Goal: Complete application form: Complete application form

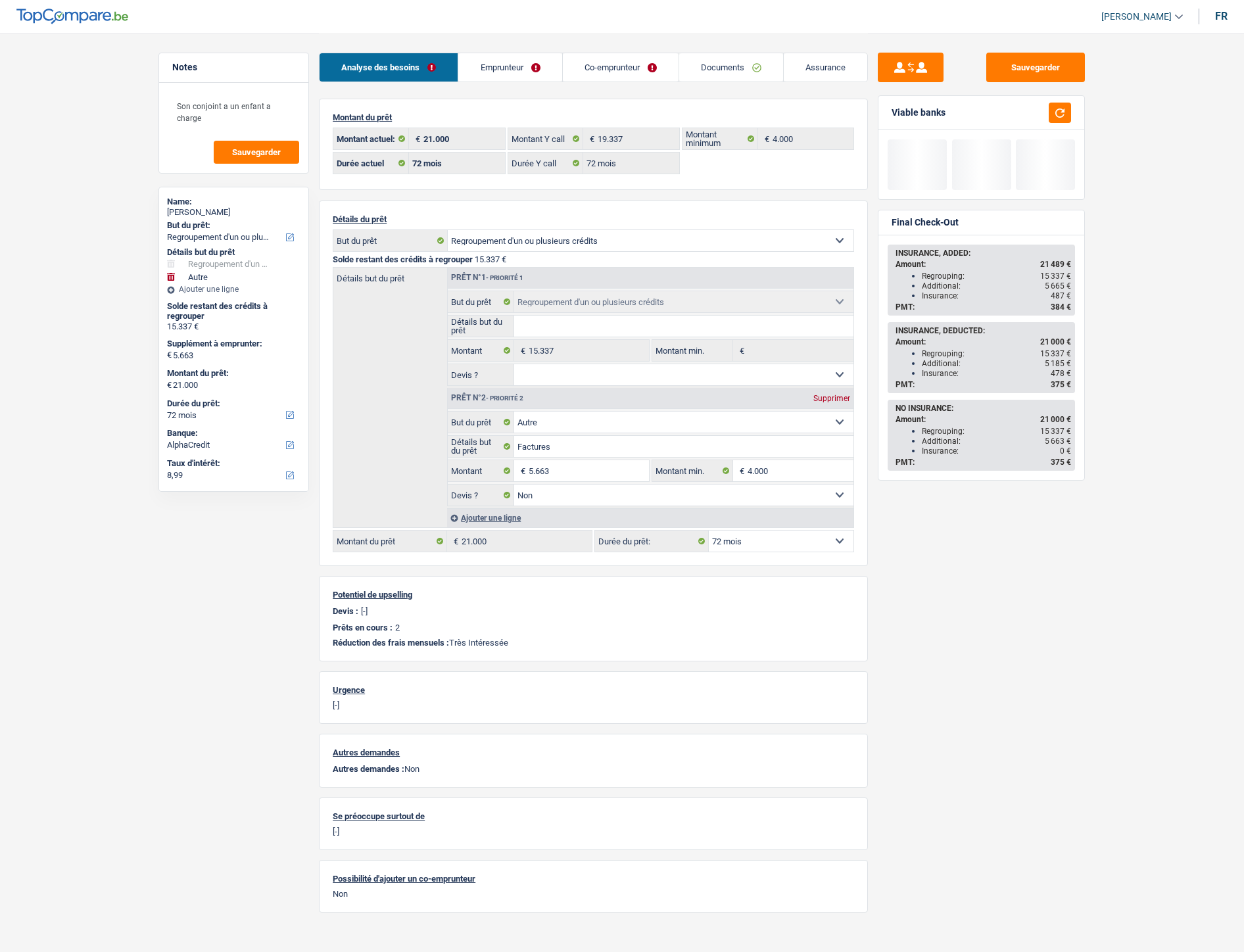
select select "refinancing"
select select "other"
select select "72"
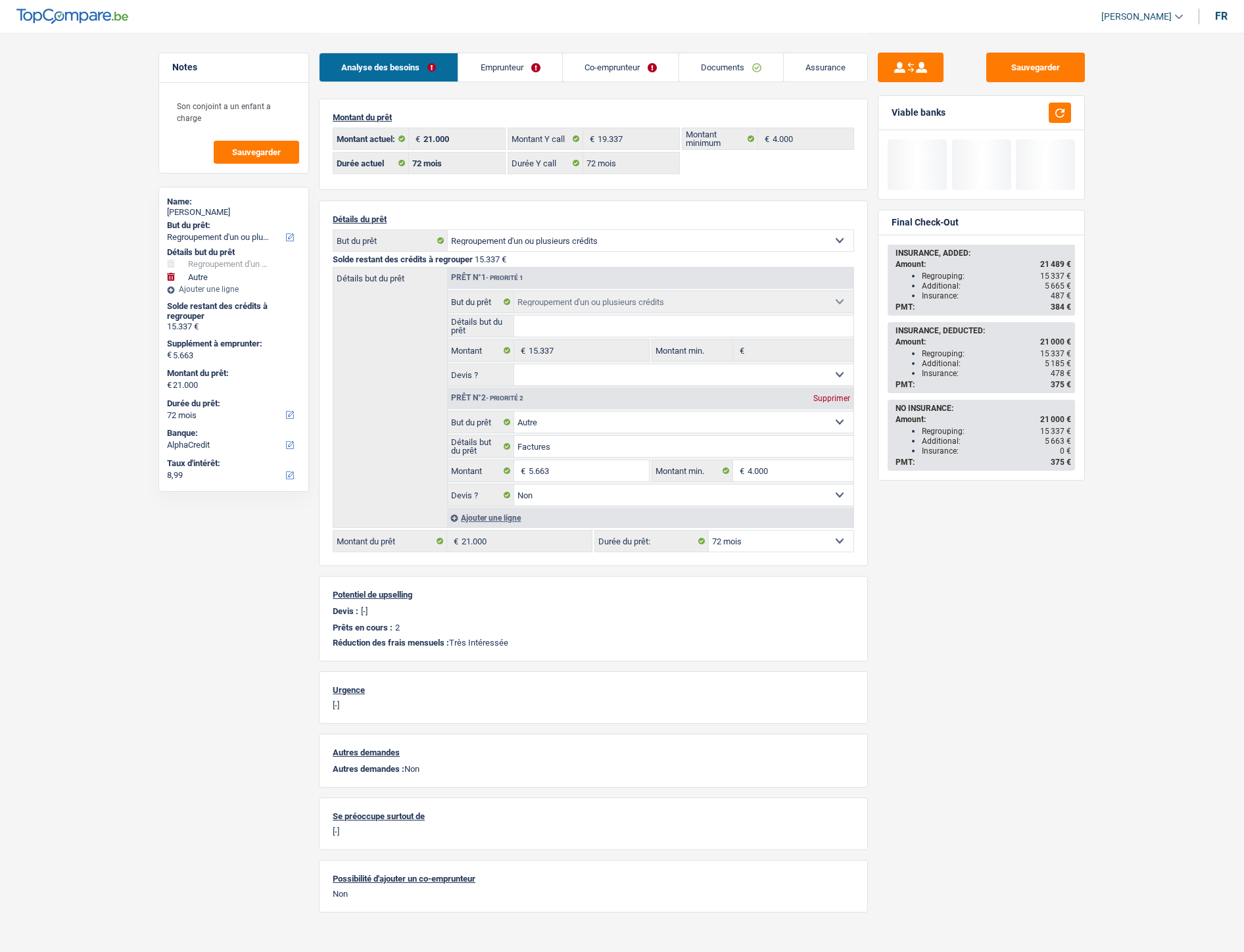
select select "72"
select select "refinancing"
select select "other"
select select "false"
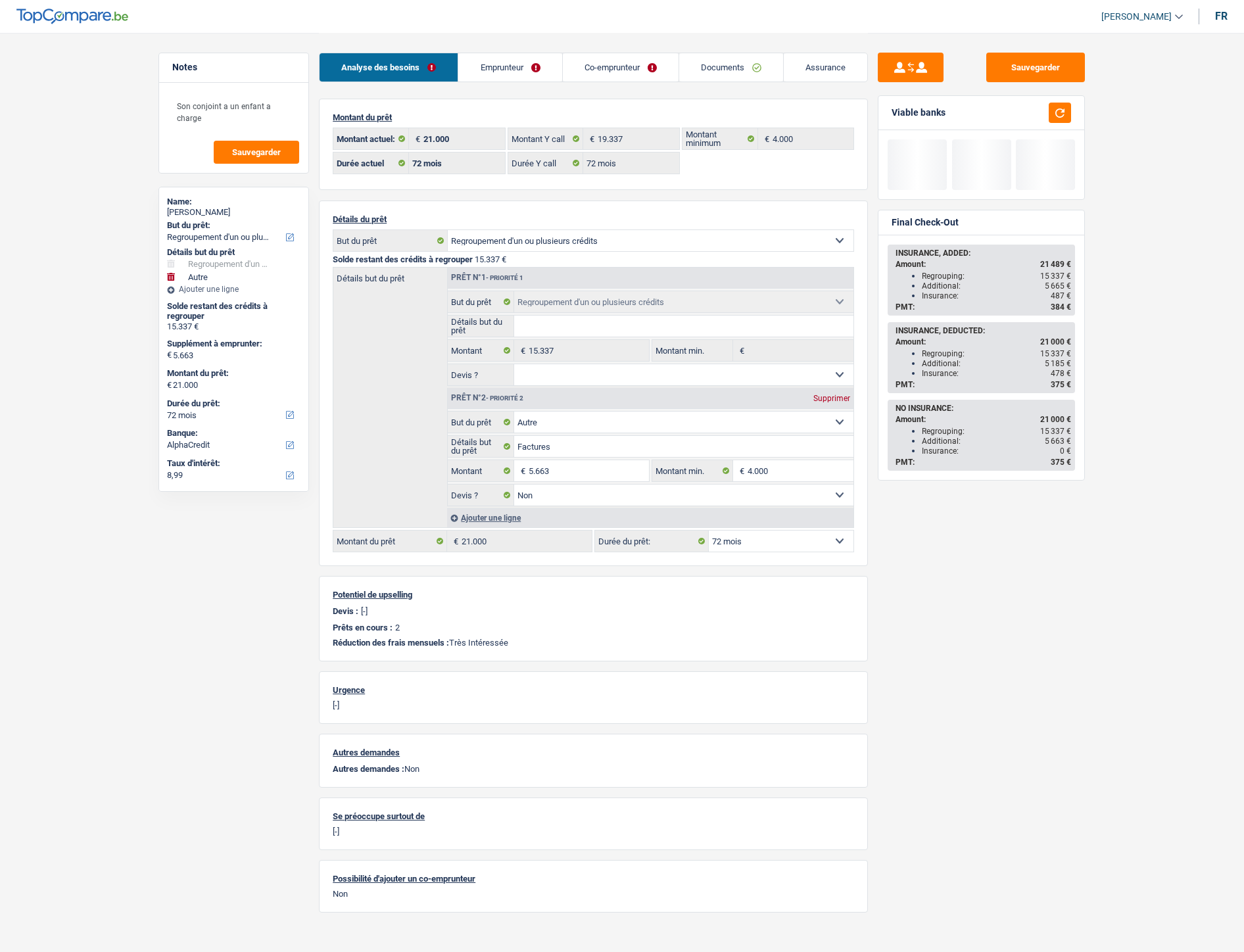
select select "72"
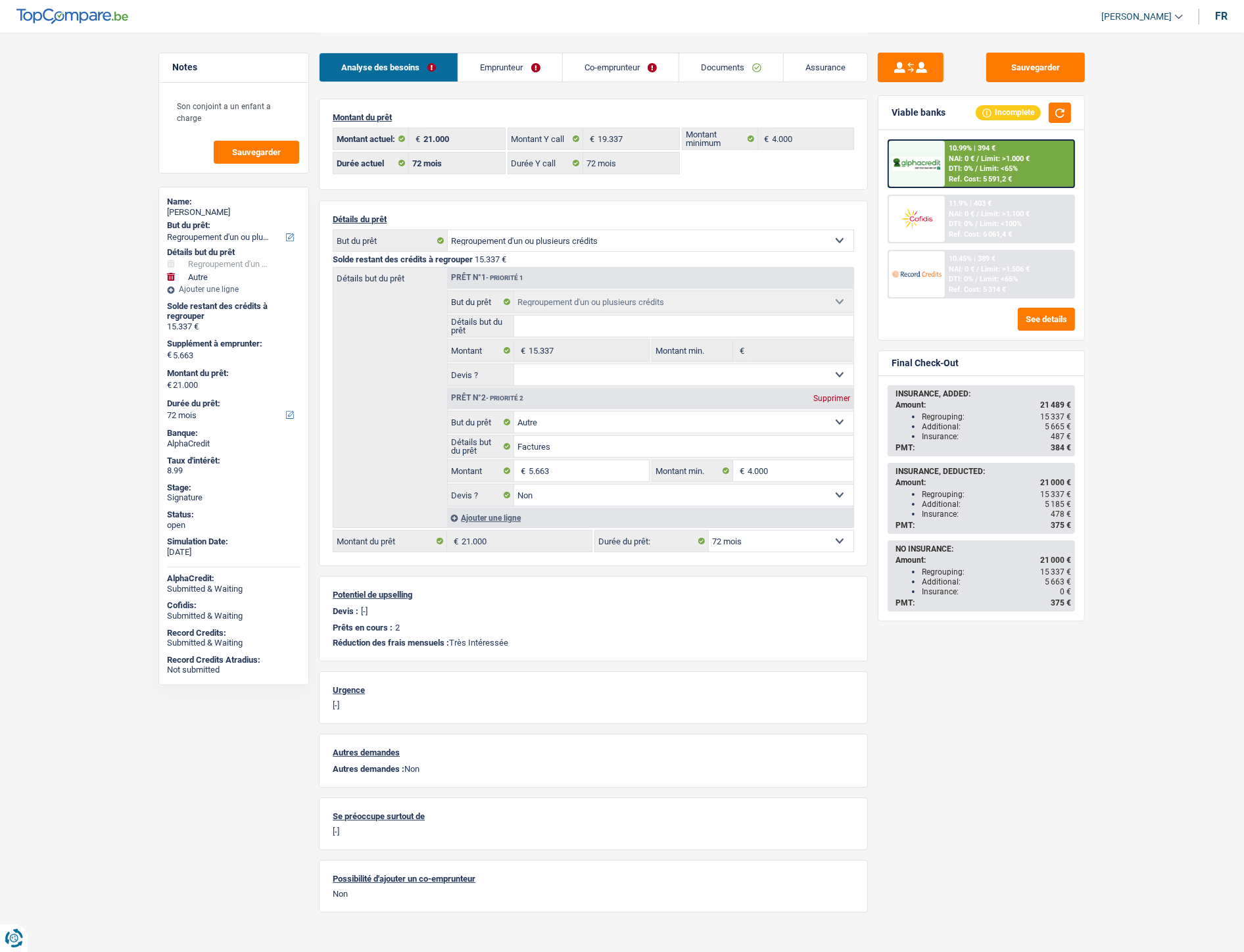
click at [937, 165] on img at bounding box center [916, 163] width 49 height 15
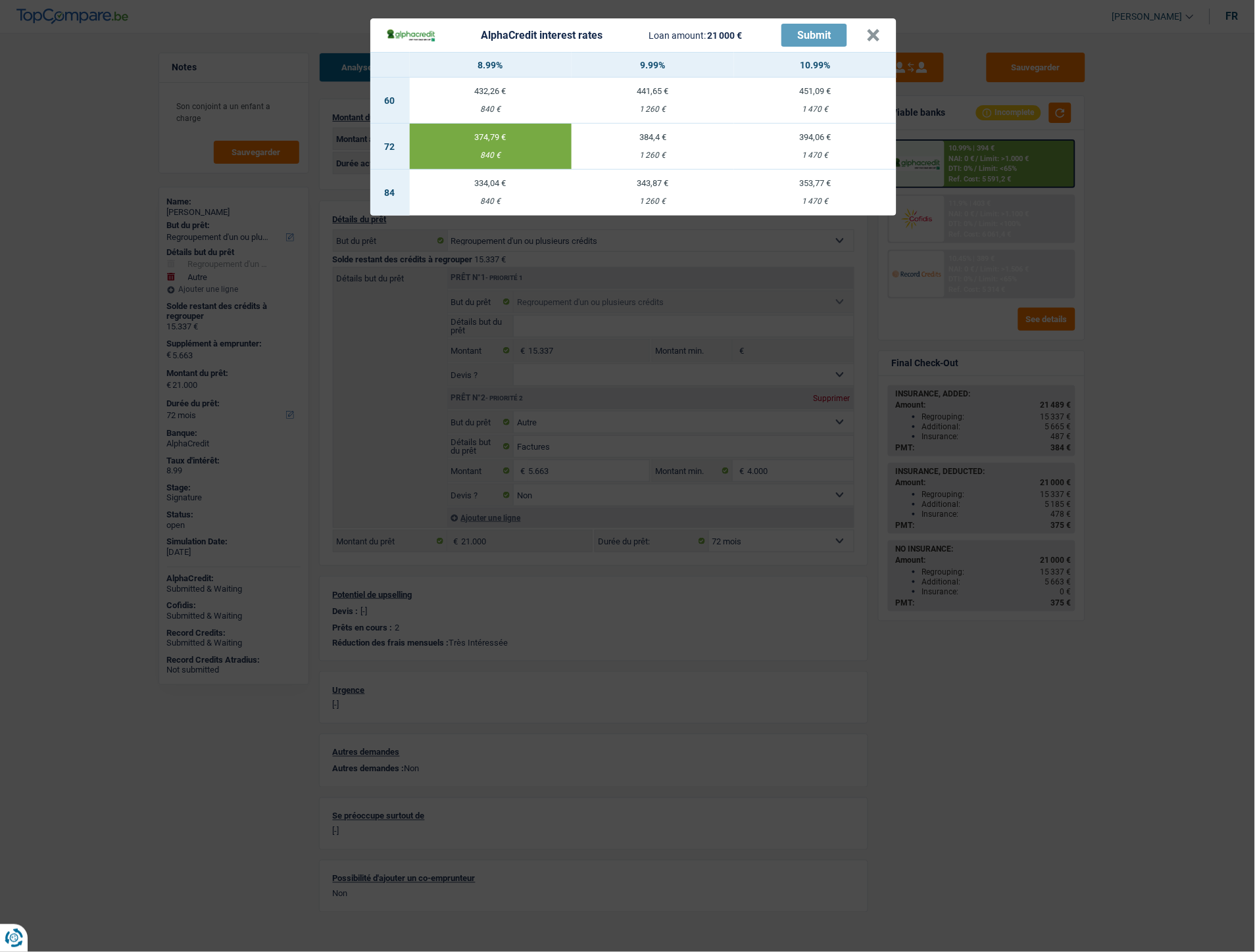
drag, startPoint x: 479, startPoint y: 155, endPoint x: 495, endPoint y: 156, distance: 16.0
click at [495, 156] on div "840 €" at bounding box center [491, 156] width 163 height 8
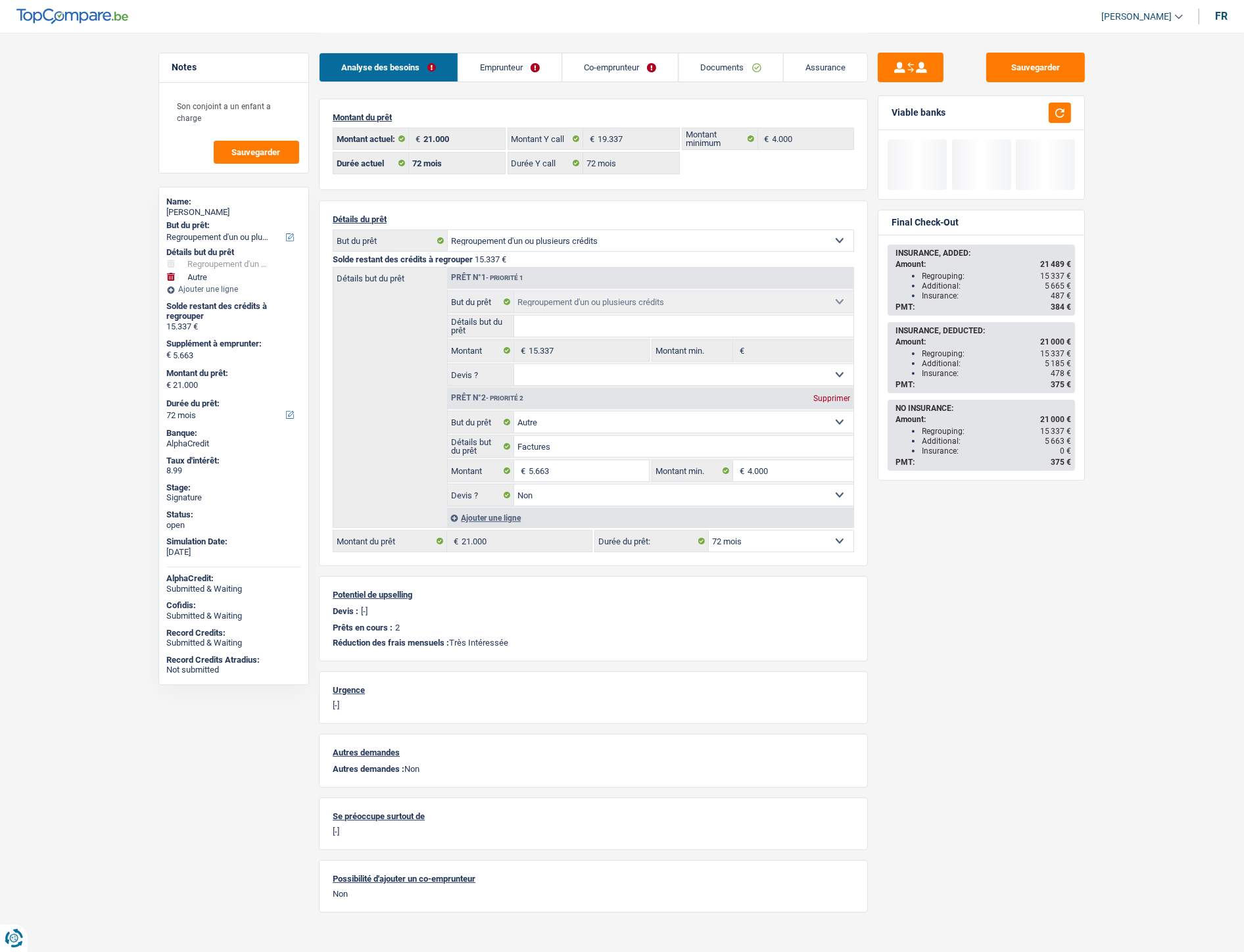
drag, startPoint x: 492, startPoint y: 154, endPoint x: 378, endPoint y: 156, distance: 114.0
click at [454, 206] on div "Détails du prêt Confort maison: meubles, textile, peinture, électroménager, out…" at bounding box center [593, 383] width 549 height 365
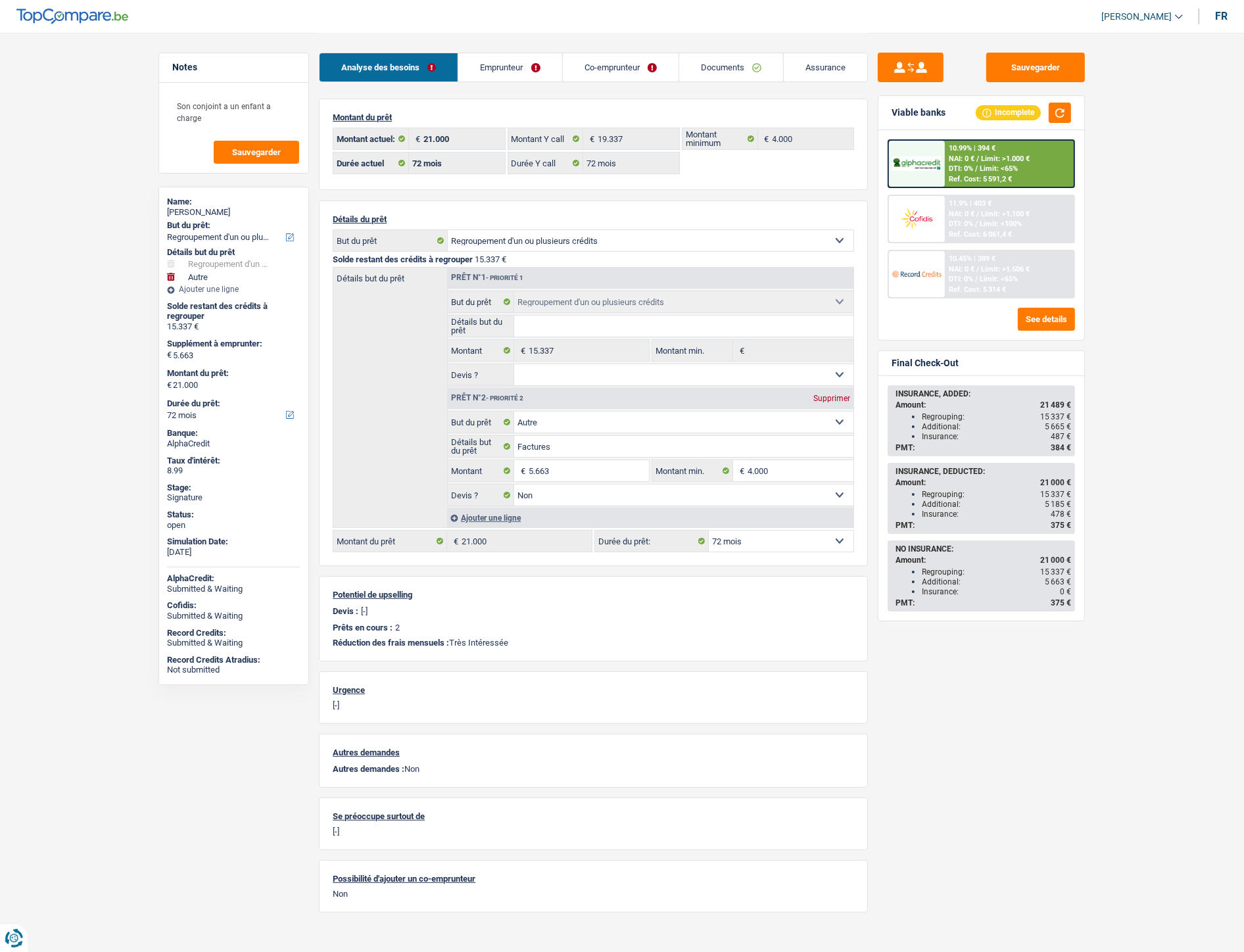
click at [1010, 175] on div "Ref. Cost: 5 591,2 €" at bounding box center [980, 179] width 63 height 8
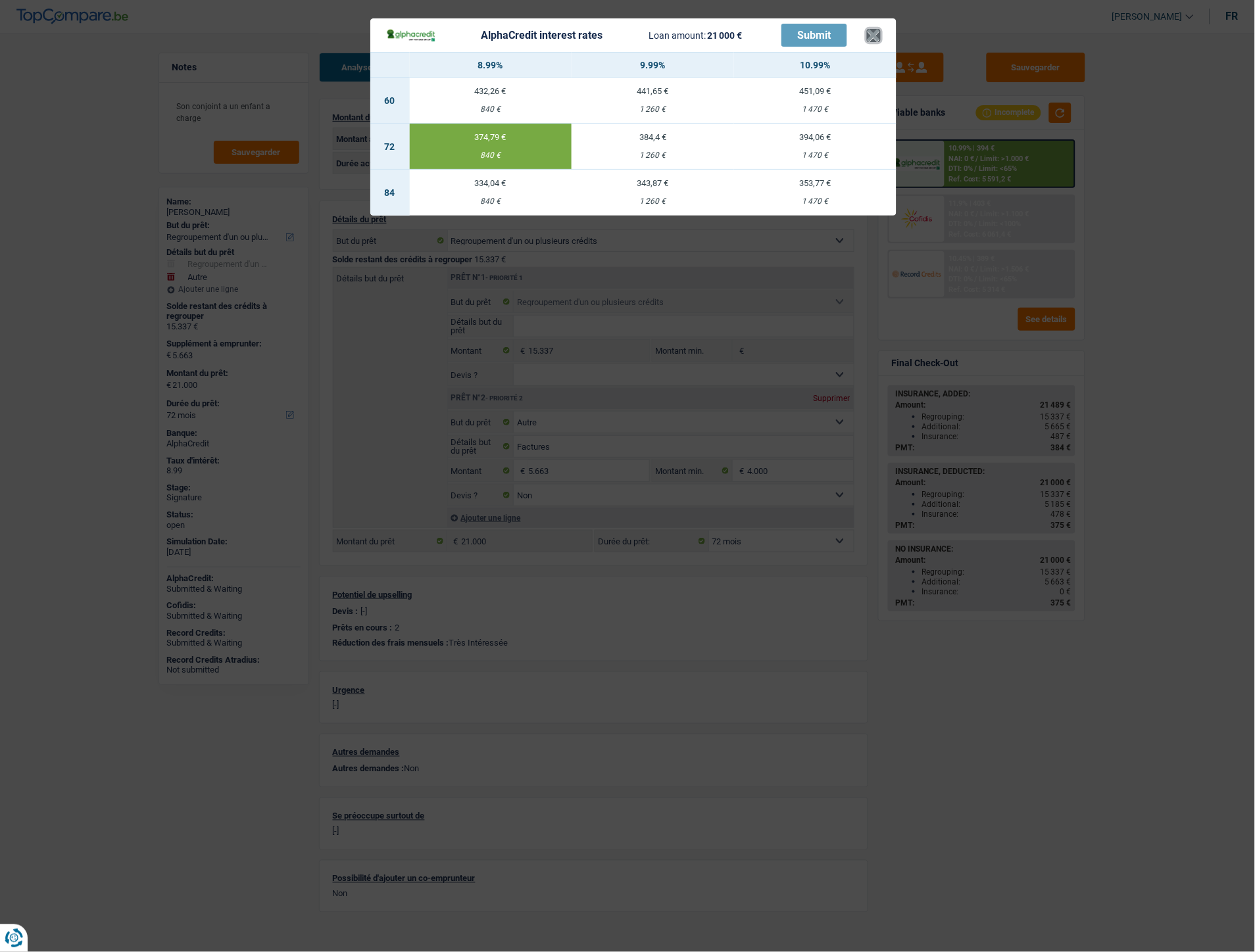
click at [875, 29] on button "×" at bounding box center [874, 35] width 14 height 13
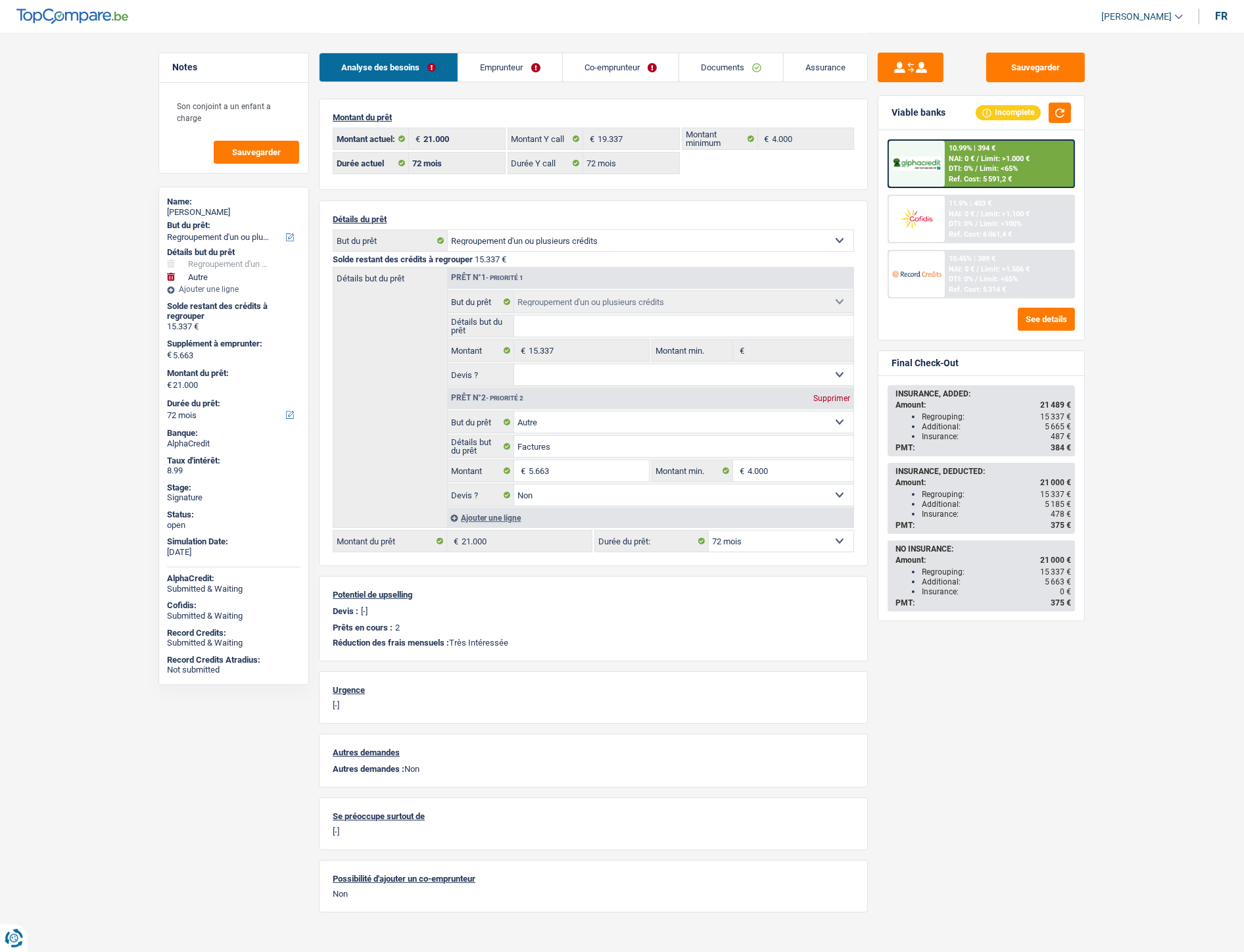
click at [508, 69] on link "Emprunteur" at bounding box center [509, 68] width 103 height 28
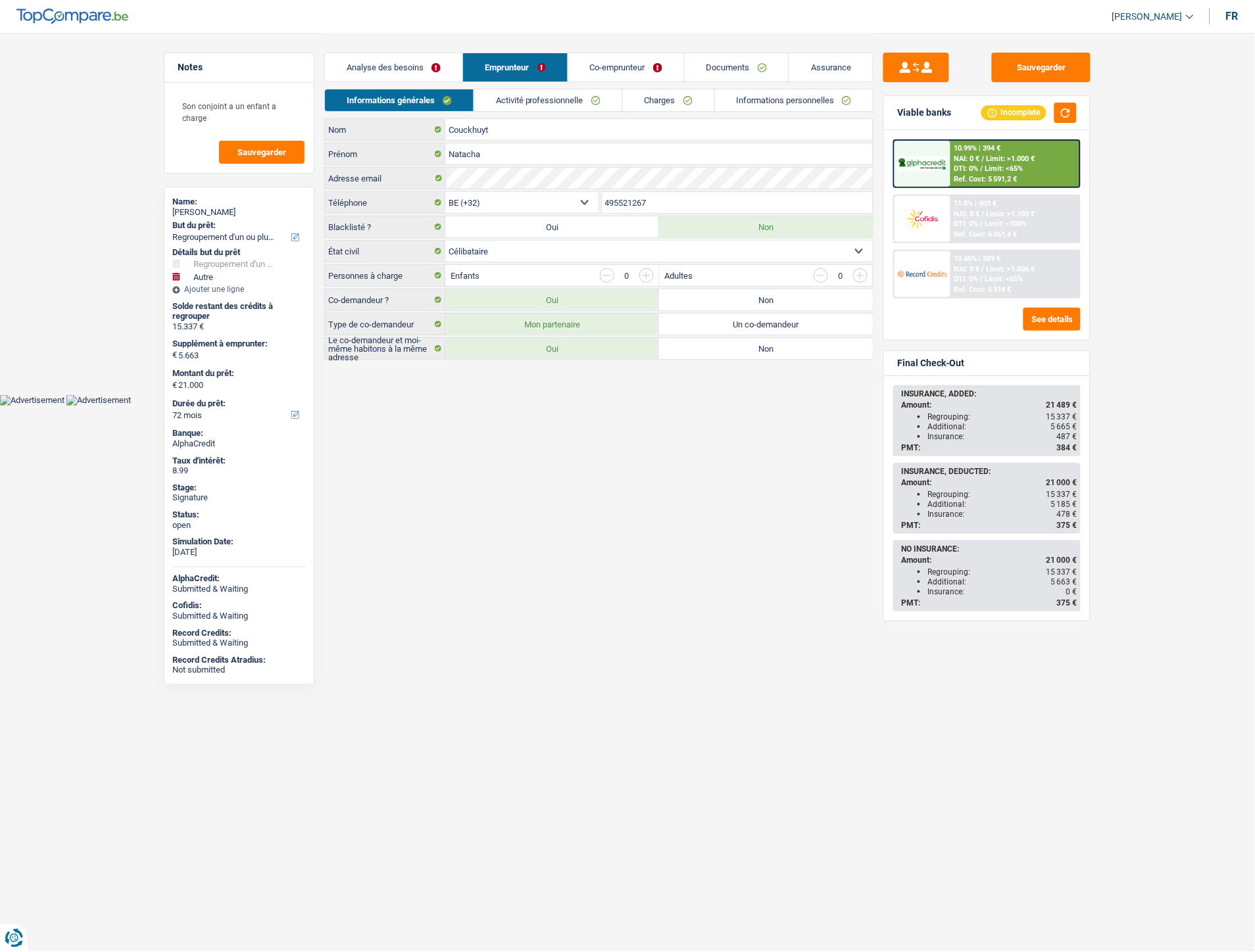
click at [622, 64] on link "Co-emprunteur" at bounding box center [626, 68] width 115 height 28
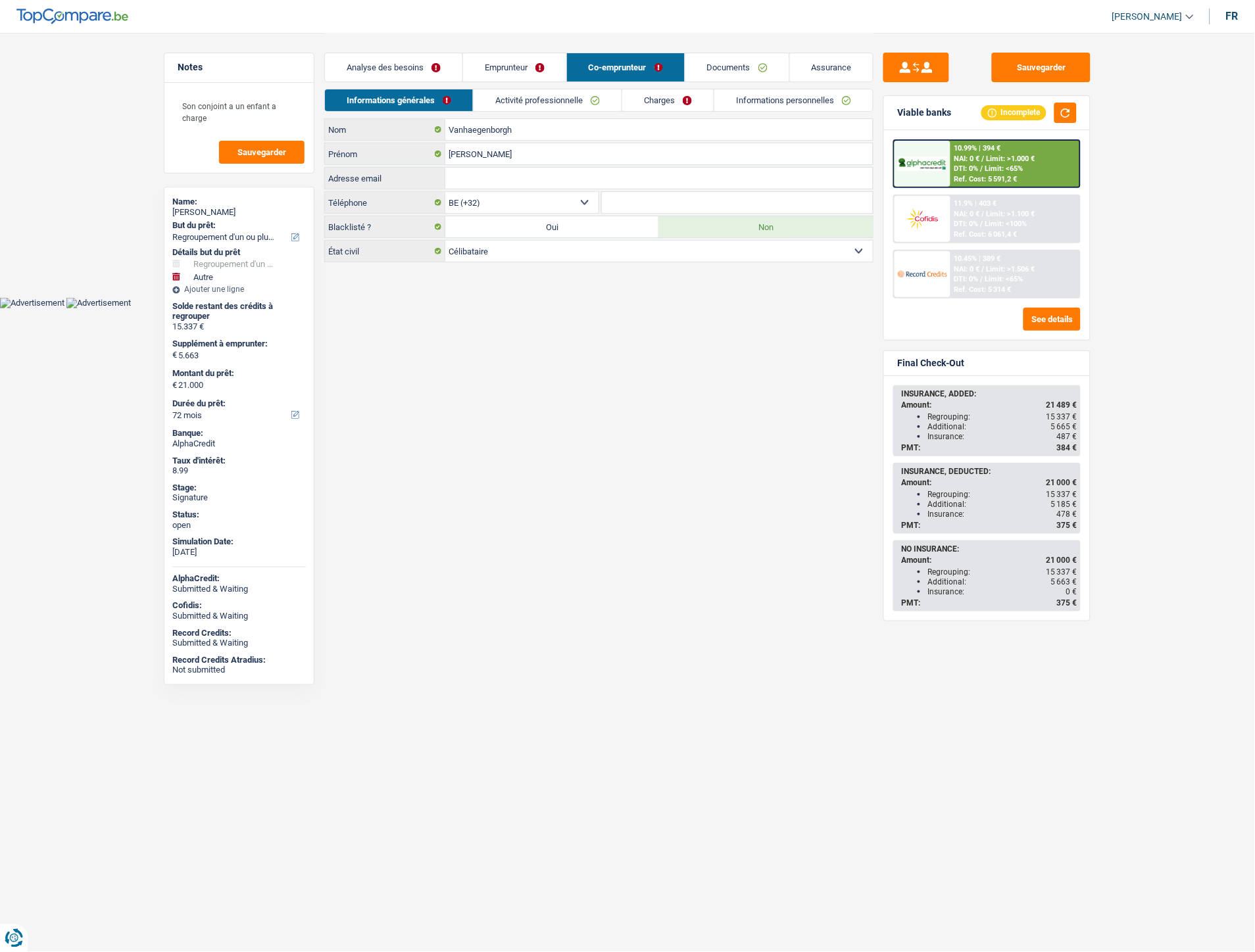
click at [719, 73] on link "Documents" at bounding box center [738, 68] width 104 height 28
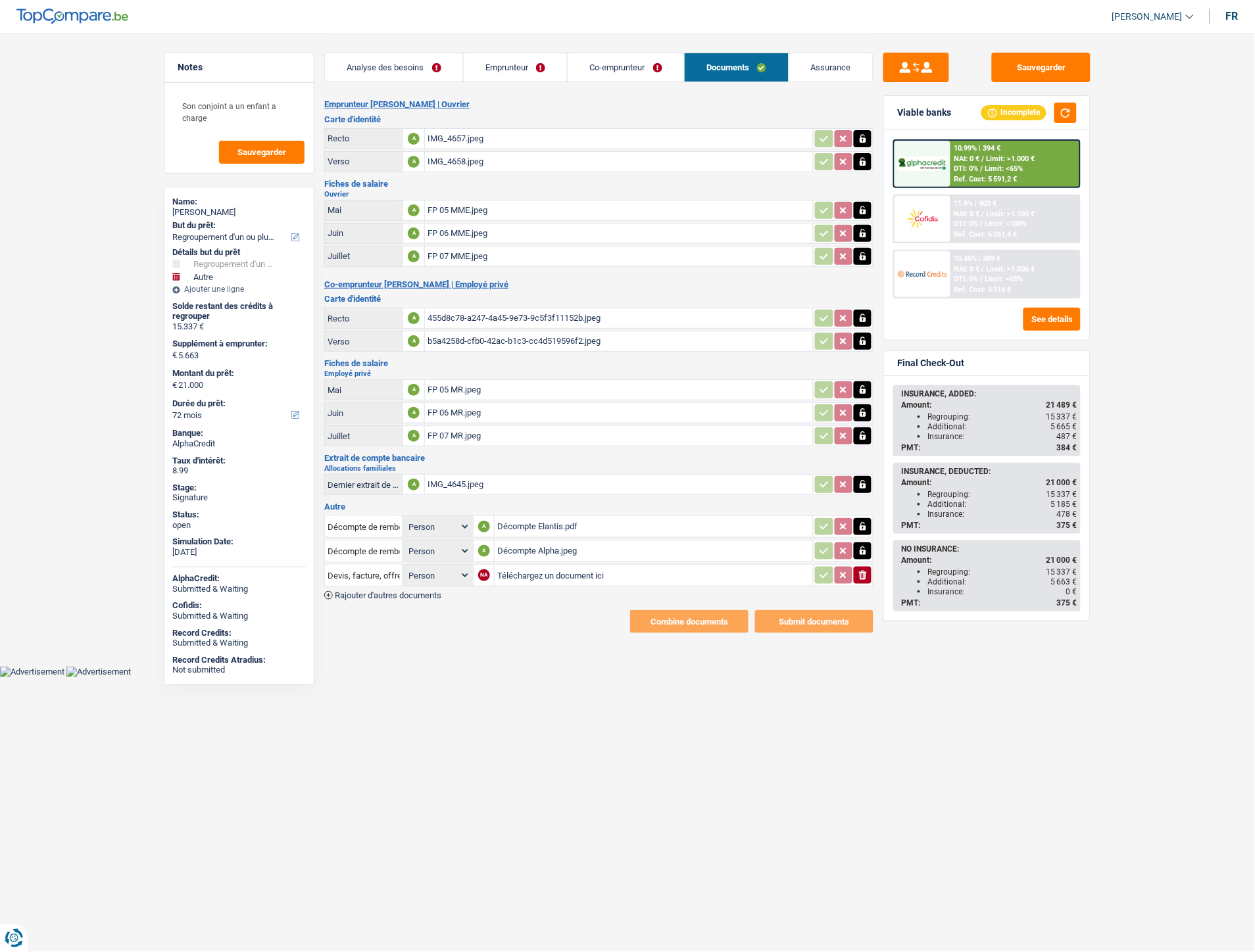
click at [536, 569] on input "Téléchargez un document ici" at bounding box center [653, 576] width 313 height 20
type input "C:\fakepath\Extrait Mme Couckhuyt.pdf"
click at [429, 591] on span "Rajouter d'autres documents" at bounding box center [388, 595] width 106 height 8
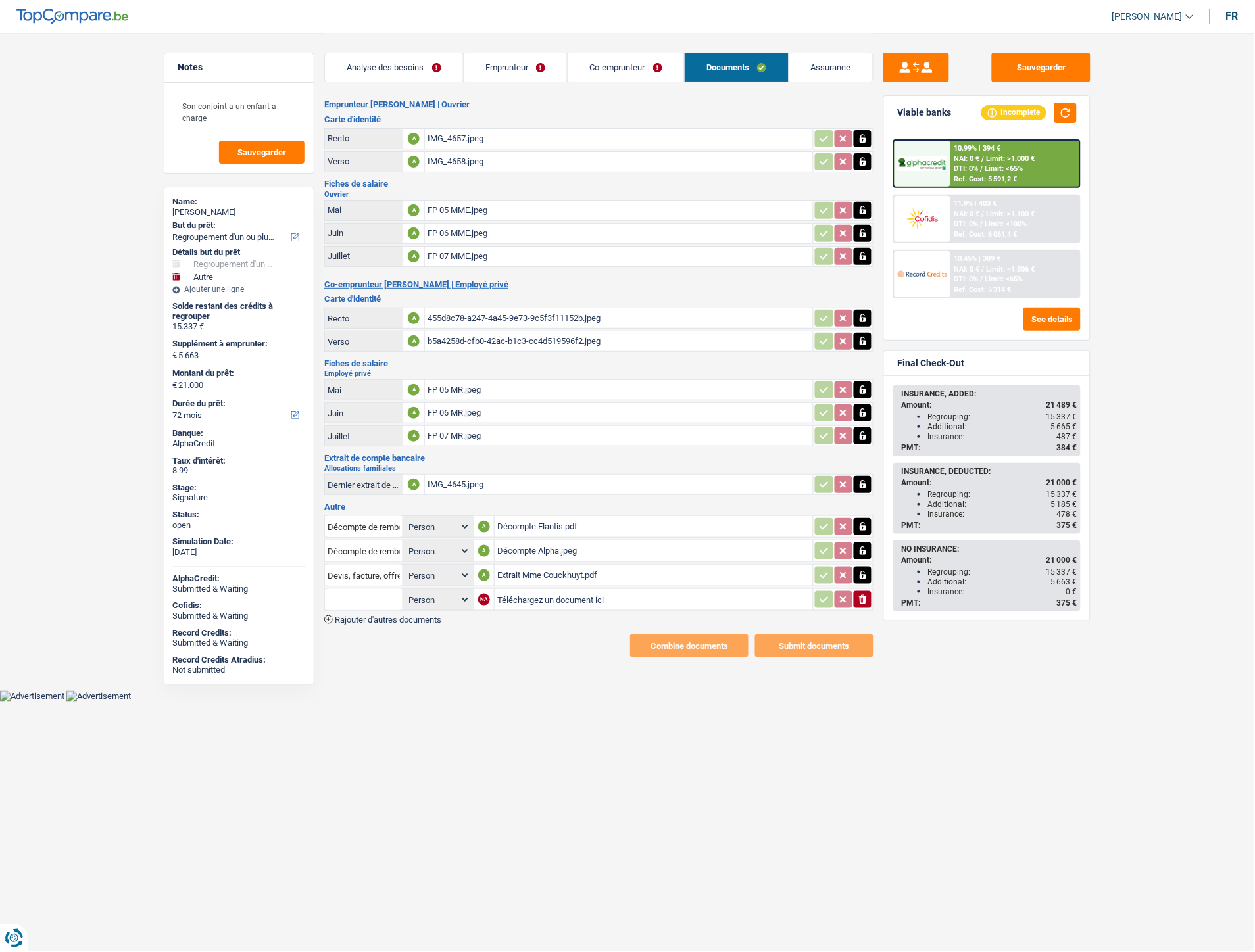
click at [516, 590] on input "Téléchargez un document ici" at bounding box center [653, 599] width 313 height 20
type input "C:\fakepath\Extrait Mr Couckhuyt.pdf"
click at [411, 618] on div "Emprunteur Natacha Couckhuyt | Ouvrier Carte d'identité Recto A IMG_4657.jpeg V…" at bounding box center [599, 378] width 549 height 558
click at [411, 616] on div "Emprunteur Natacha Couckhuyt | Ouvrier Carte d'identité Recto A IMG_4657.jpeg V…" at bounding box center [599, 378] width 549 height 558
click at [411, 616] on span "Rajouter d'autres documents" at bounding box center [388, 620] width 106 height 8
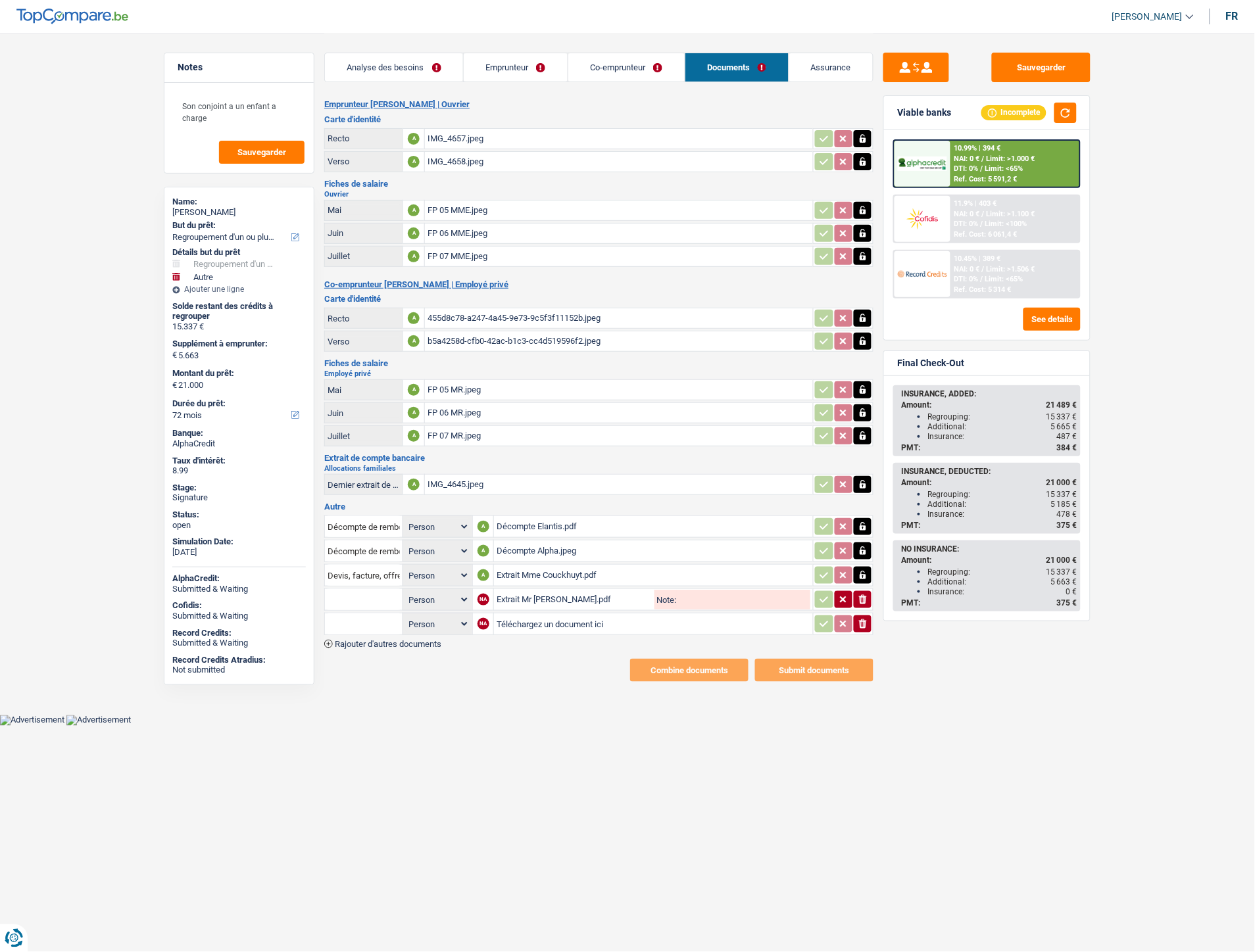
click at [403, 640] on span "Rajouter d'autres documents" at bounding box center [388, 644] width 106 height 8
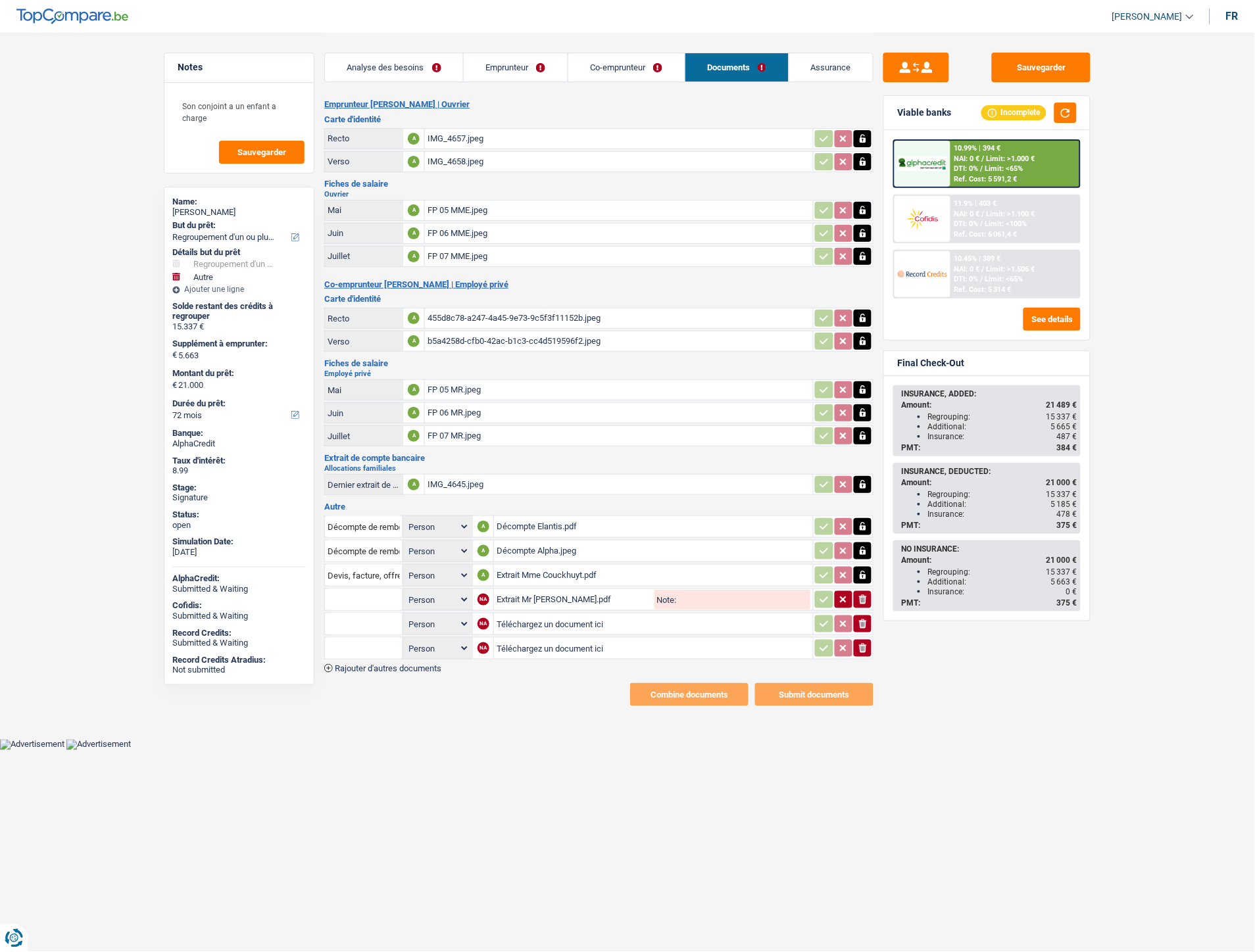
click at [543, 614] on input "Téléchargez un document ici" at bounding box center [653, 624] width 314 height 20
type input "C:\fakepath\IMG-20250910-WA0002.jpg"
click at [520, 641] on input "Téléchargez un document ici" at bounding box center [653, 648] width 314 height 20
type input "C:\fakepath\IMG-20250910-WA0001.jpg"
click at [371, 569] on input "Devis, facture, offre, bon de commande" at bounding box center [363, 576] width 72 height 21
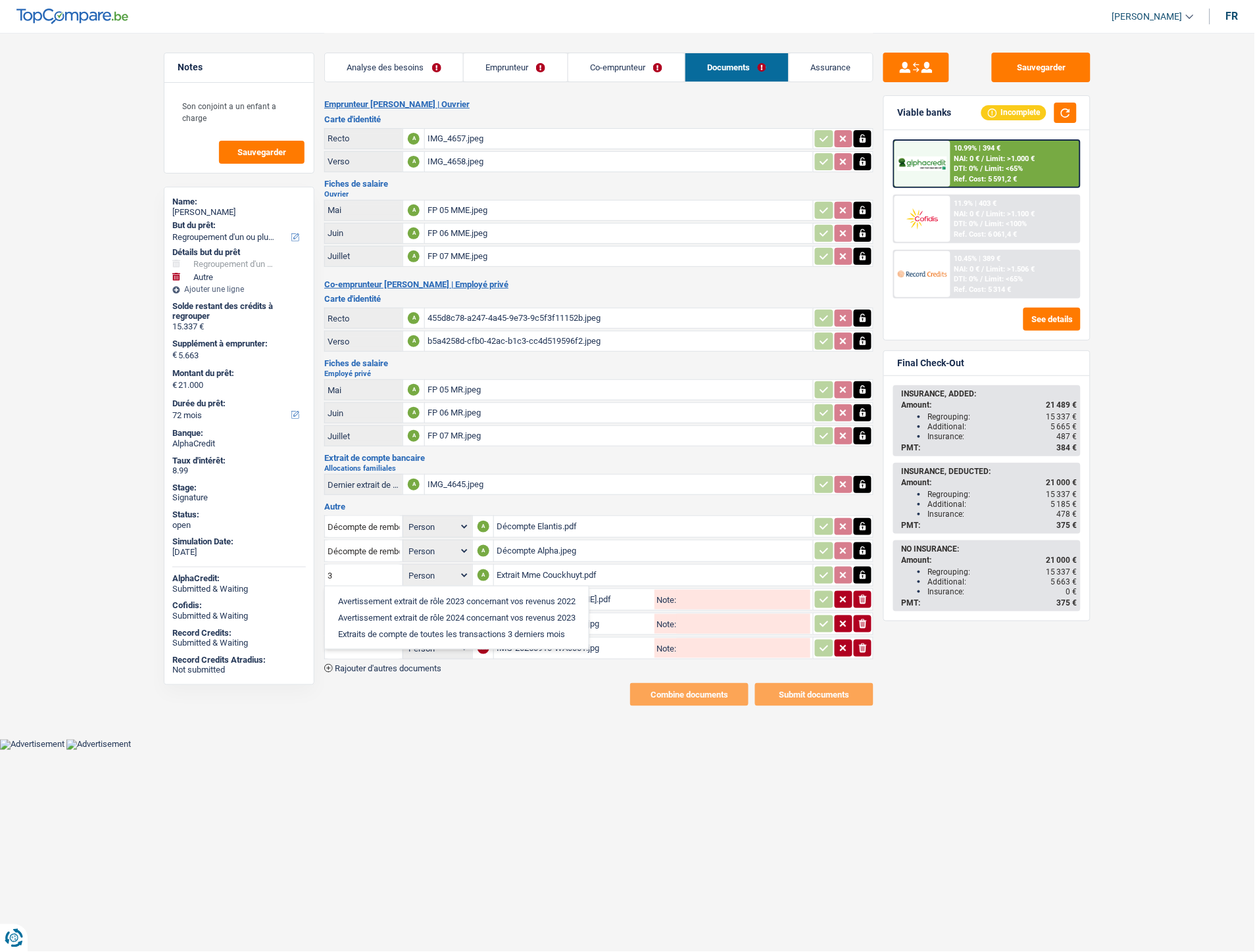
click at [399, 626] on li "Extraits de compte de toutes les transactions 3 derniers mois" at bounding box center [457, 633] width 251 height 16
type input "Extraits de compte de toutes les transactions 3 derniers mois"
click at [384, 589] on input "text" at bounding box center [363, 599] width 72 height 21
click at [423, 650] on li "Extraits de compte de toutes les transactions 3 derniers mois" at bounding box center [457, 658] width 251 height 16
type input "Extraits de compte de toutes les transactions 3 derniers mois"
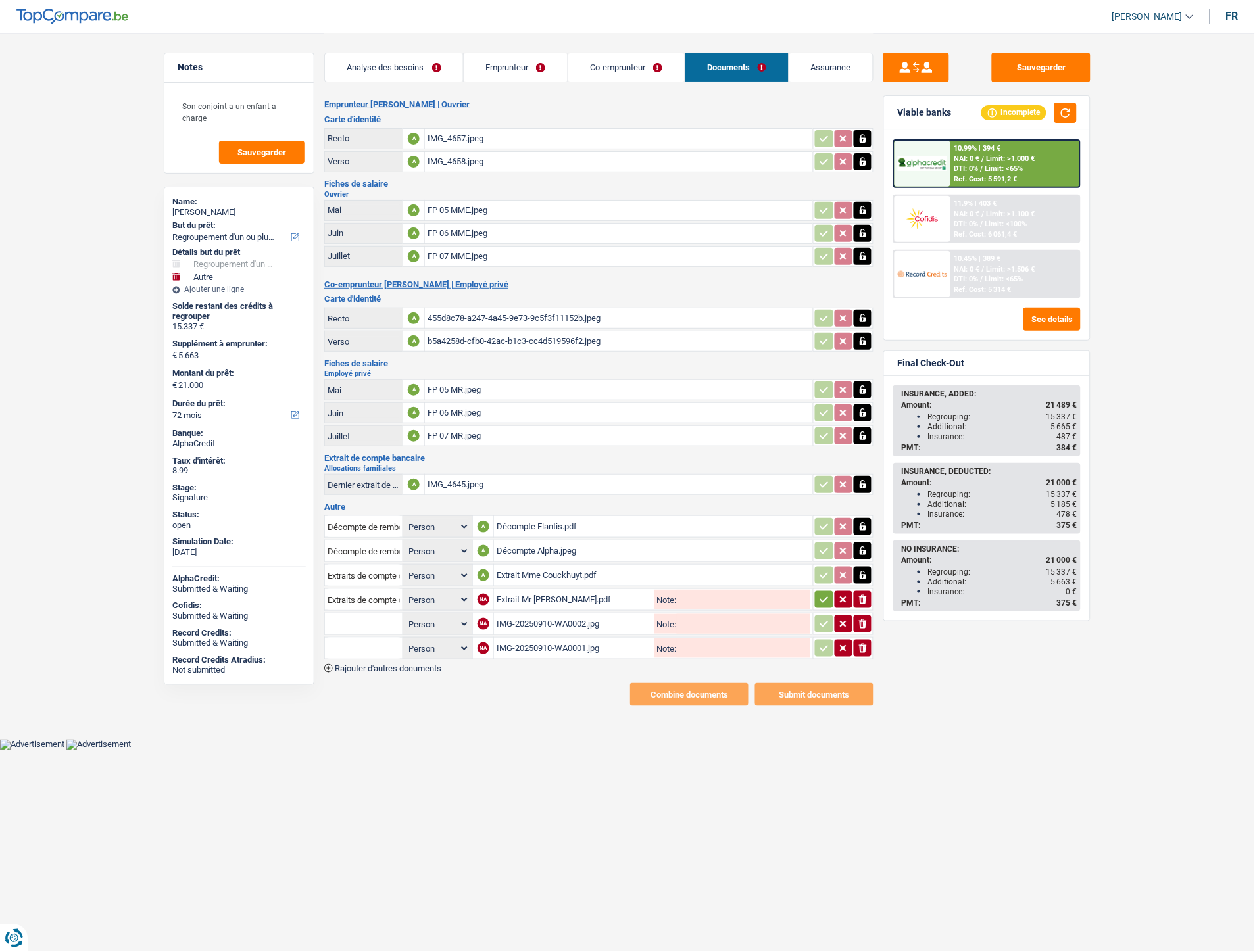
click at [372, 614] on input "text" at bounding box center [363, 624] width 72 height 21
click at [382, 642] on li "Carte bancaire" at bounding box center [399, 649] width 135 height 16
type input "Carte bancaire"
click at [360, 641] on input "text" at bounding box center [363, 648] width 72 height 21
drag, startPoint x: 372, startPoint y: 666, endPoint x: 385, endPoint y: 655, distance: 17.0
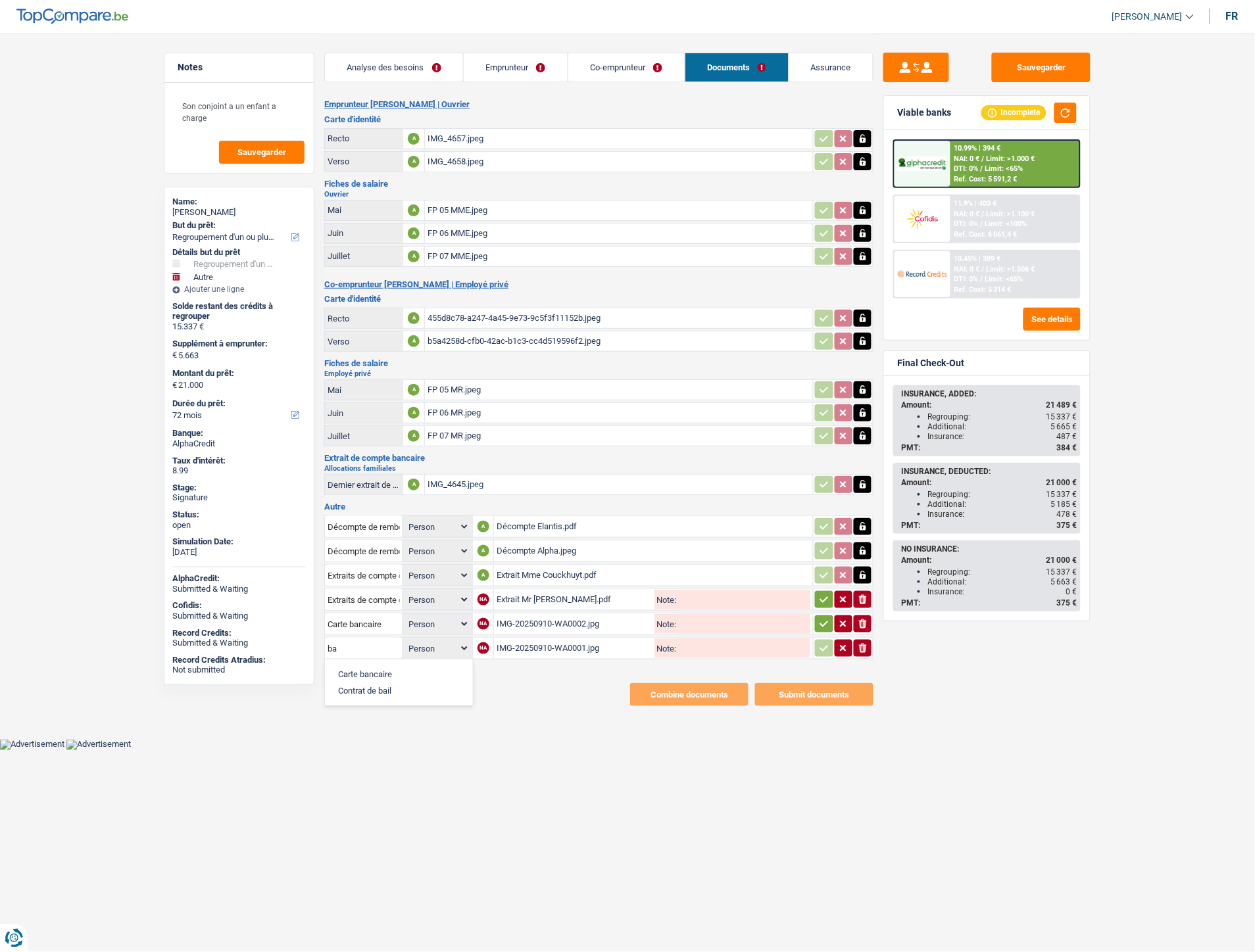
click at [372, 666] on li "Carte bancaire" at bounding box center [399, 673] width 135 height 16
type input "Carte bancaire"
click at [816, 594] on button "button" at bounding box center [824, 599] width 18 height 17
click at [823, 617] on icon "button" at bounding box center [824, 623] width 11 height 13
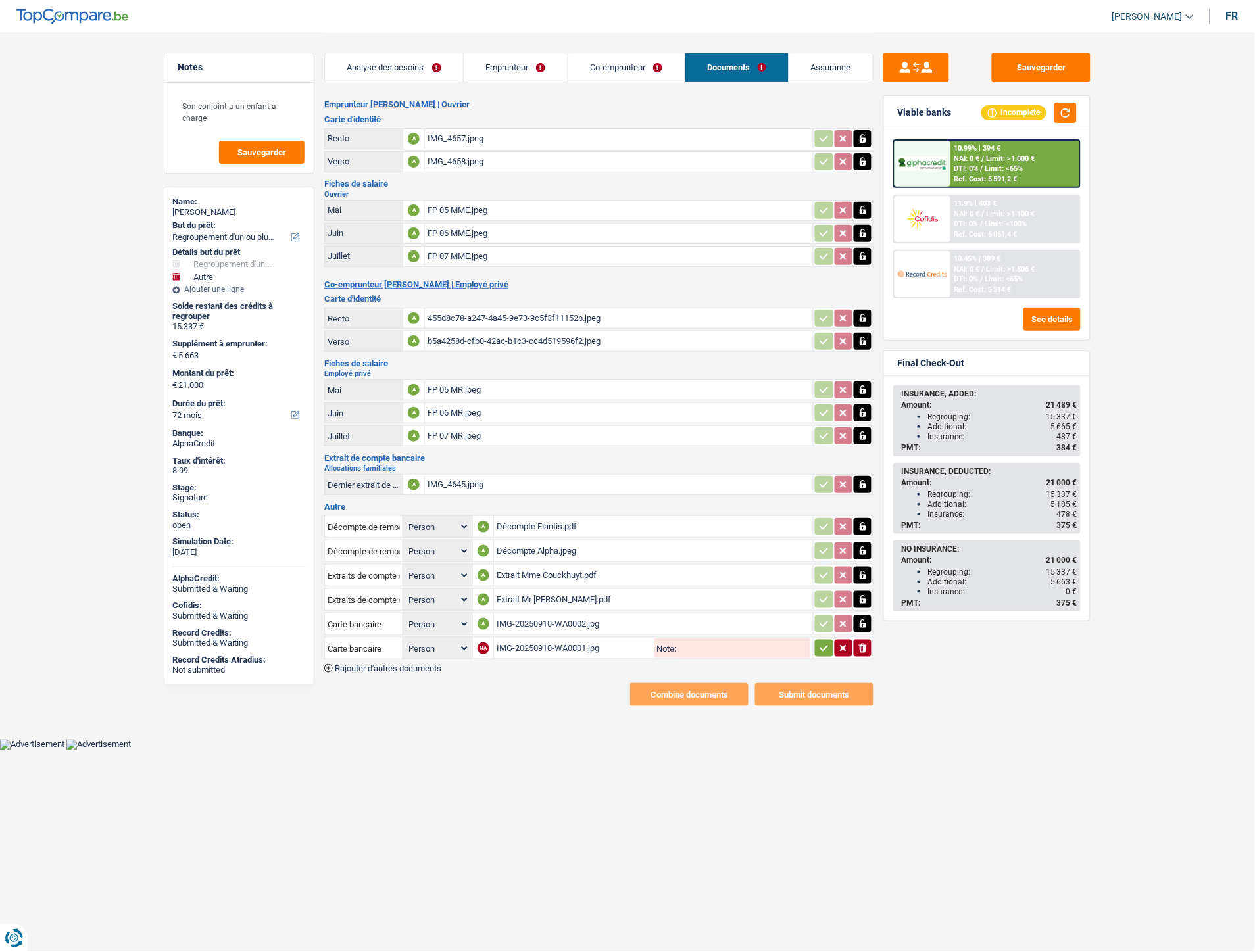
click at [819, 642] on icon "button" at bounding box center [824, 648] width 11 height 13
click at [1018, 68] on button "Sauvegarder" at bounding box center [1041, 68] width 99 height 30
click at [396, 59] on link "Analyse des besoins" at bounding box center [394, 68] width 138 height 28
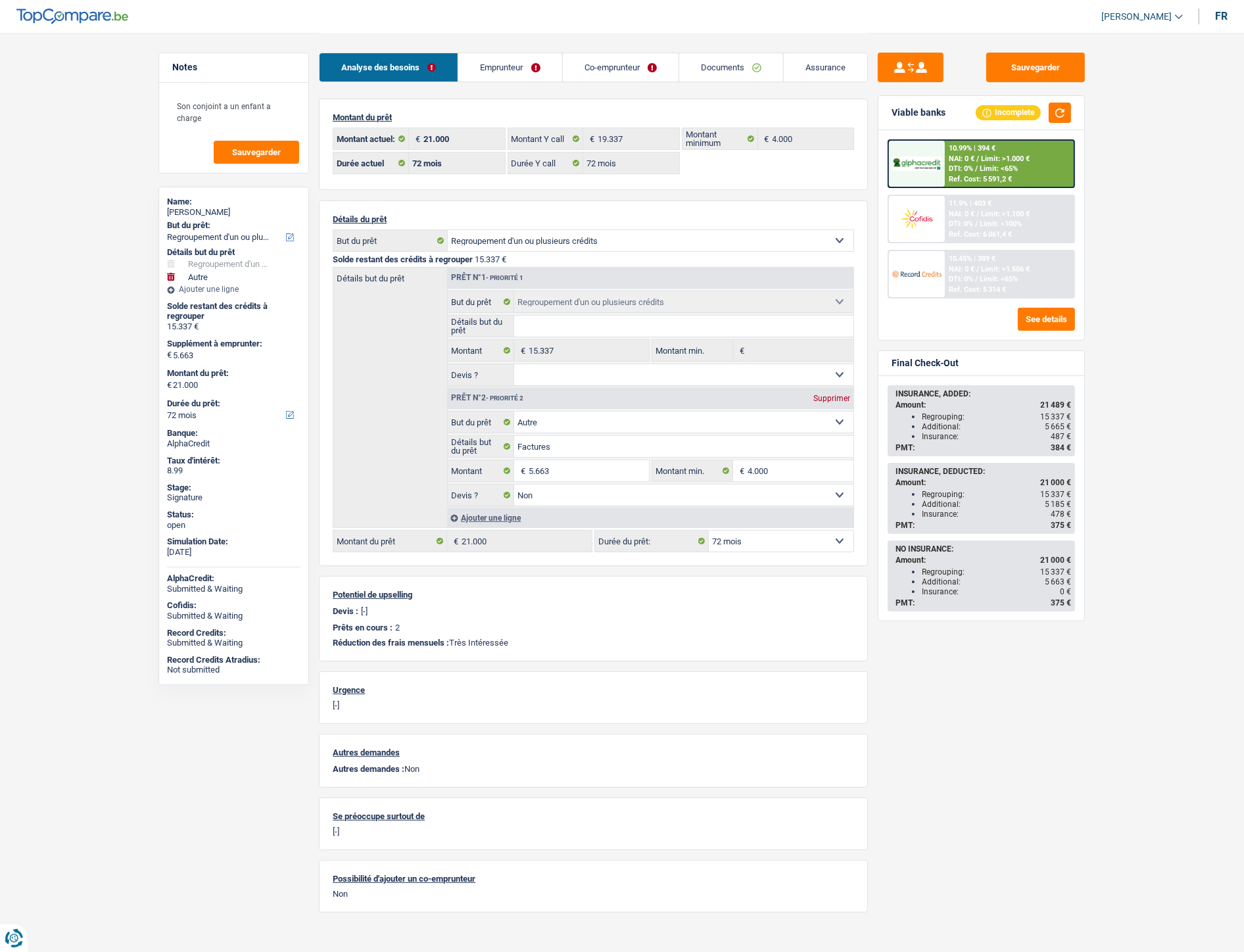
click at [748, 59] on link "Documents" at bounding box center [731, 68] width 104 height 28
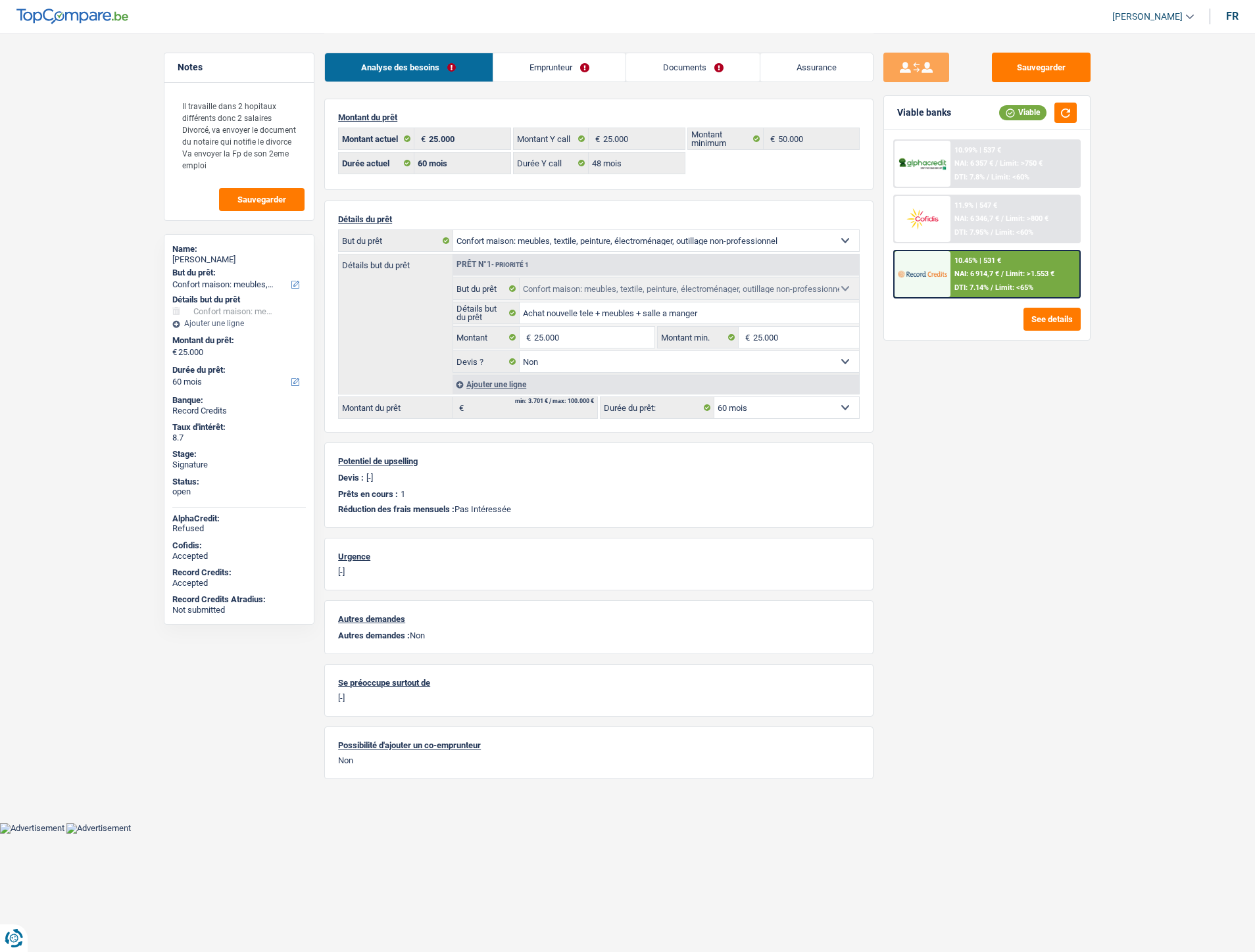
select select "household"
select select "60"
select select "48"
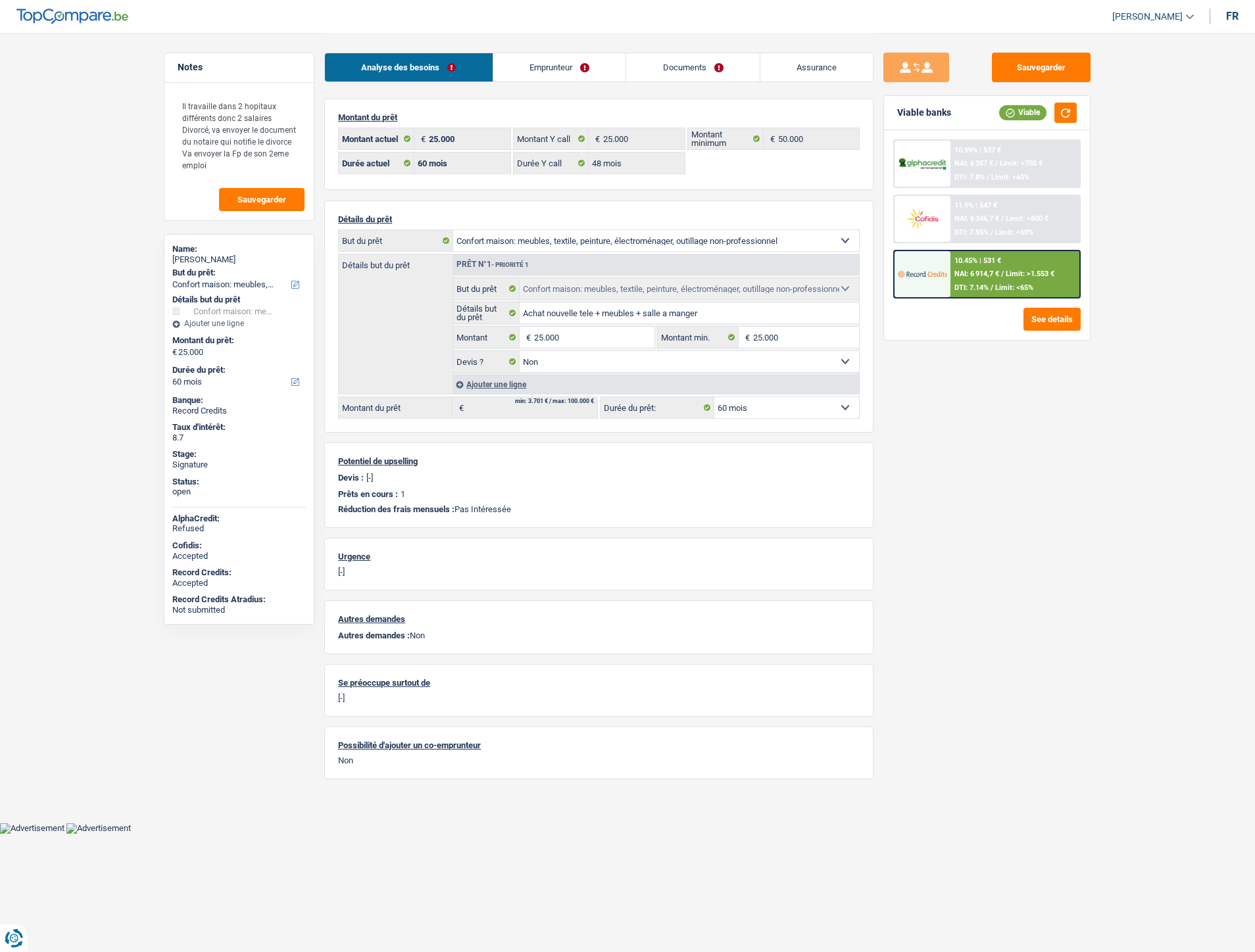
select select "household"
select select "false"
select select "60"
click at [674, 75] on link "Documents" at bounding box center [693, 68] width 134 height 28
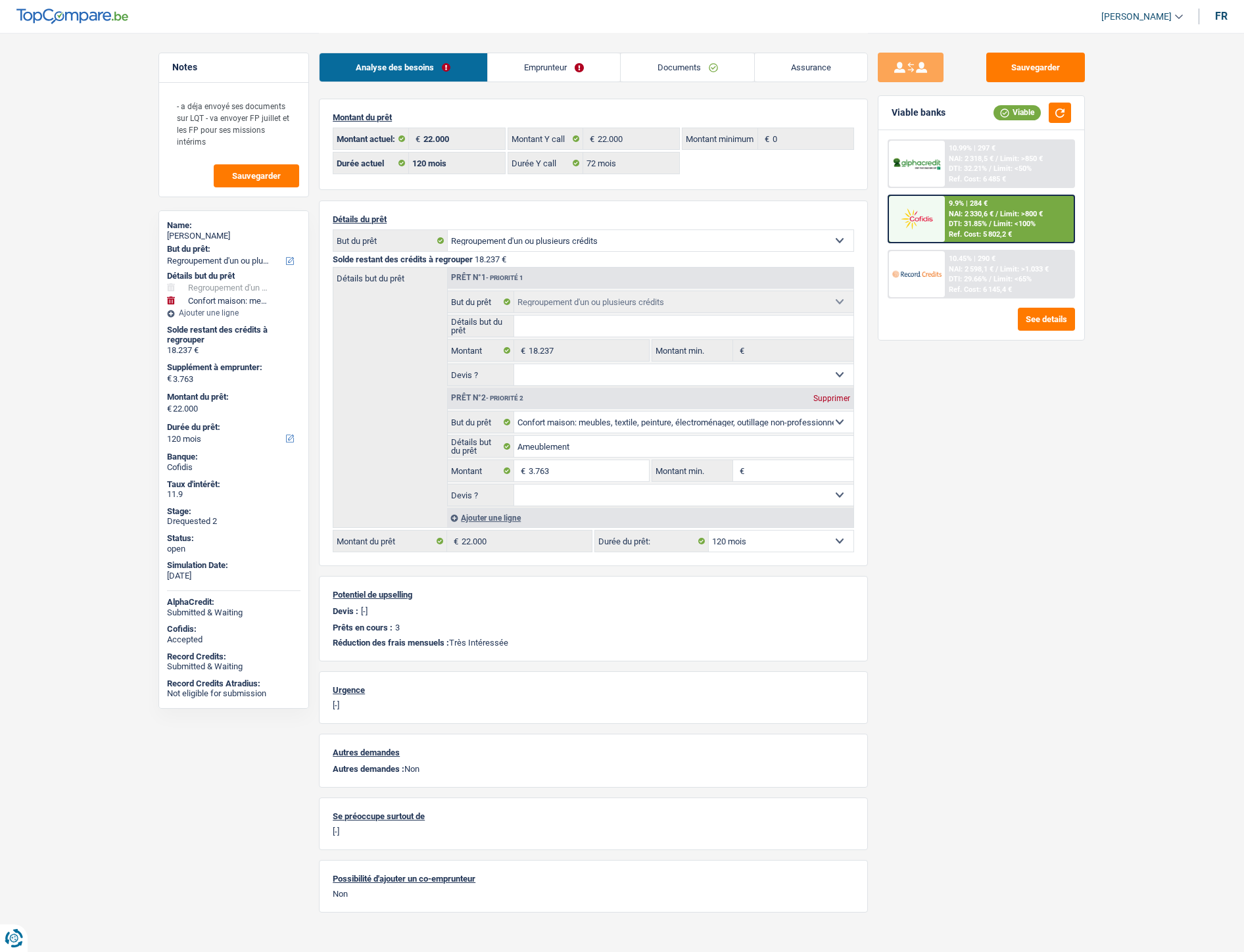
select select "refinancing"
select select "household"
select select "120"
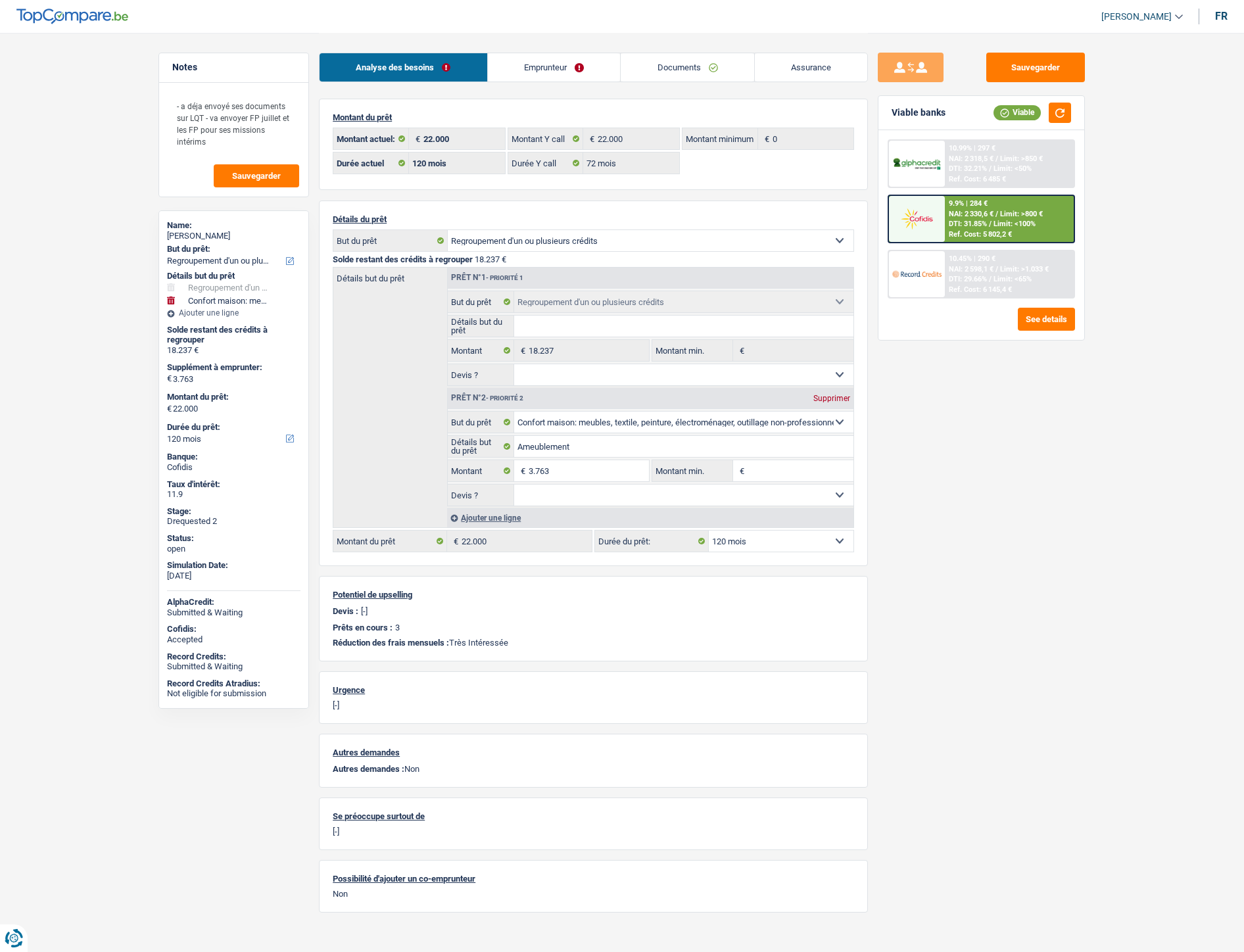
select select "72"
select select "refinancing"
select select "household"
select select "120"
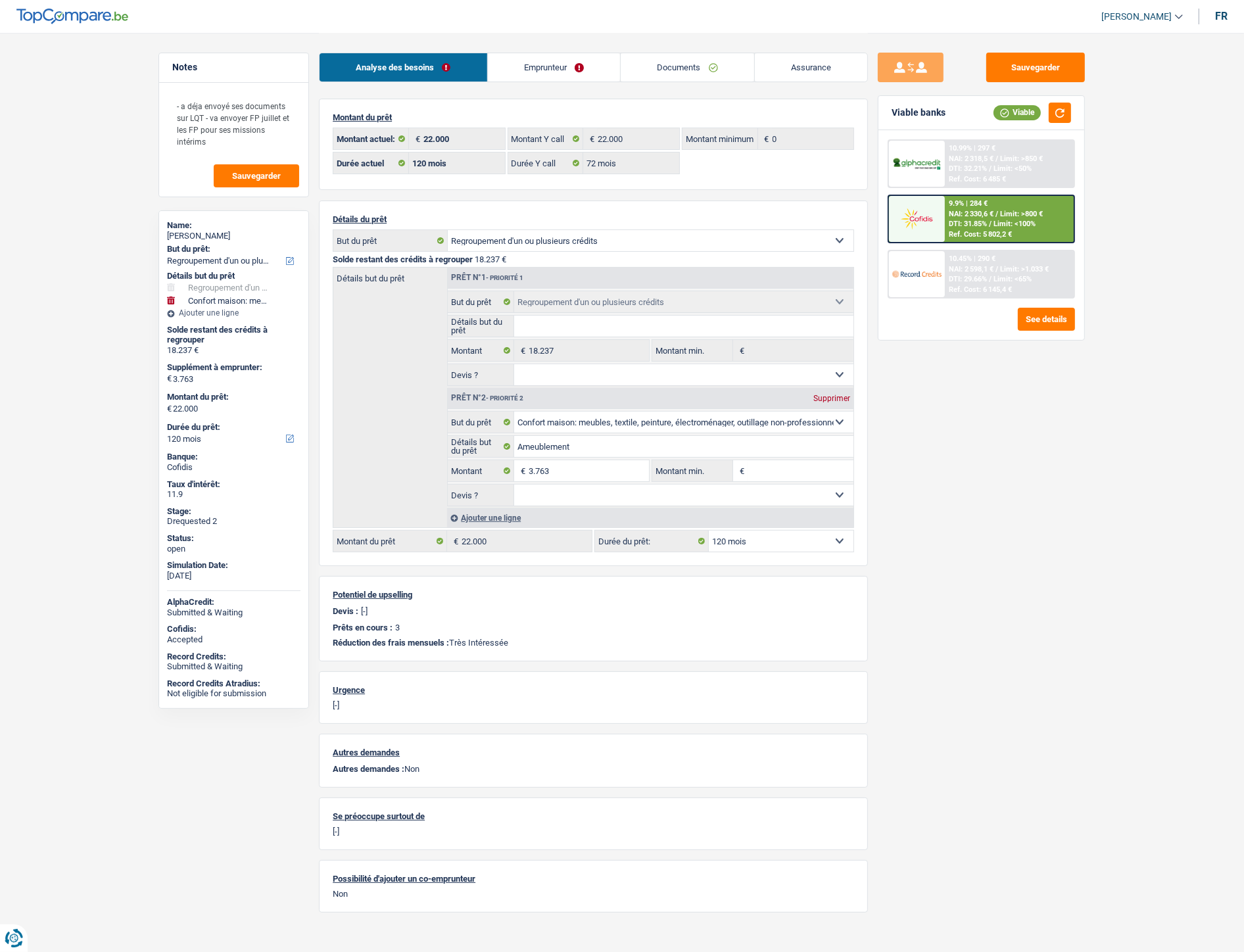
click at [1005, 220] on span "Limit: <100%" at bounding box center [1015, 224] width 42 height 8
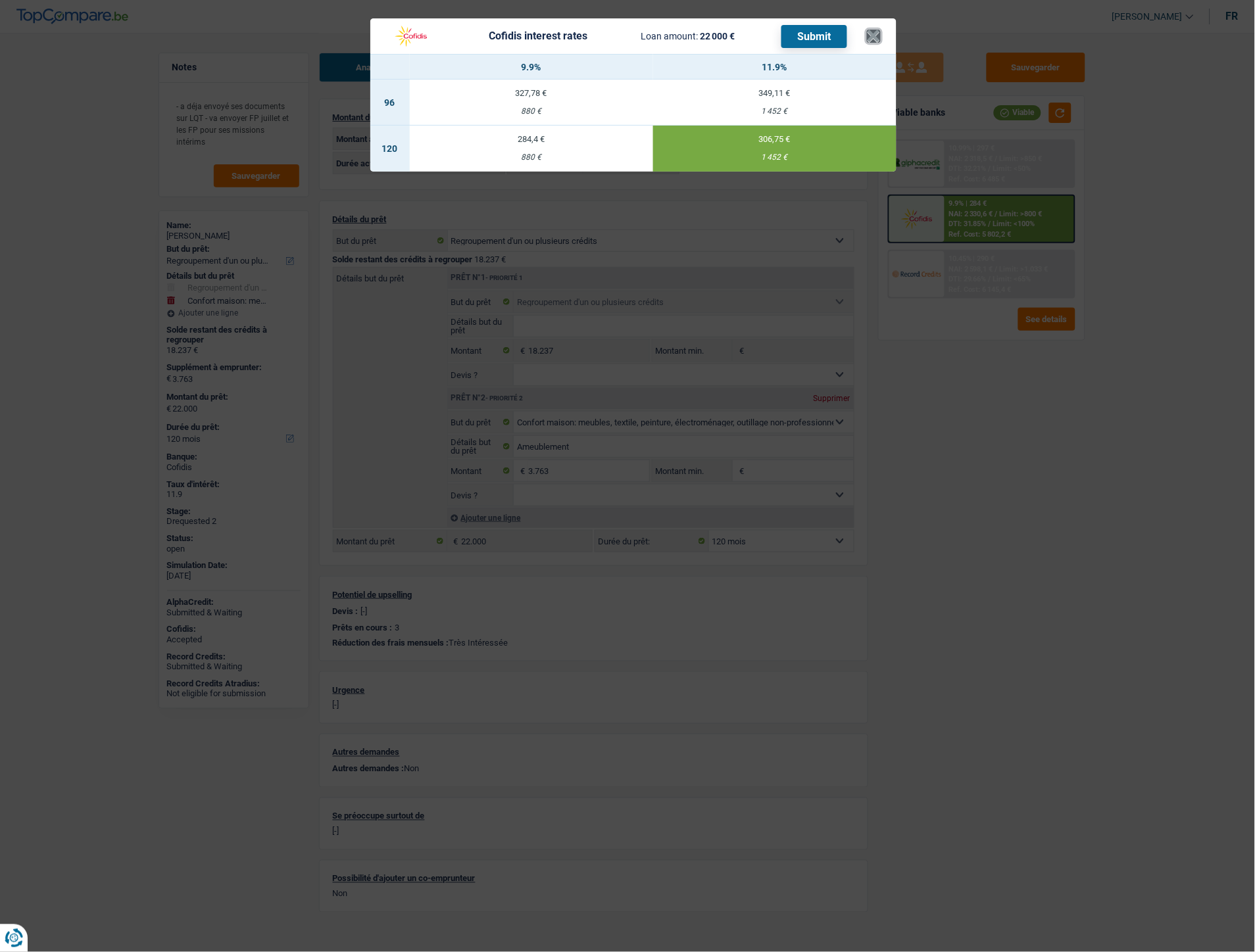
click at [878, 31] on button "×" at bounding box center [874, 36] width 14 height 13
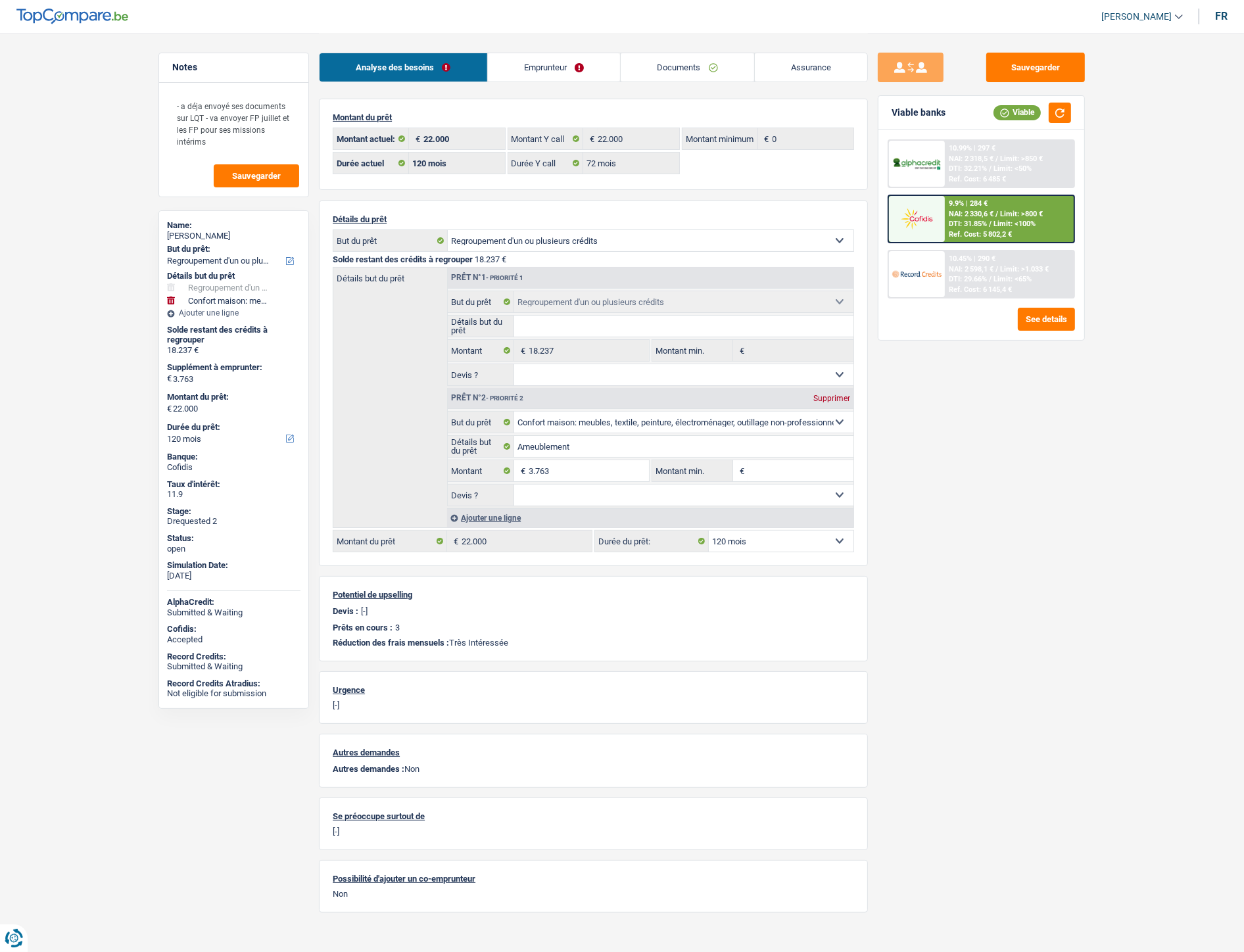
click at [964, 215] on span "NAI: 2 330,6 €" at bounding box center [971, 214] width 45 height 8
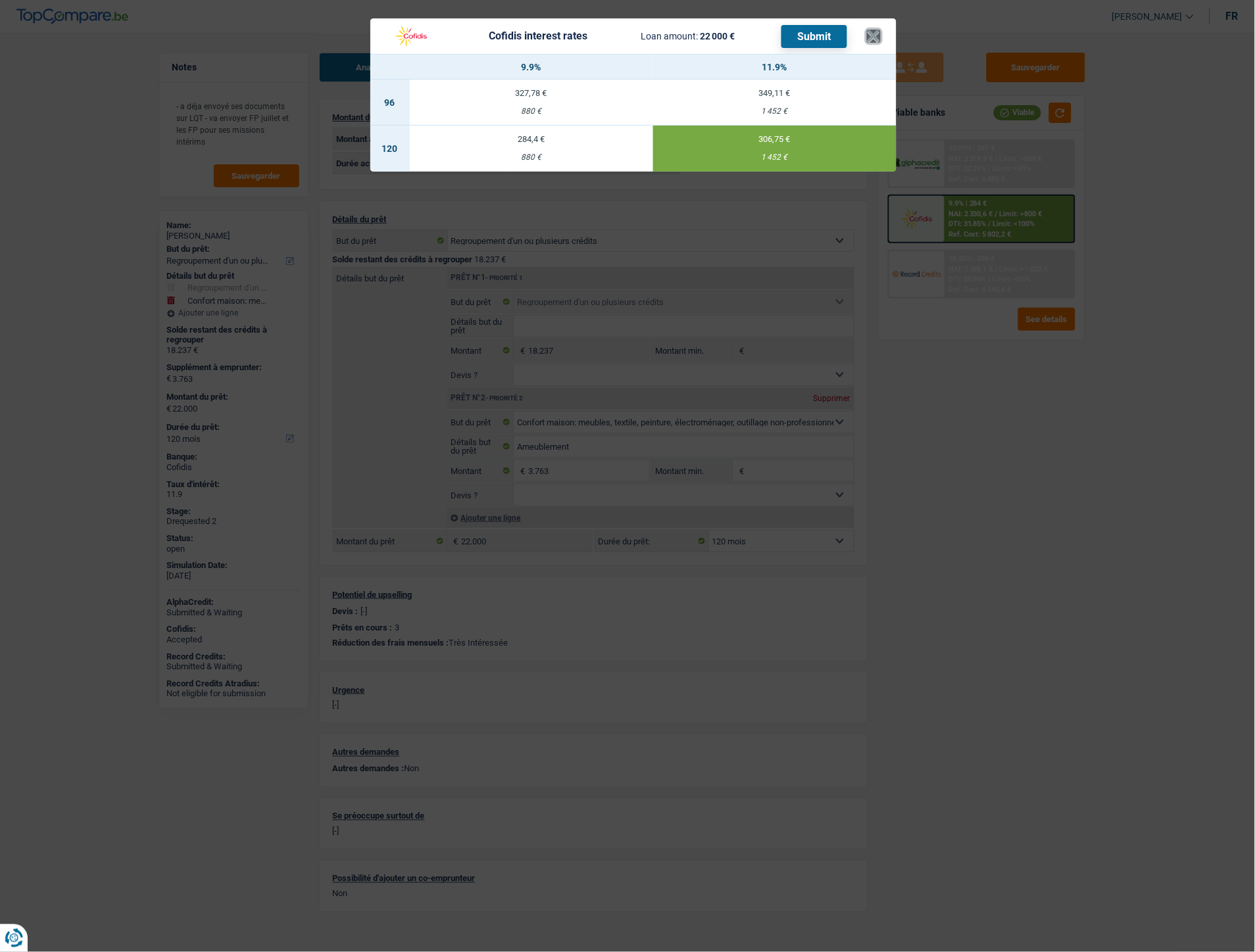
click at [876, 30] on button "×" at bounding box center [874, 36] width 14 height 13
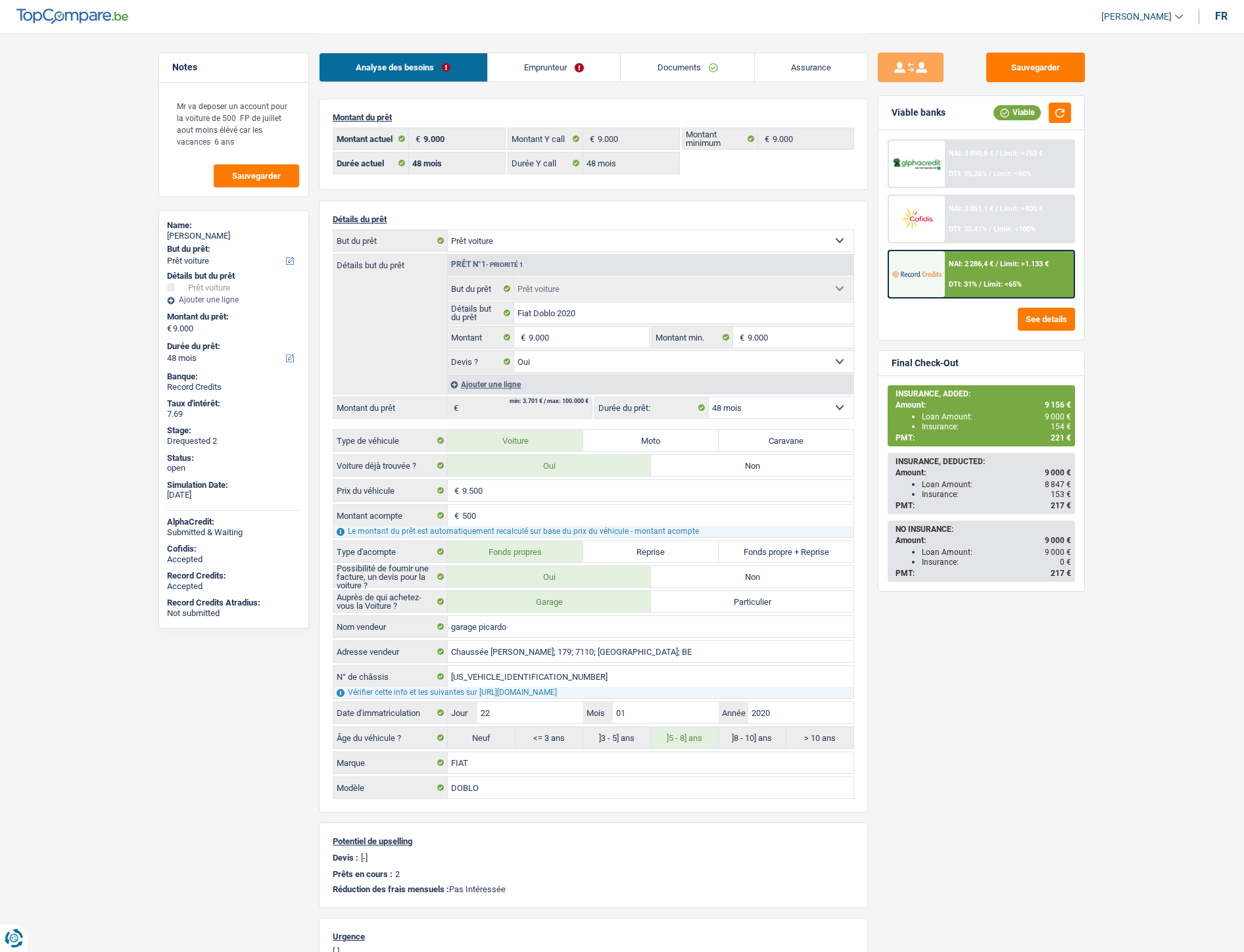
select select "car"
select select "48"
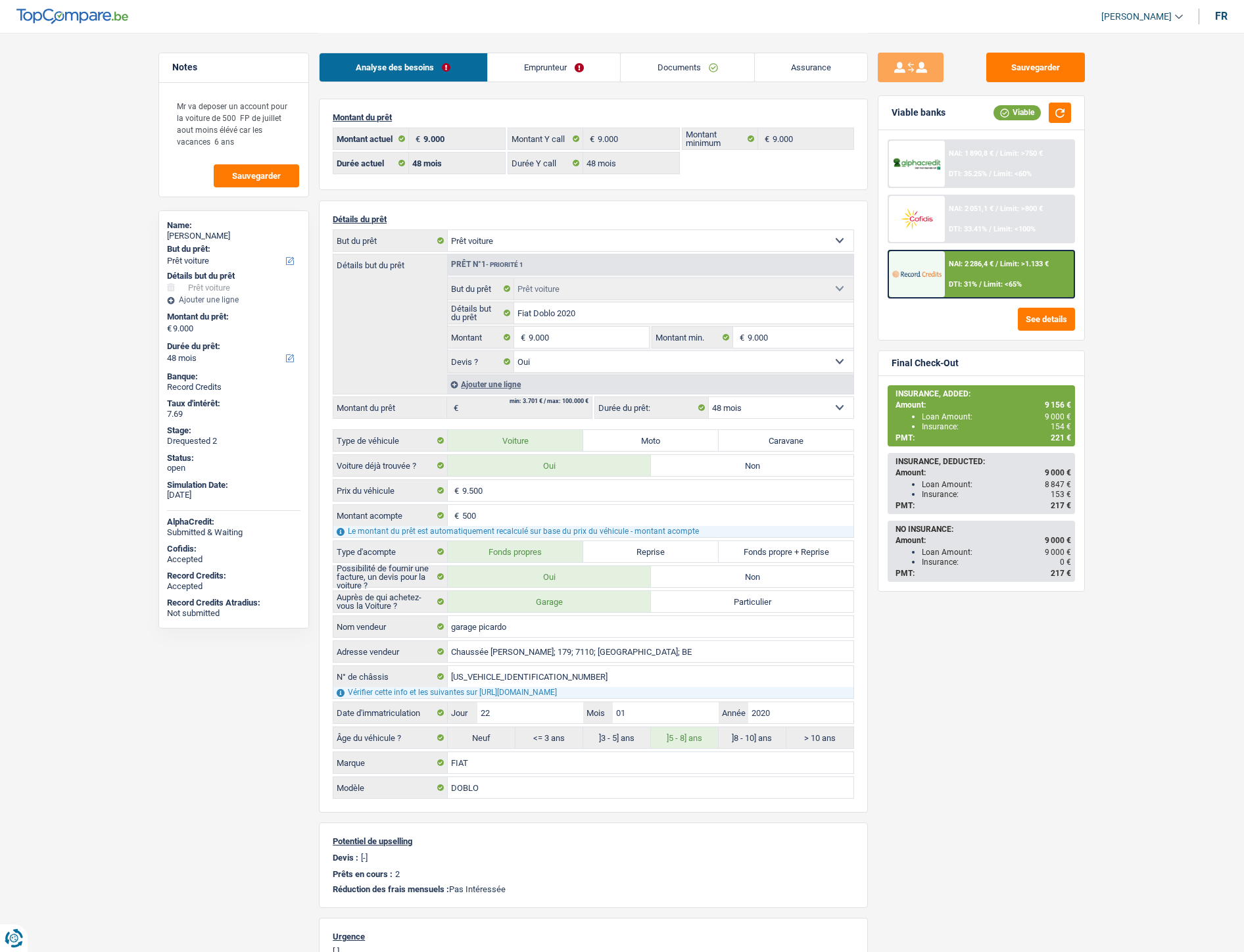
select select "car"
select select "yes"
select select "48"
click at [950, 271] on div "NAI: 2 286,4 € / Limit: >1.133 € DTI: 31% / Limit: <65%" at bounding box center [1010, 274] width 129 height 46
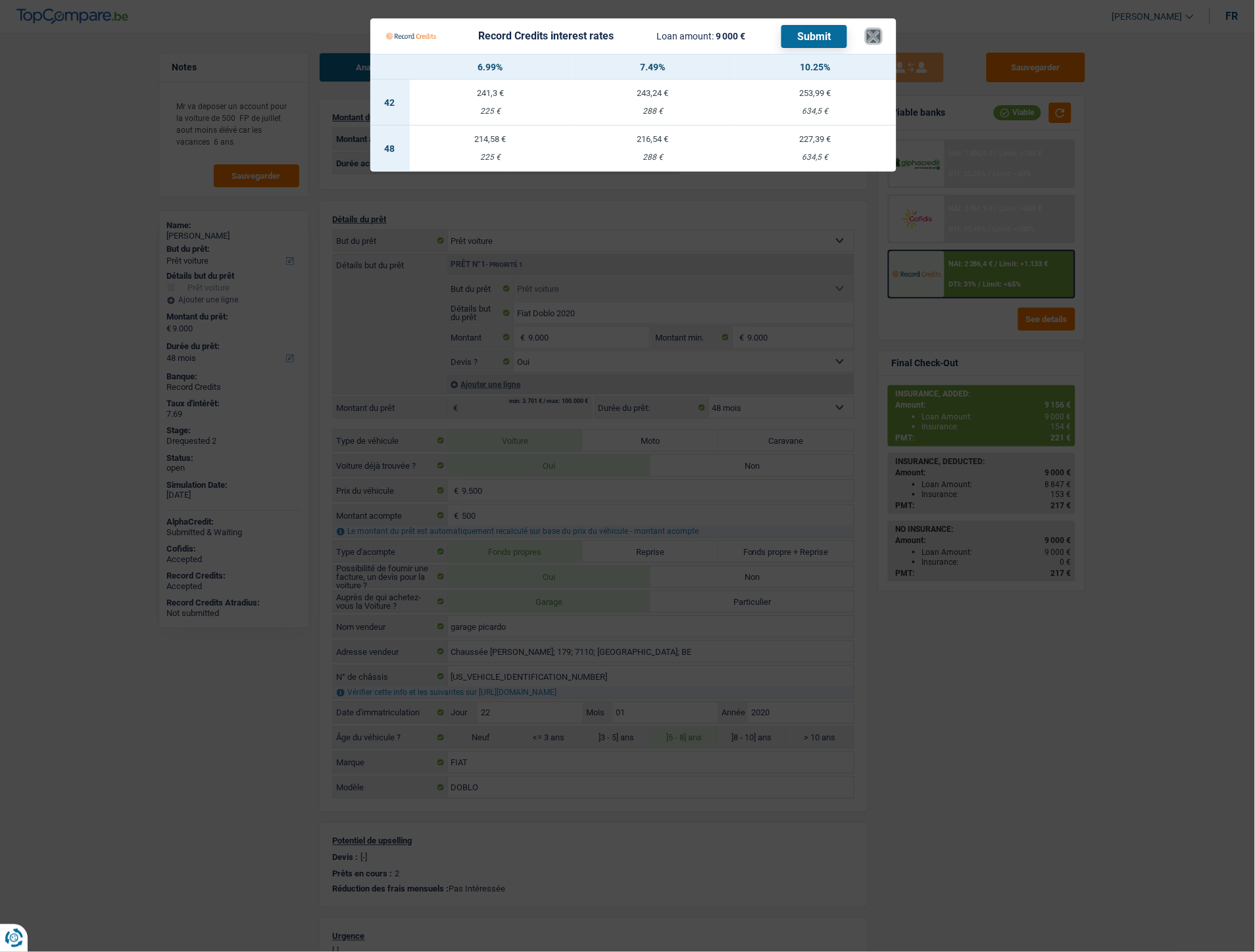
click at [876, 34] on button "×" at bounding box center [874, 36] width 14 height 13
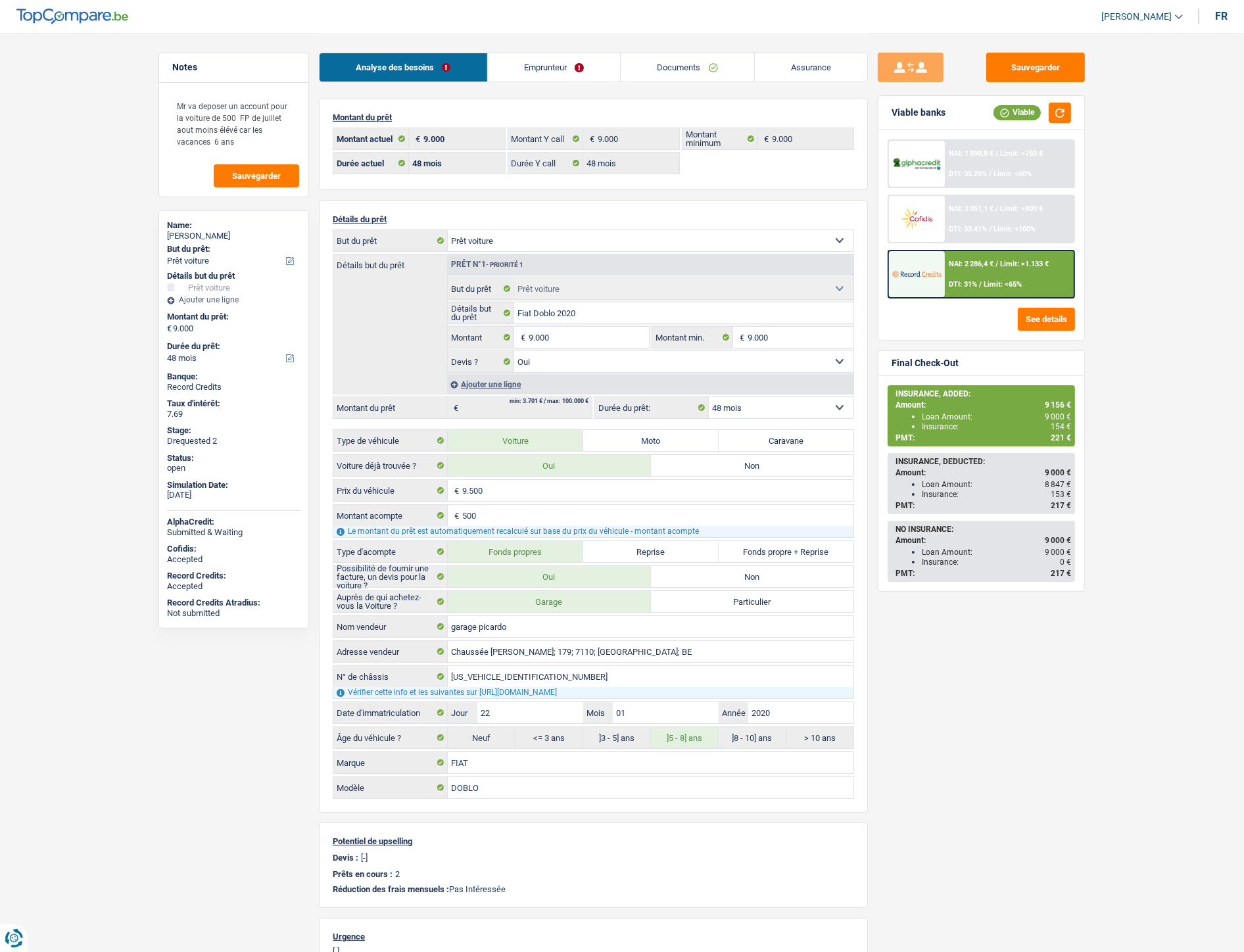
click at [1011, 210] on span "Limit: >800 €" at bounding box center [1021, 209] width 43 height 8
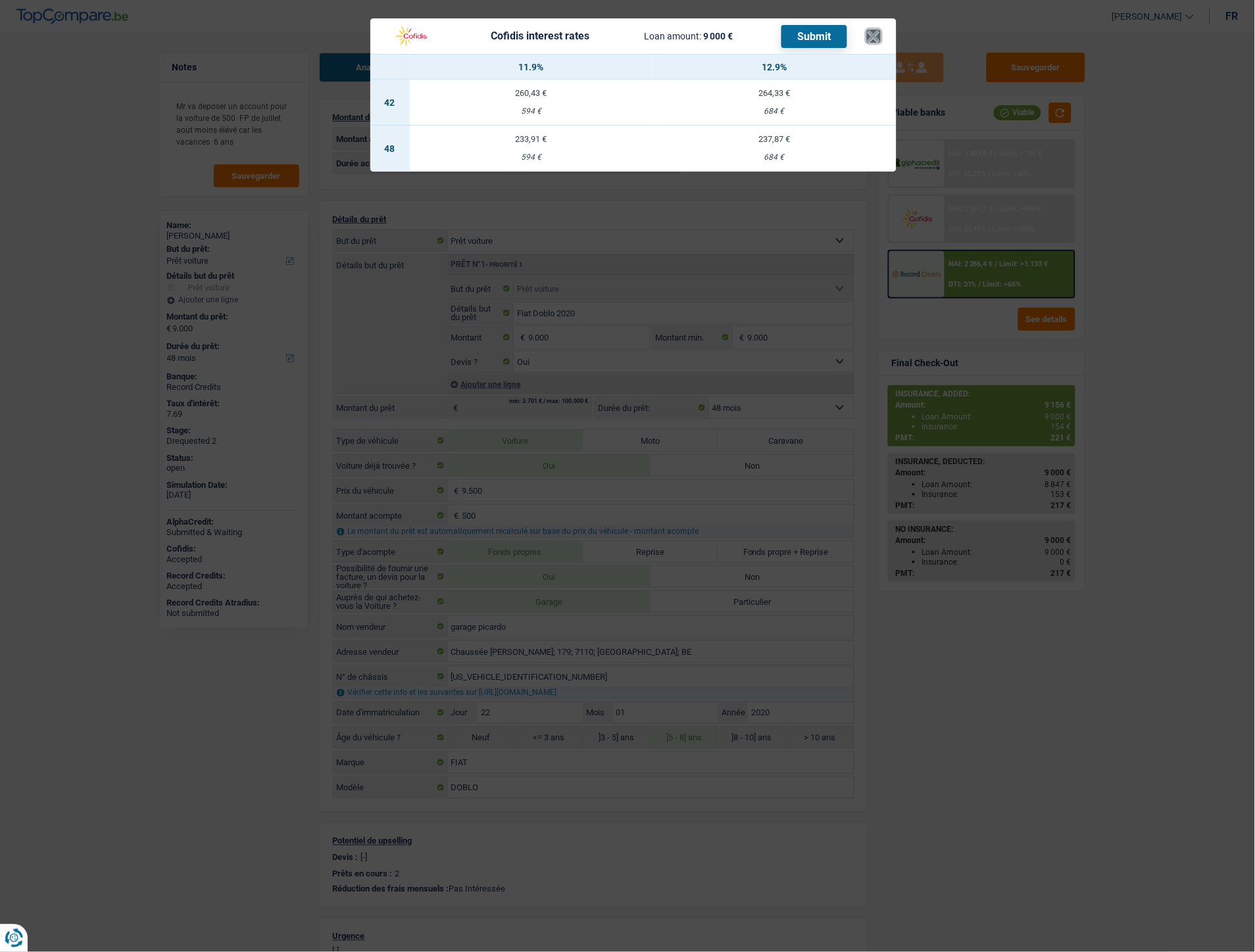
click at [870, 40] on button "×" at bounding box center [874, 36] width 14 height 13
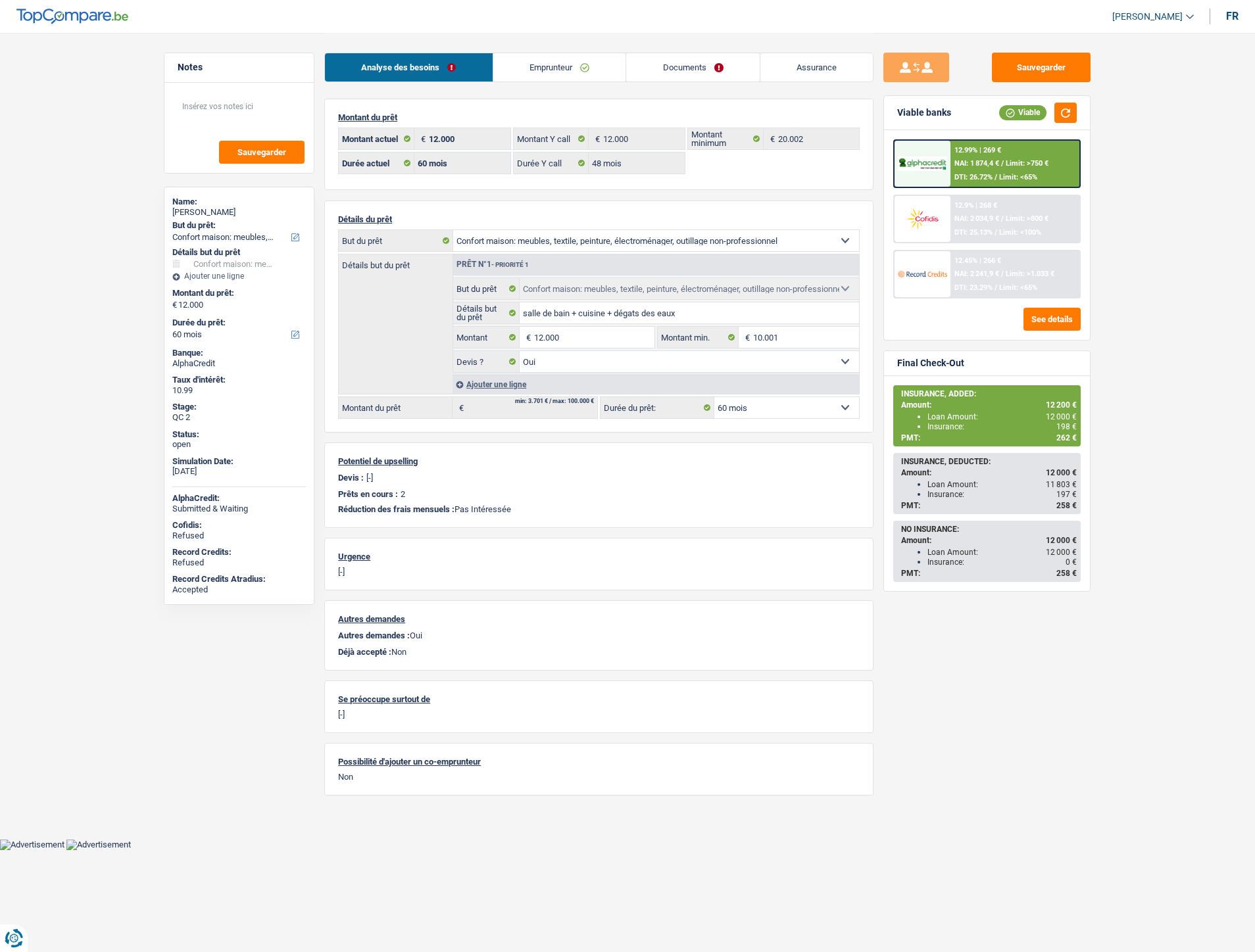
select select "household"
select select "60"
select select "48"
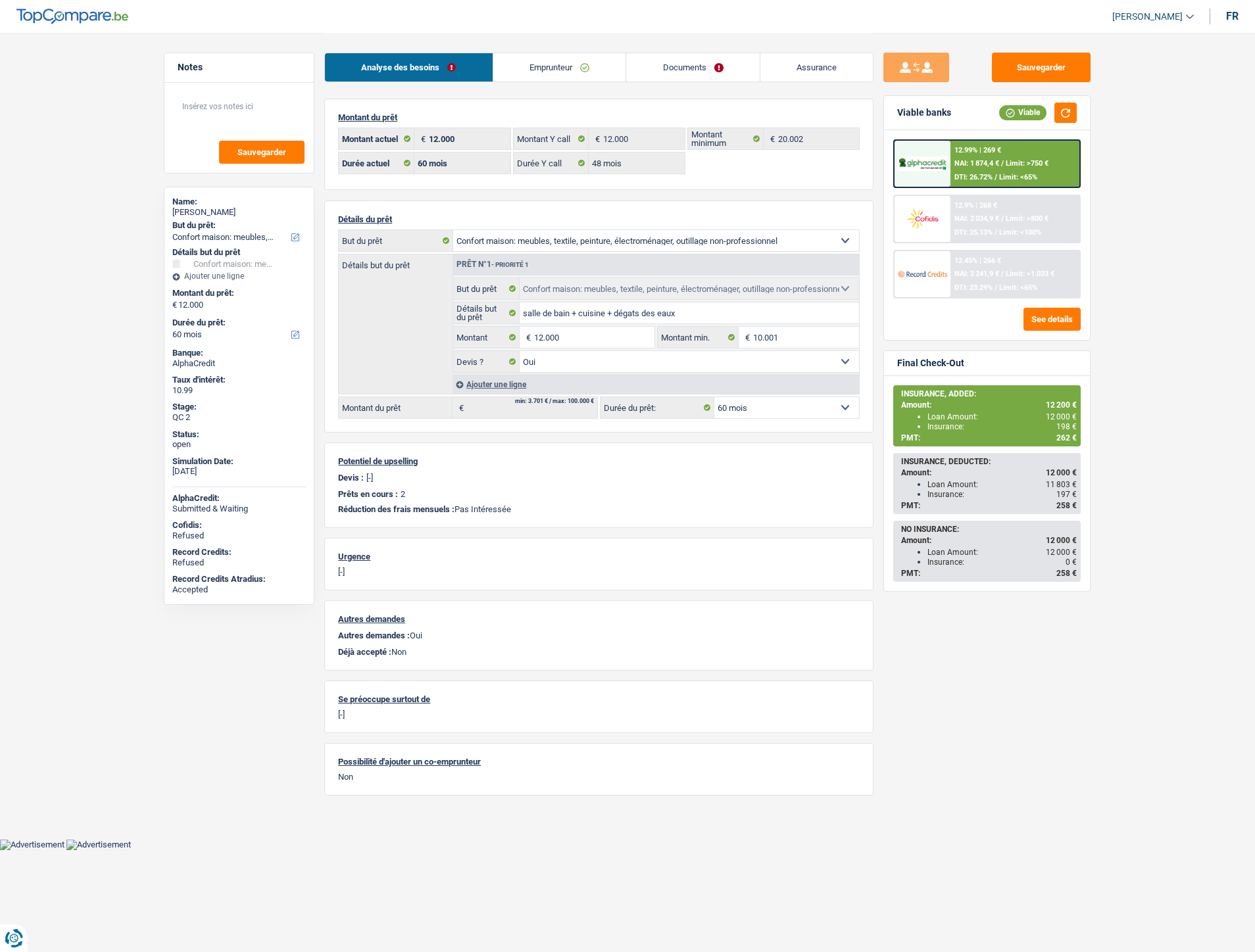
select select "household"
select select "yes"
select select "60"
select select "ownerWithMortgage"
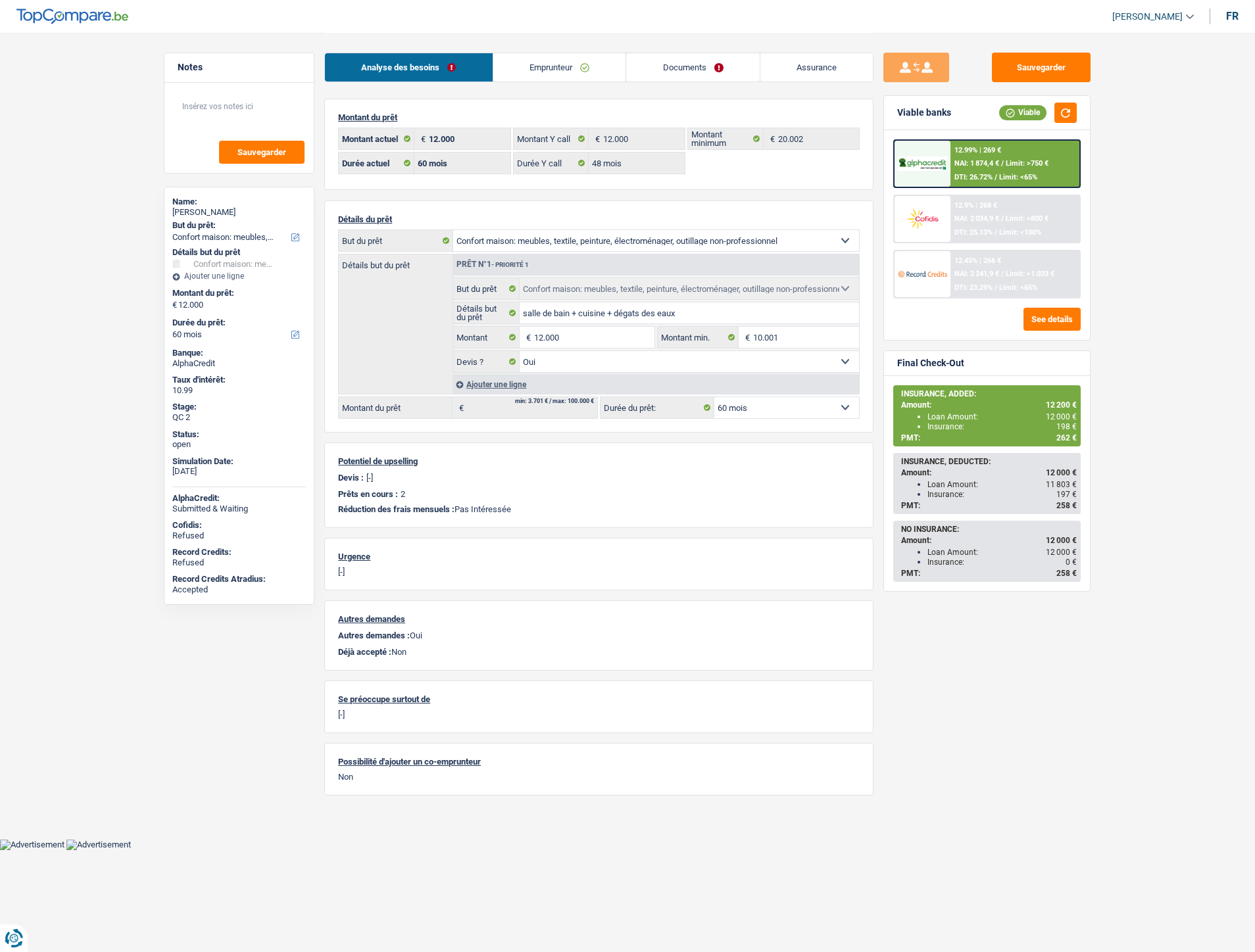
select select "BE"
select select "mortgage"
select select "240"
select select "cardOrCredit"
click at [536, 72] on link "Emprunteur" at bounding box center [560, 68] width 133 height 28
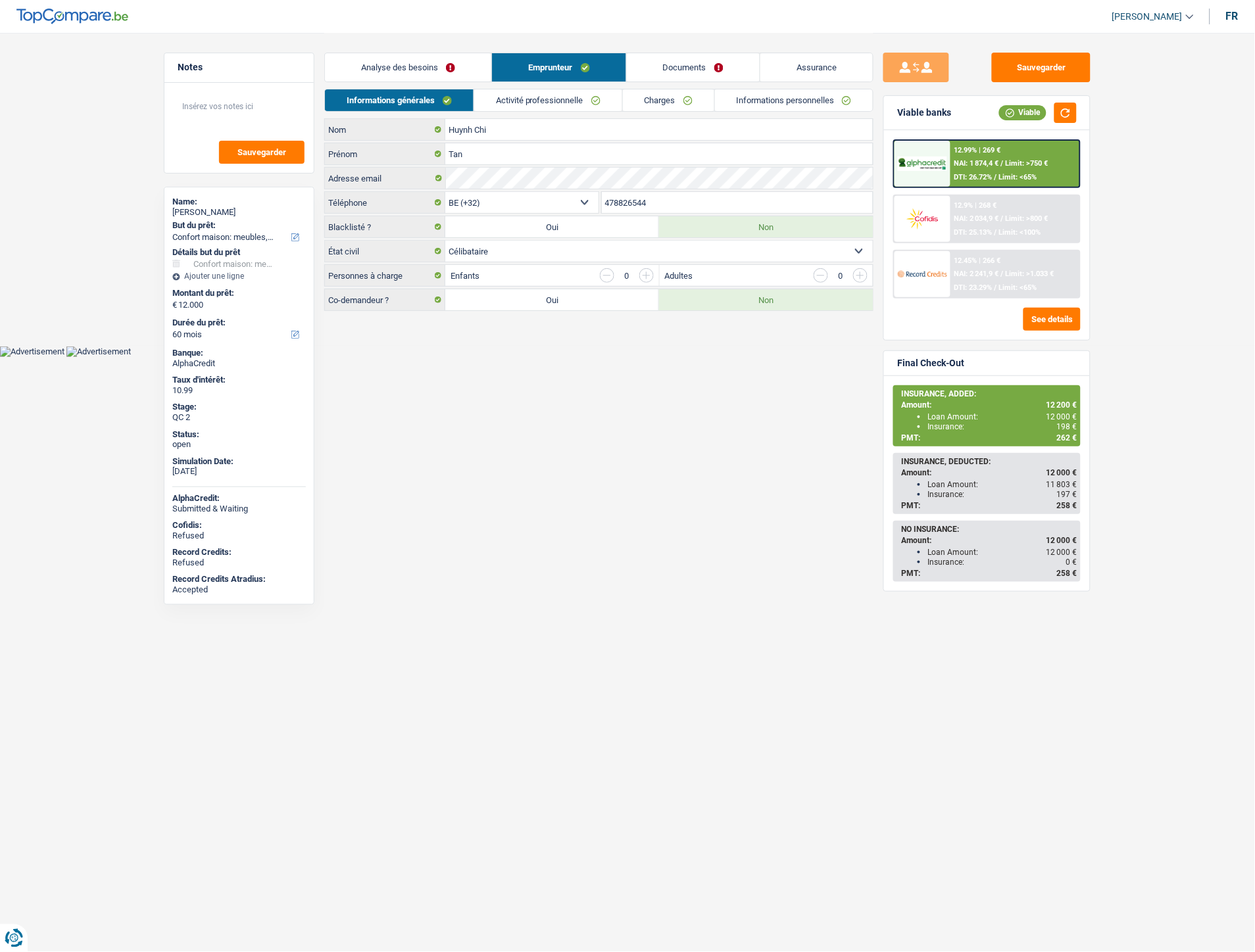
click at [564, 99] on link "Activité professionnelle" at bounding box center [548, 100] width 148 height 22
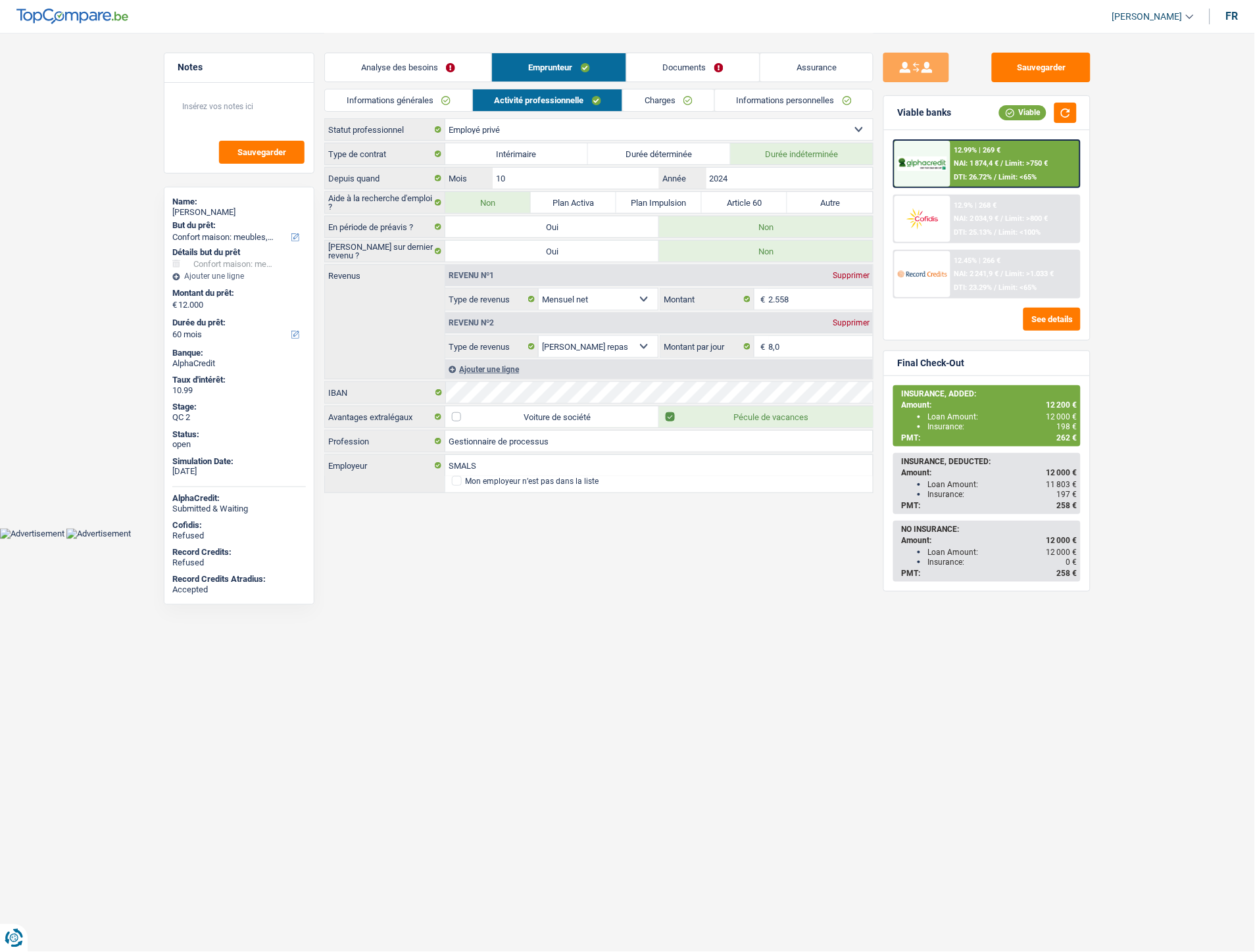
click at [658, 106] on link "Charges" at bounding box center [669, 100] width 92 height 22
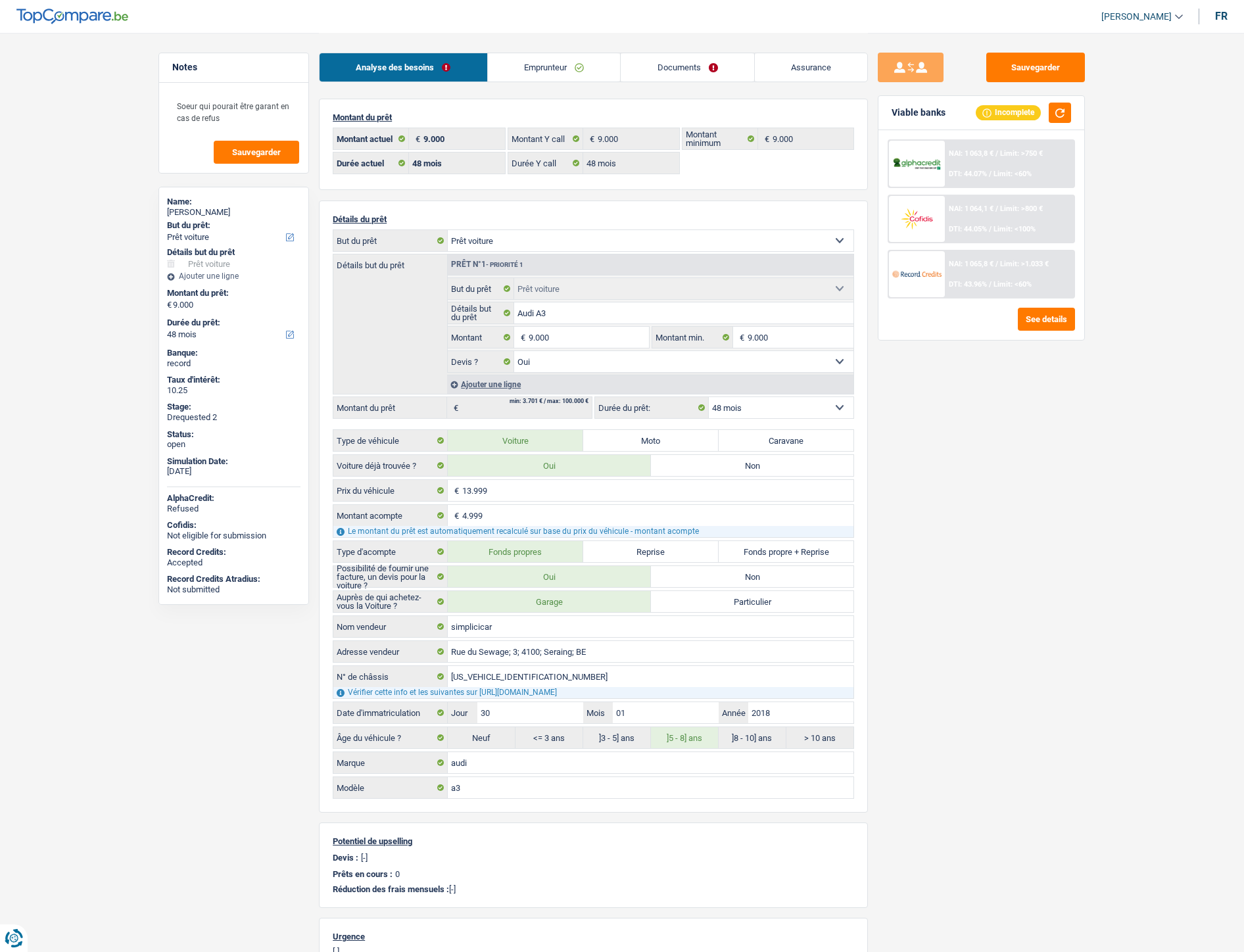
select select "car"
select select "48"
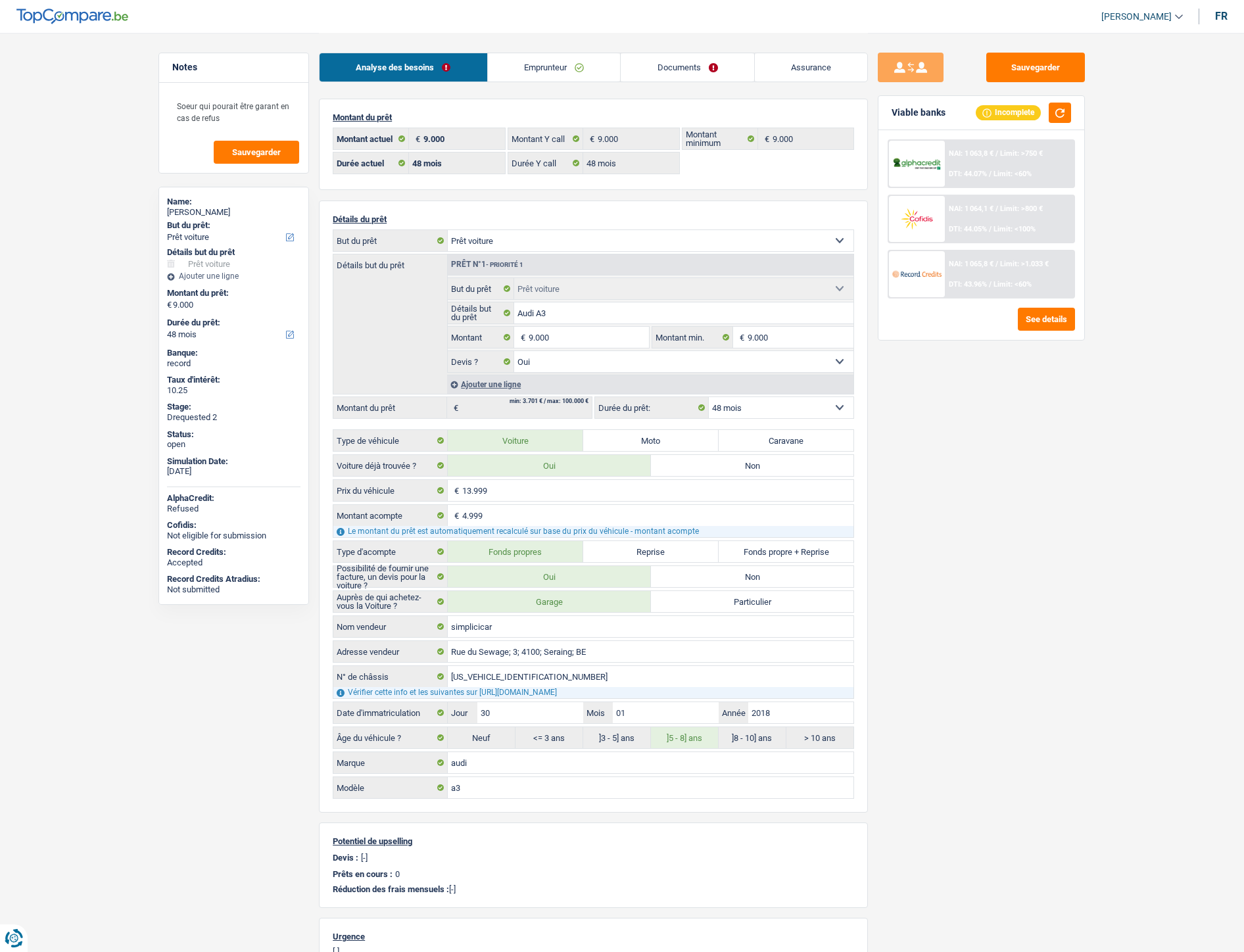
select select "car"
select select "yes"
select select "48"
click at [699, 75] on link "Documents" at bounding box center [687, 68] width 134 height 28
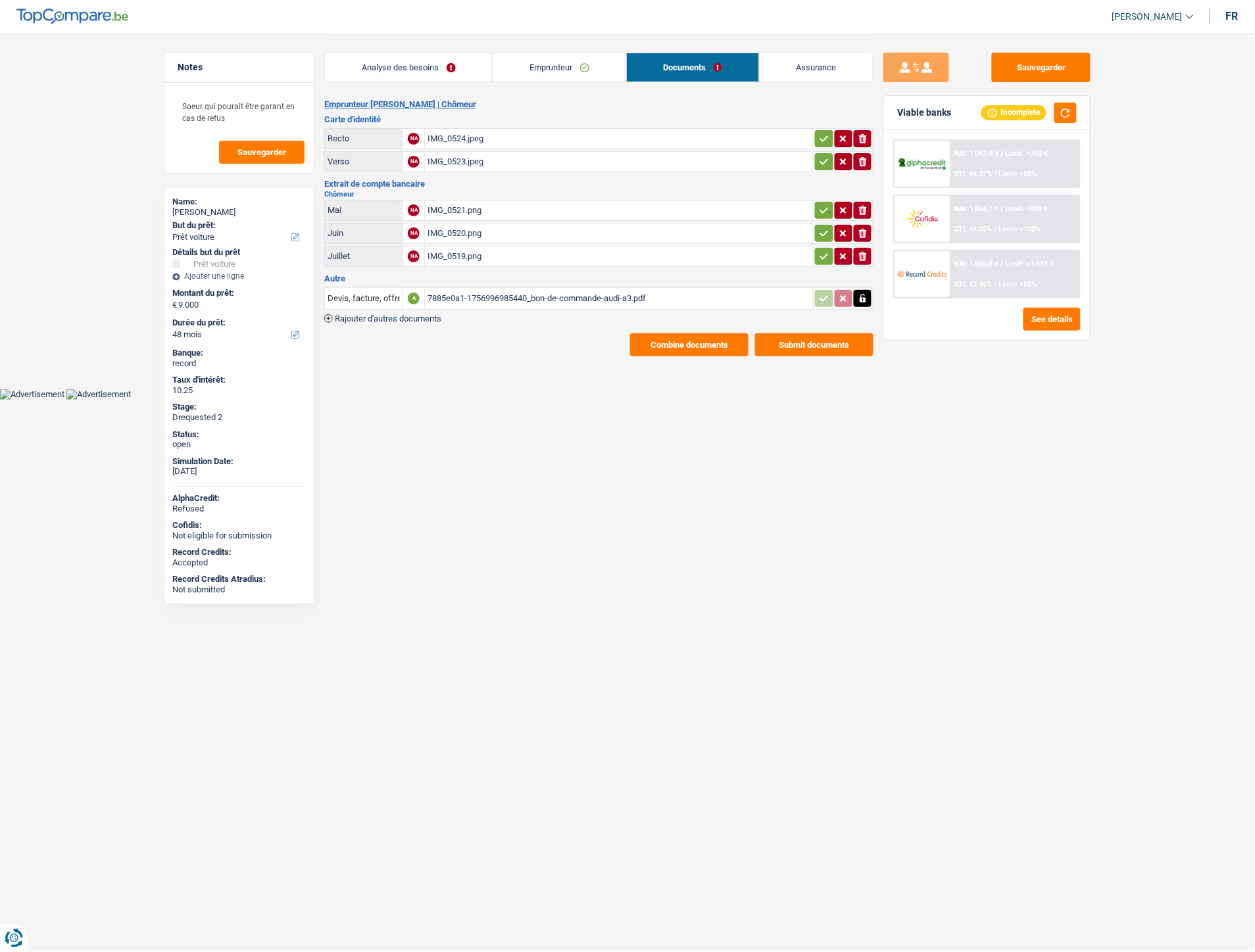
click at [415, 315] on span "Rajouter d'autres documents" at bounding box center [388, 319] width 106 height 8
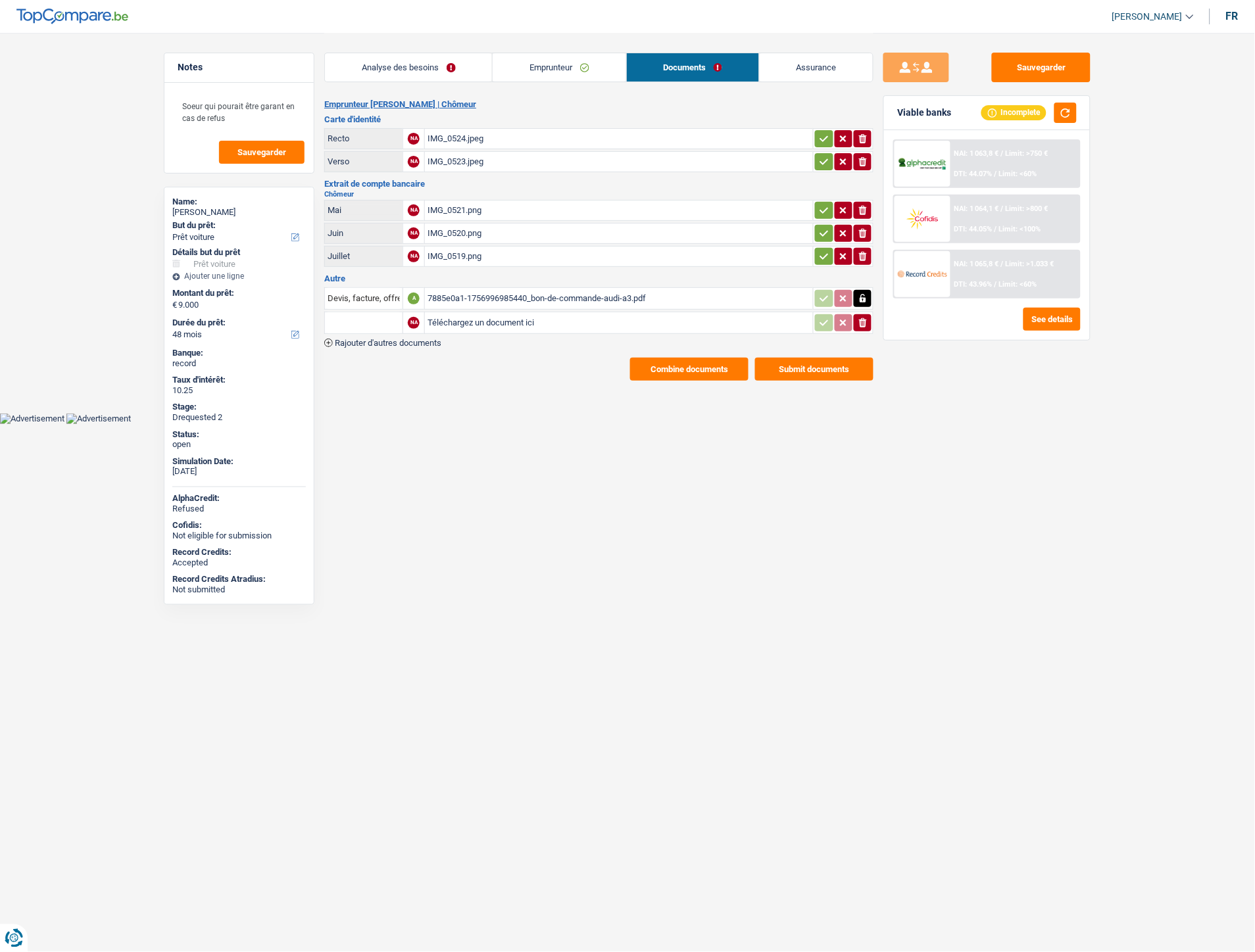
click at [472, 315] on input "Téléchargez un document ici" at bounding box center [619, 323] width 383 height 20
type input "C:\fakepath\Facture Fantesini.pdf"
click at [354, 315] on input "text" at bounding box center [363, 323] width 72 height 21
click at [363, 347] on li "Devis, facture, offre, bon de commande" at bounding box center [412, 348] width 160 height 16
type input "Devis, facture, offre, bon de commande"
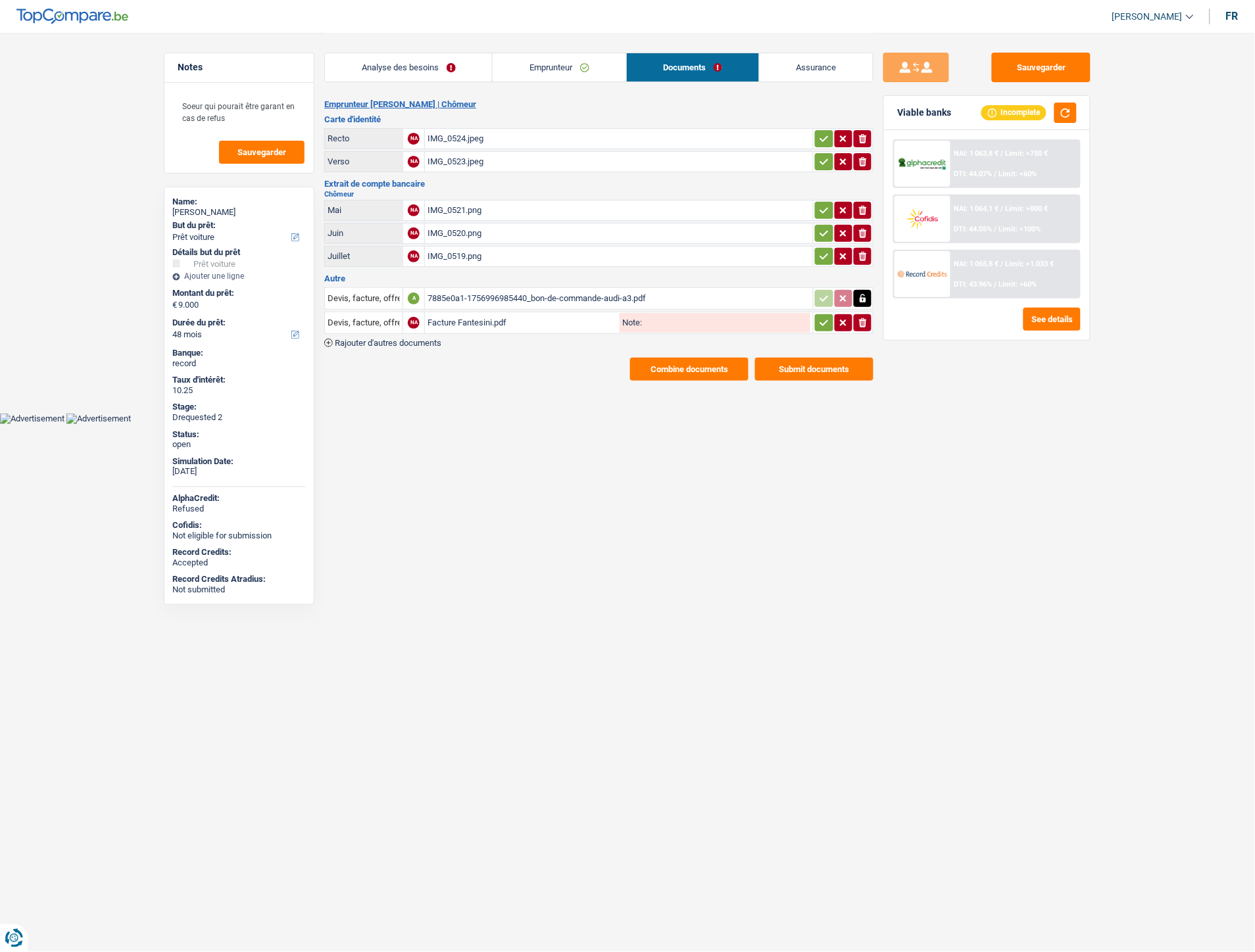
click at [826, 322] on icon "button" at bounding box center [824, 322] width 11 height 13
click at [1025, 74] on button "Sauvegarder" at bounding box center [1041, 68] width 99 height 30
click at [1021, 75] on button "Sauvegarder" at bounding box center [1041, 68] width 99 height 30
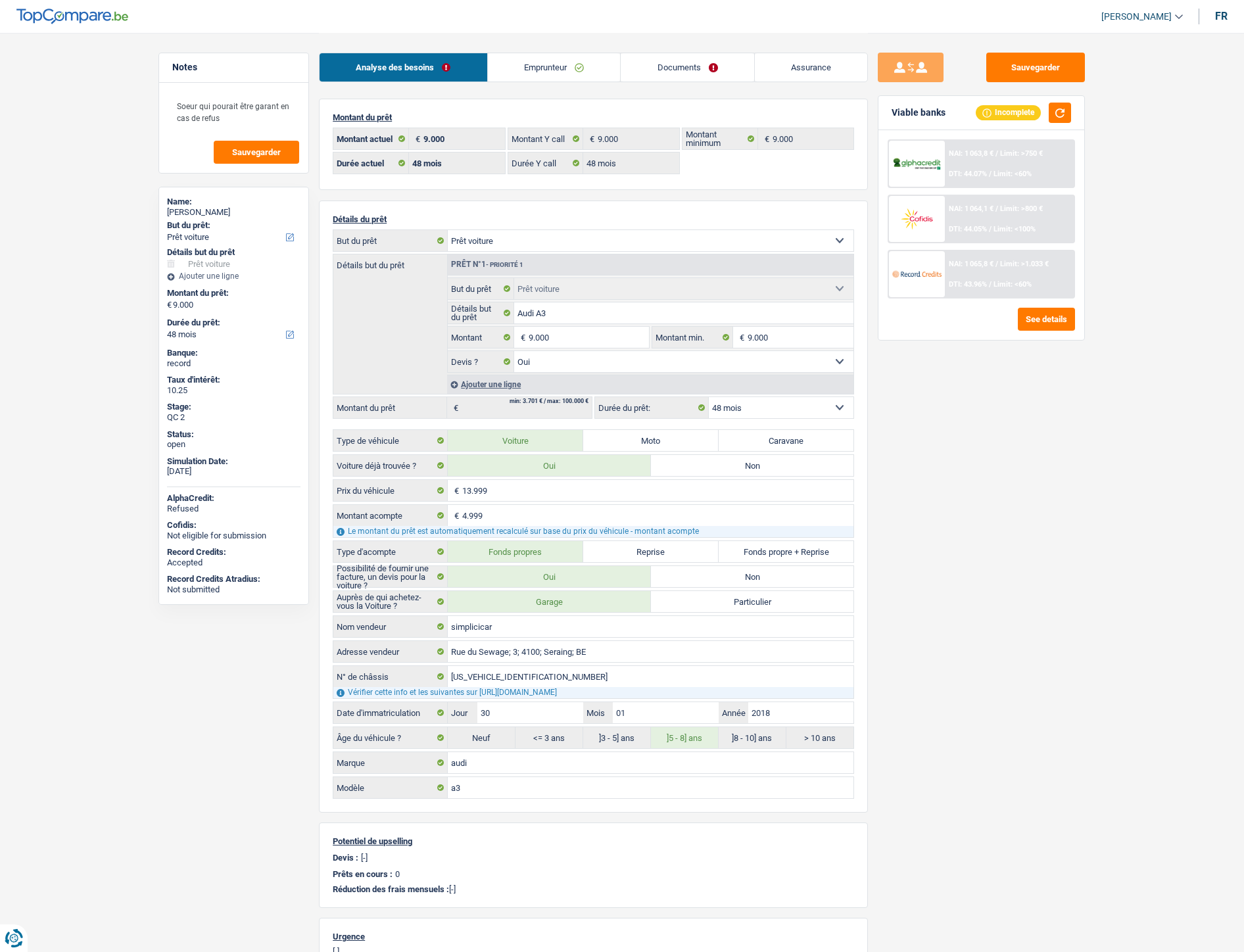
select select "car"
select select "48"
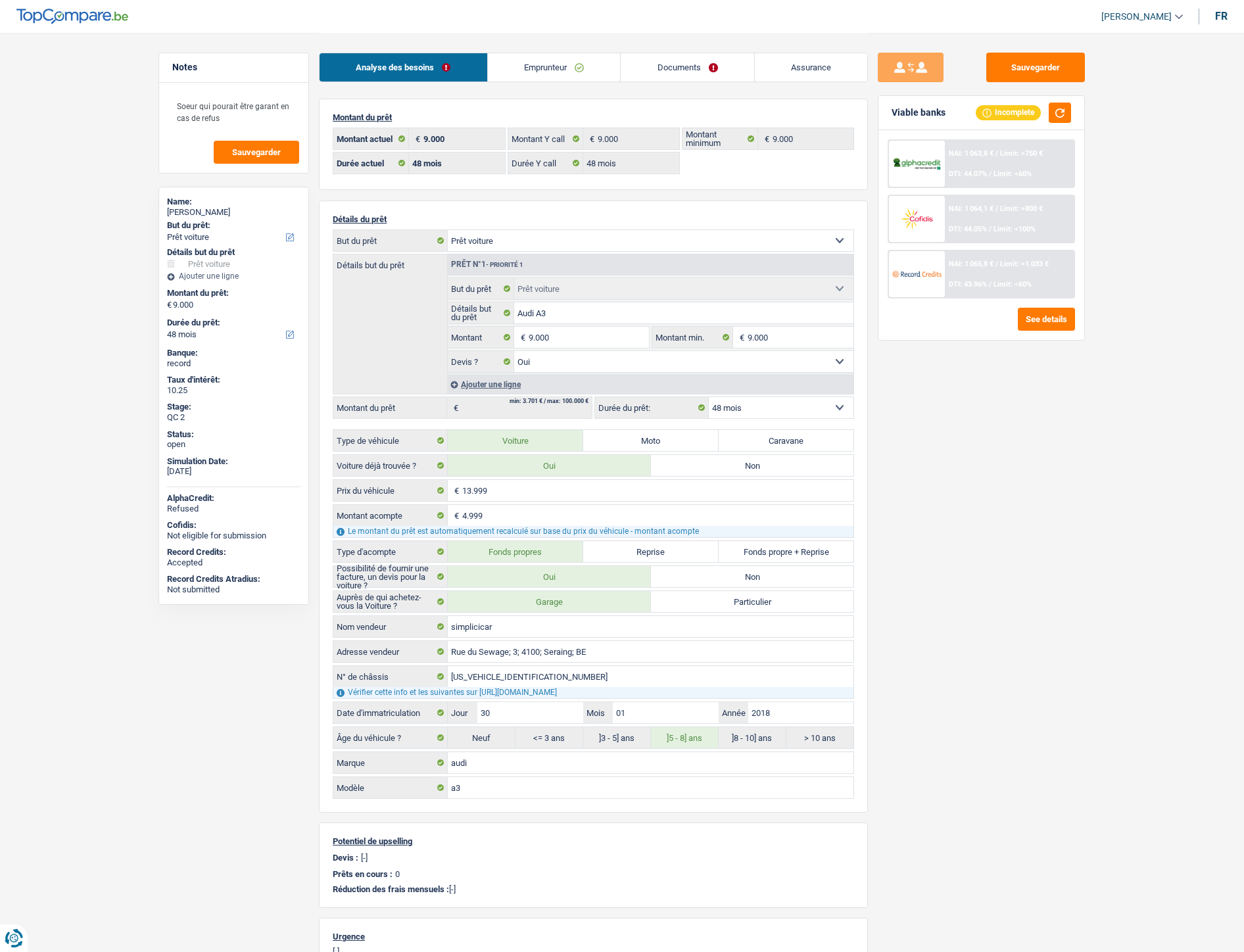
select select "car"
select select "yes"
select select "48"
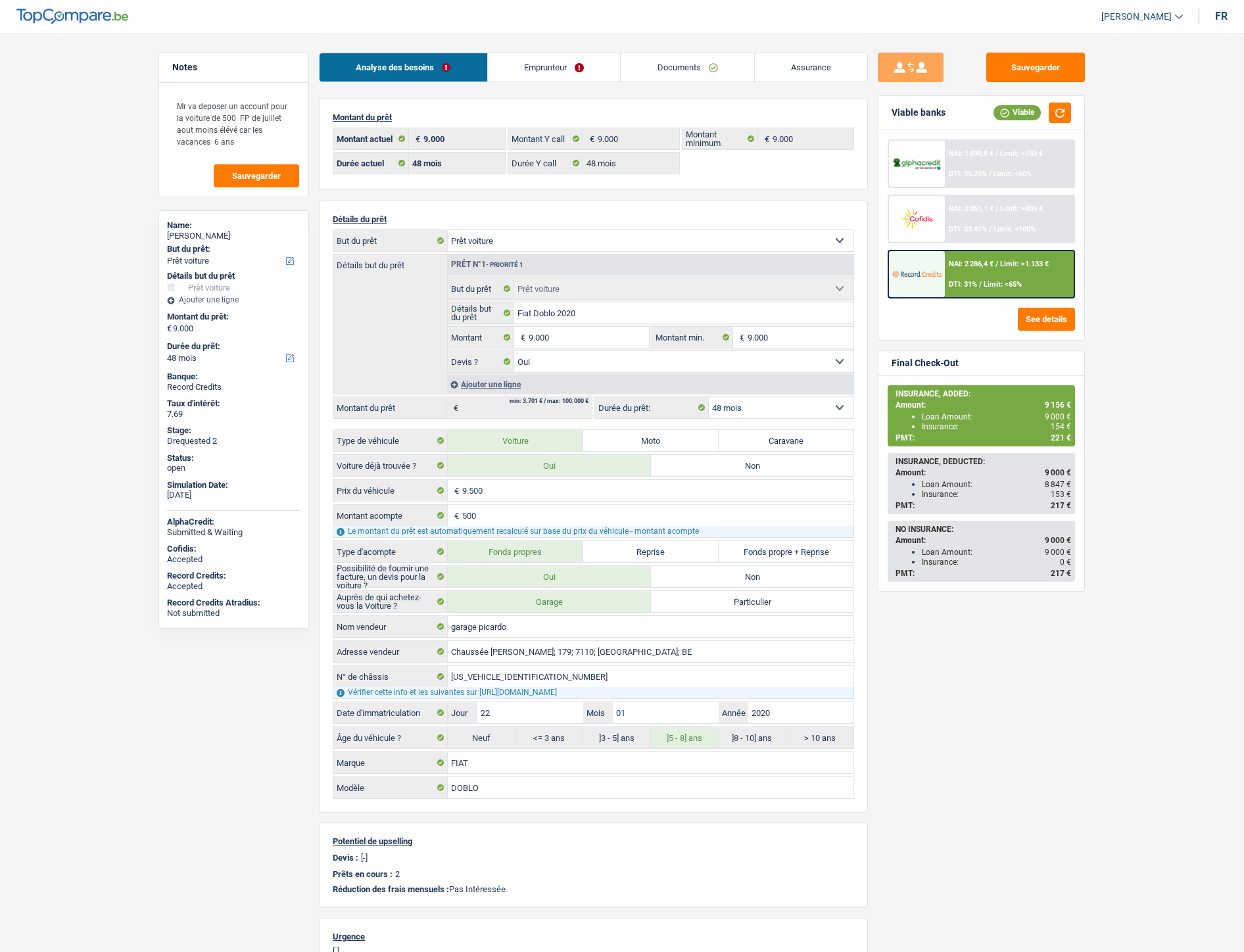
select select "car"
select select "48"
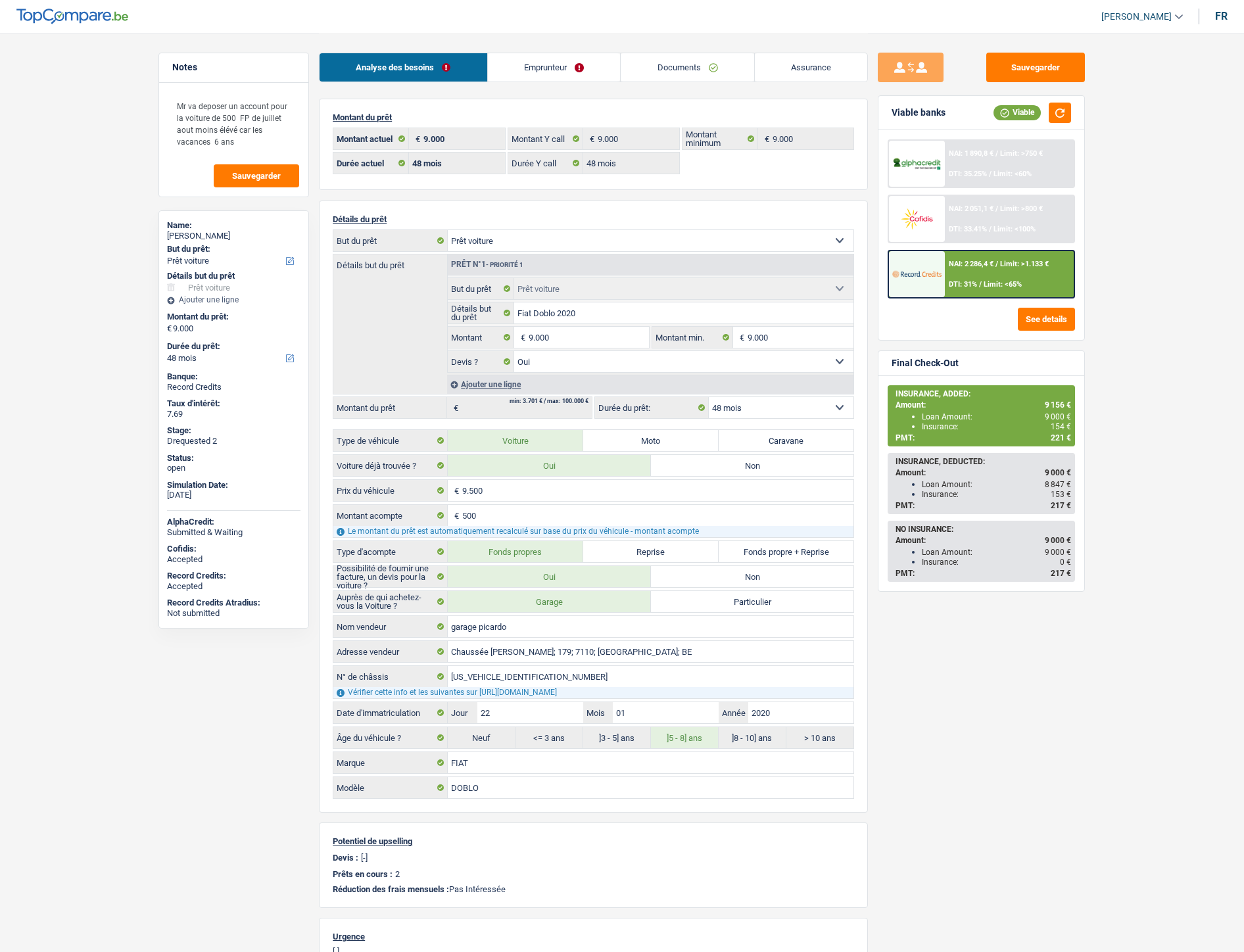
select select "car"
select select "yes"
select select "48"
click at [965, 214] on div "NAI: 2 051,1 € / Limit: >800 € DTI: 33.41% / Limit: <100%" at bounding box center [1010, 218] width 129 height 46
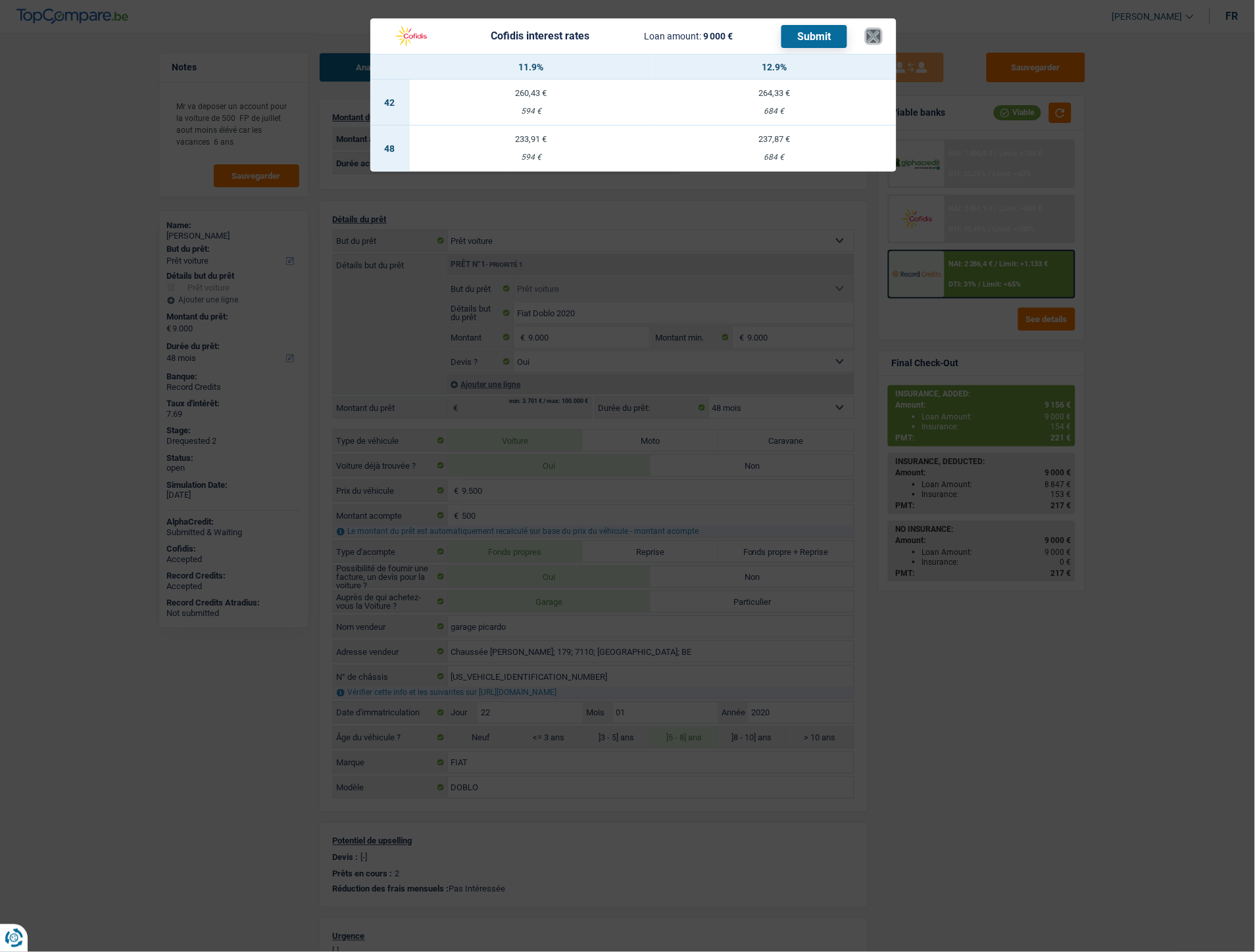
click at [868, 35] on button "×" at bounding box center [874, 36] width 14 height 13
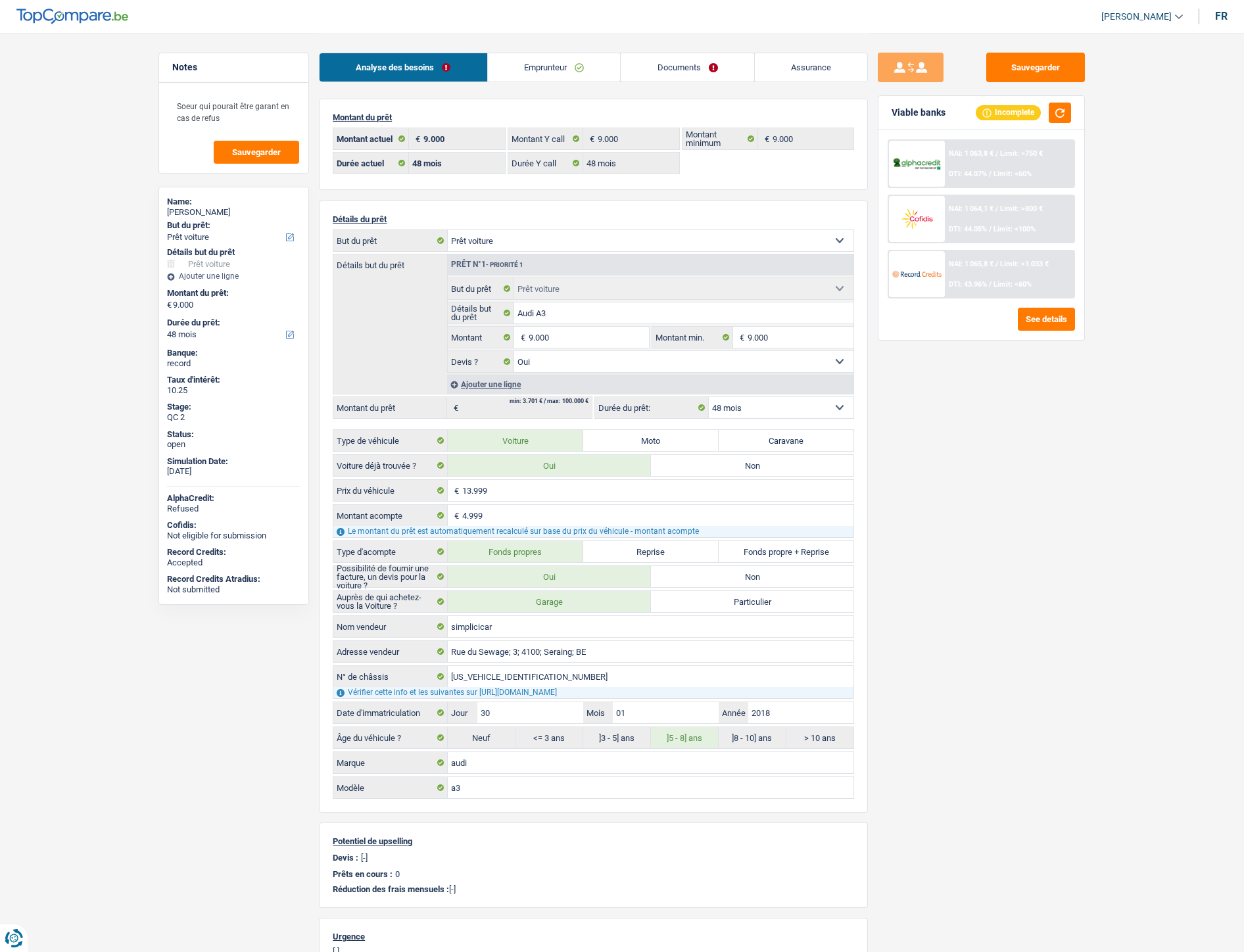
select select "car"
select select "48"
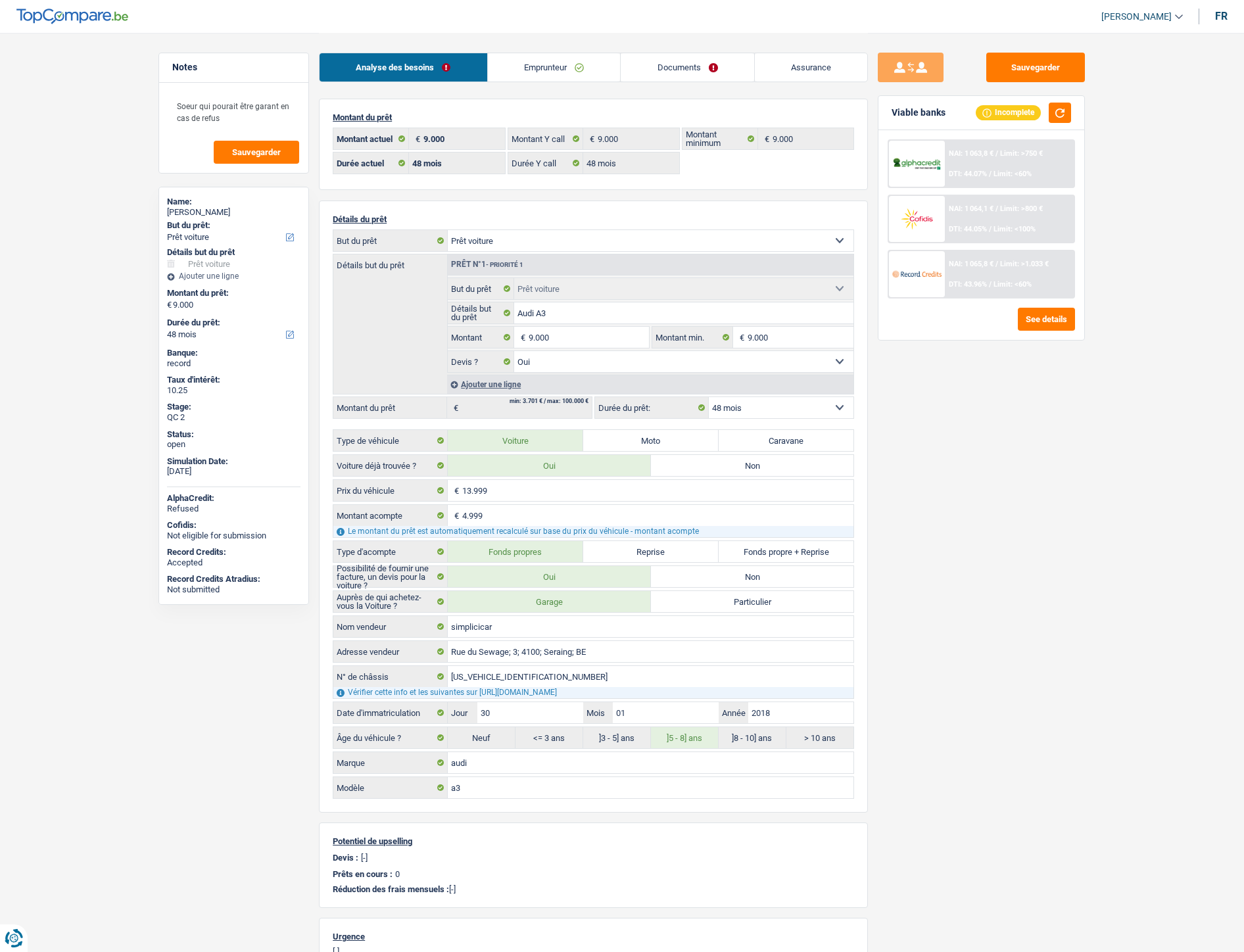
select select "car"
select select "yes"
select select "48"
click at [686, 56] on link "Documents" at bounding box center [687, 68] width 134 height 28
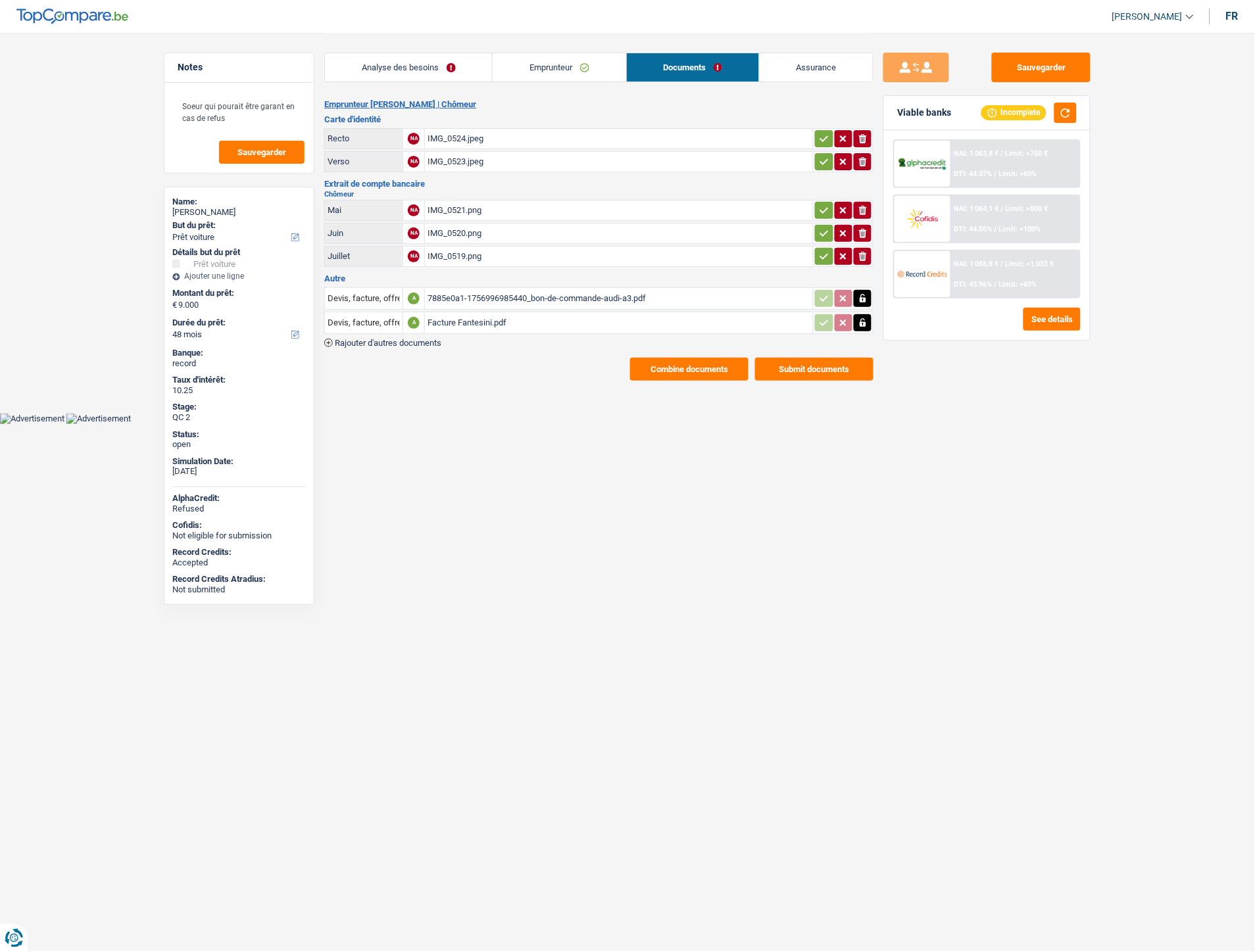
click at [477, 318] on div "Facture Fantesini.pdf" at bounding box center [619, 323] width 383 height 20
click at [536, 64] on link "Emprunteur" at bounding box center [559, 68] width 133 height 28
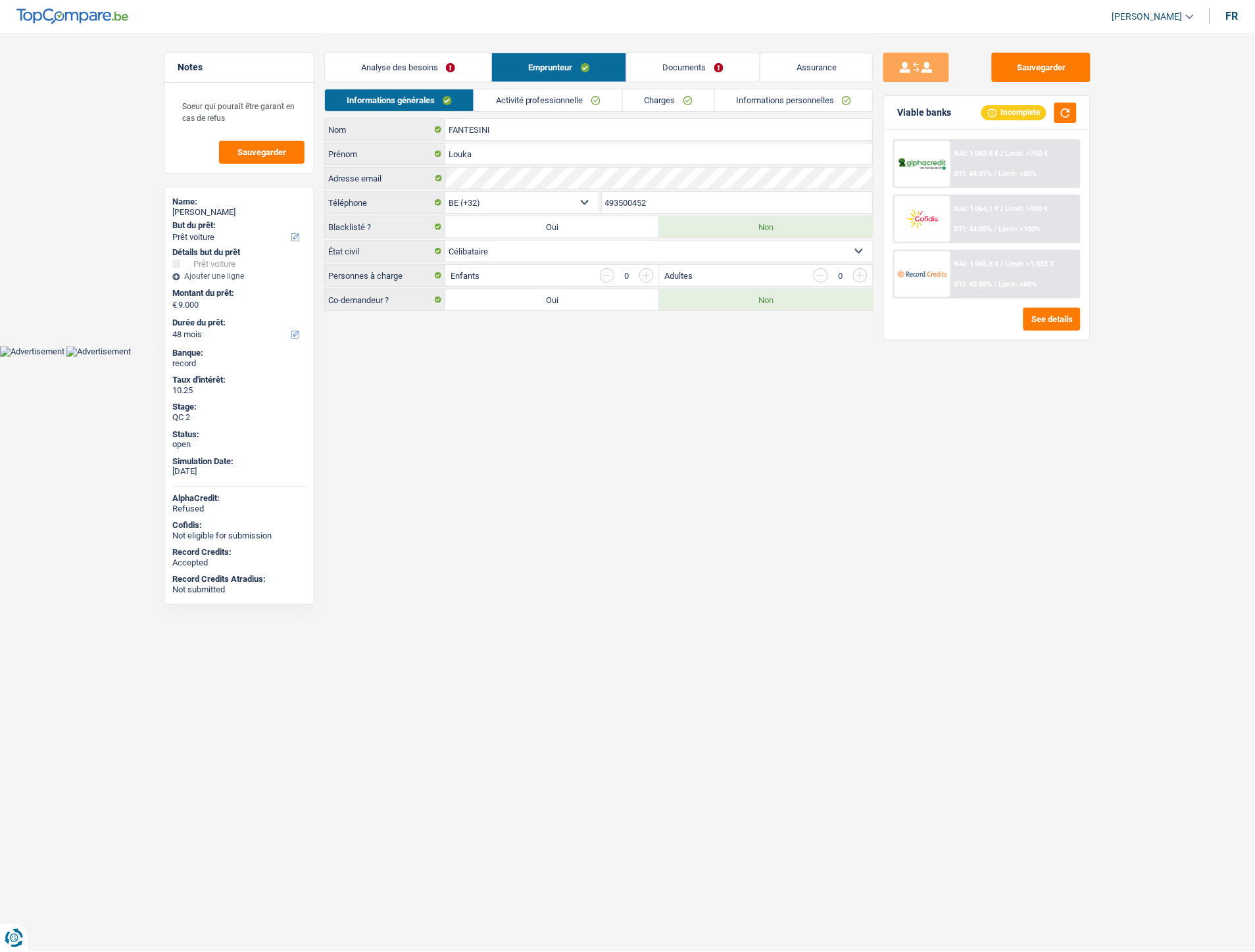
click at [501, 104] on link "Activité professionnelle" at bounding box center [548, 100] width 148 height 22
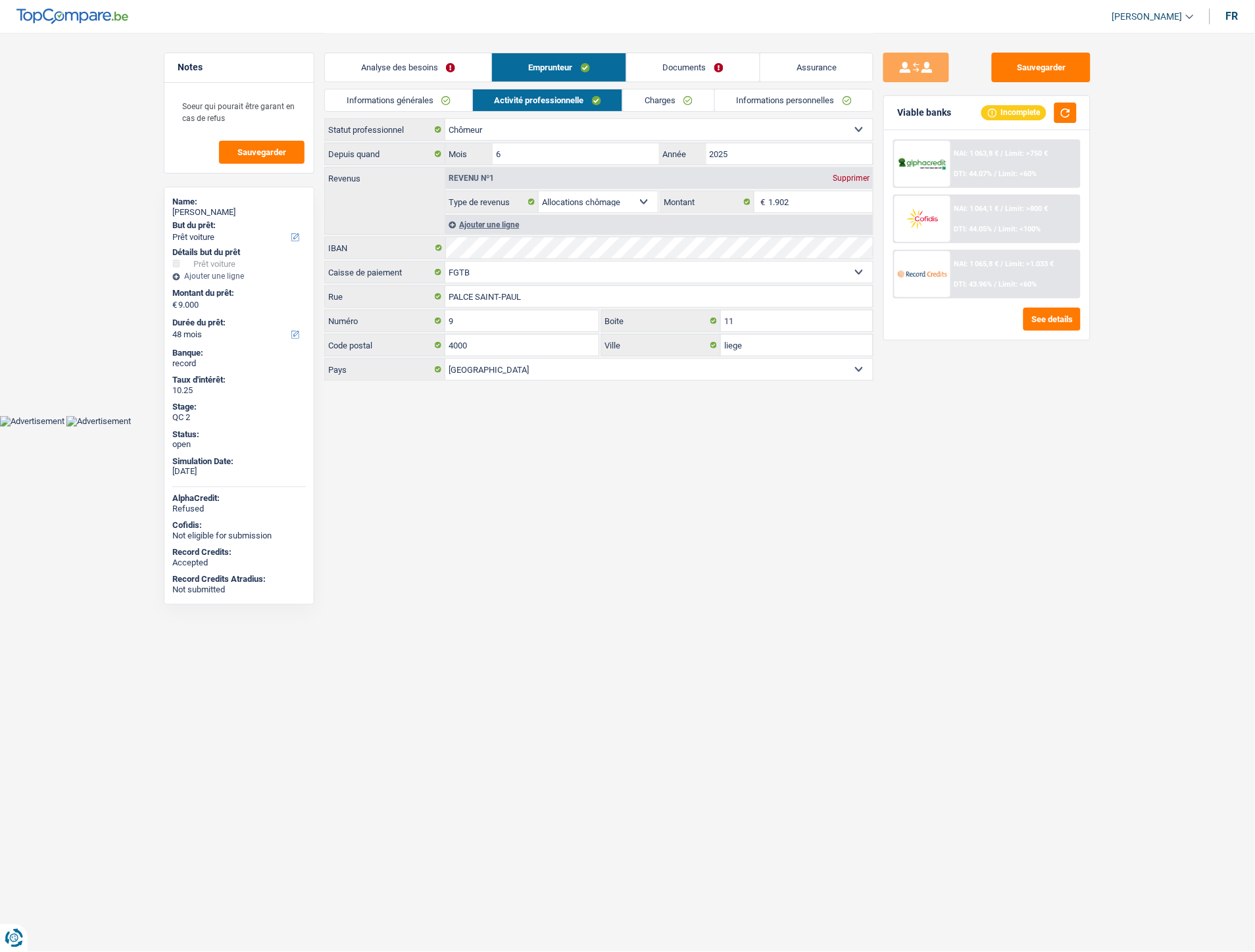
click at [680, 95] on link "Charges" at bounding box center [669, 100] width 92 height 22
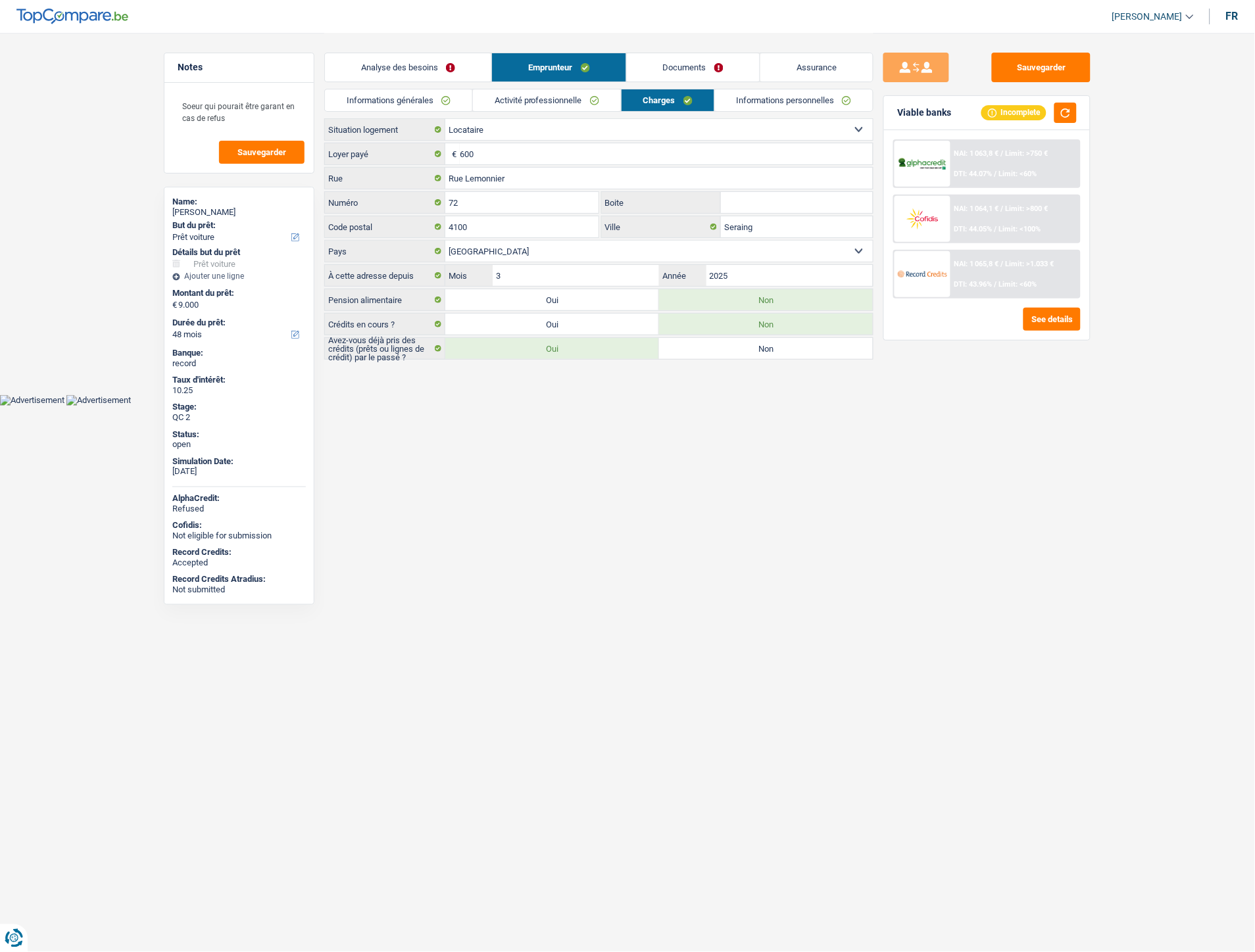
click at [758, 96] on link "Informations personnelles" at bounding box center [794, 100] width 158 height 22
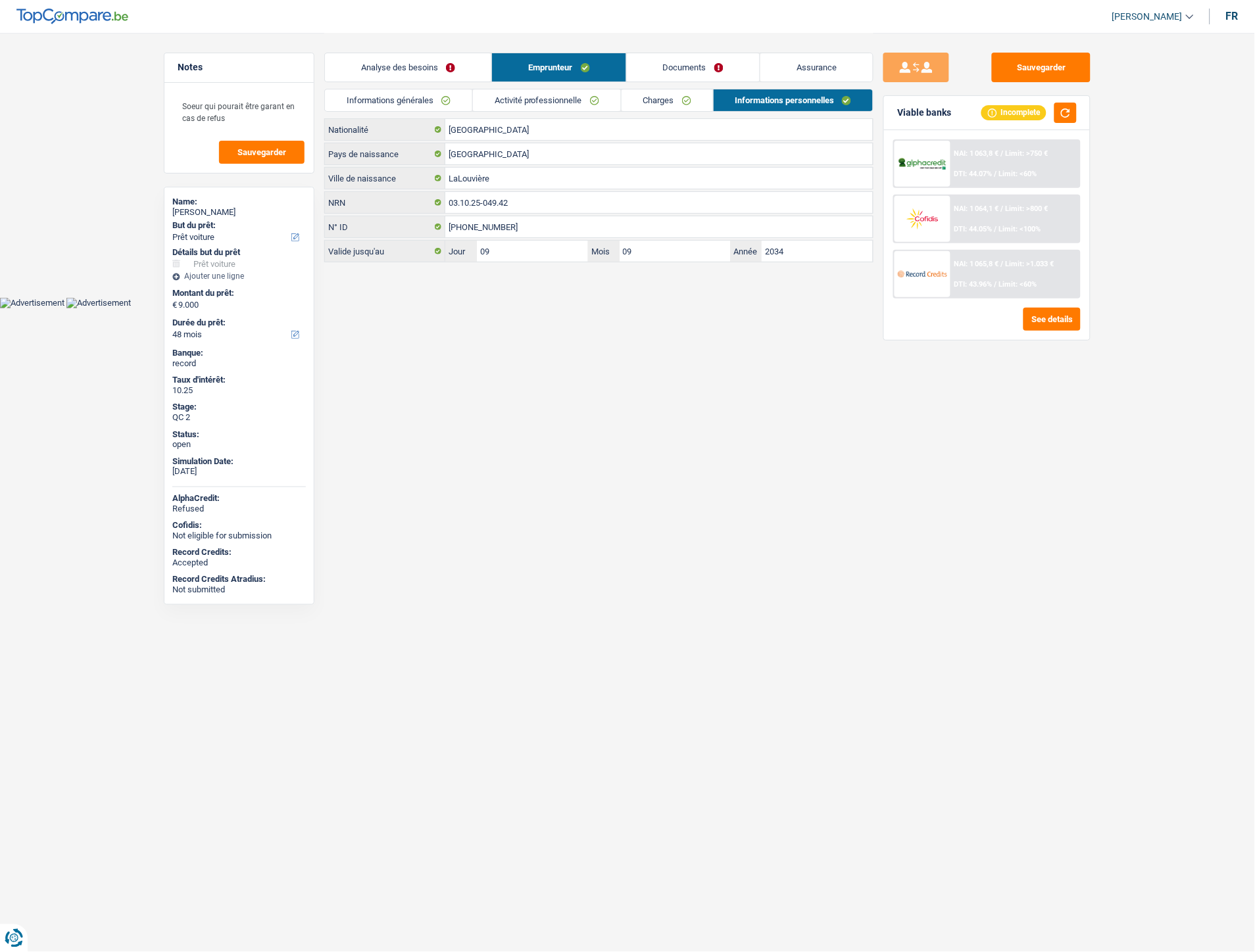
click at [418, 100] on link "Informations générales" at bounding box center [398, 100] width 147 height 22
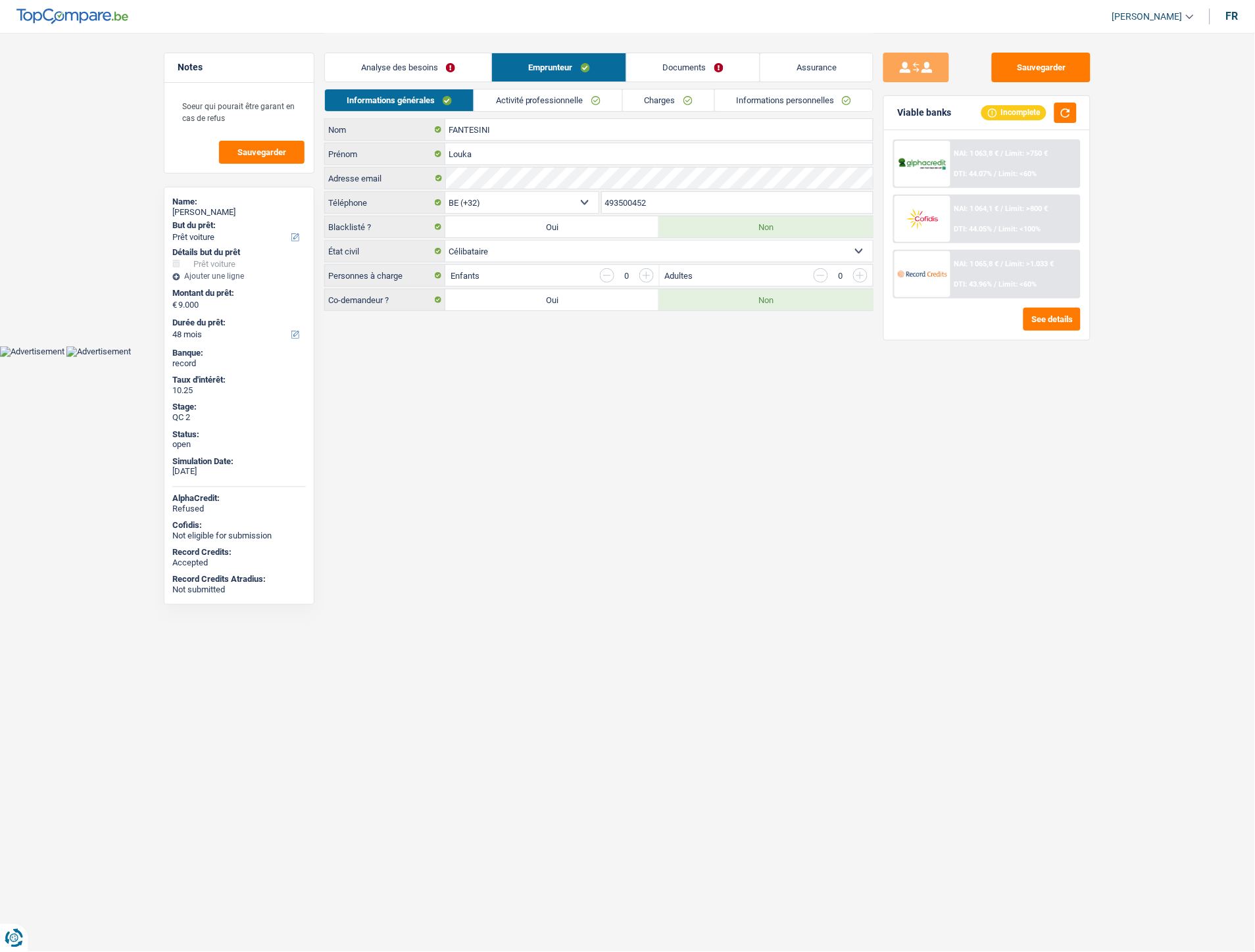
click at [515, 106] on link "Activité professionnelle" at bounding box center [548, 100] width 148 height 22
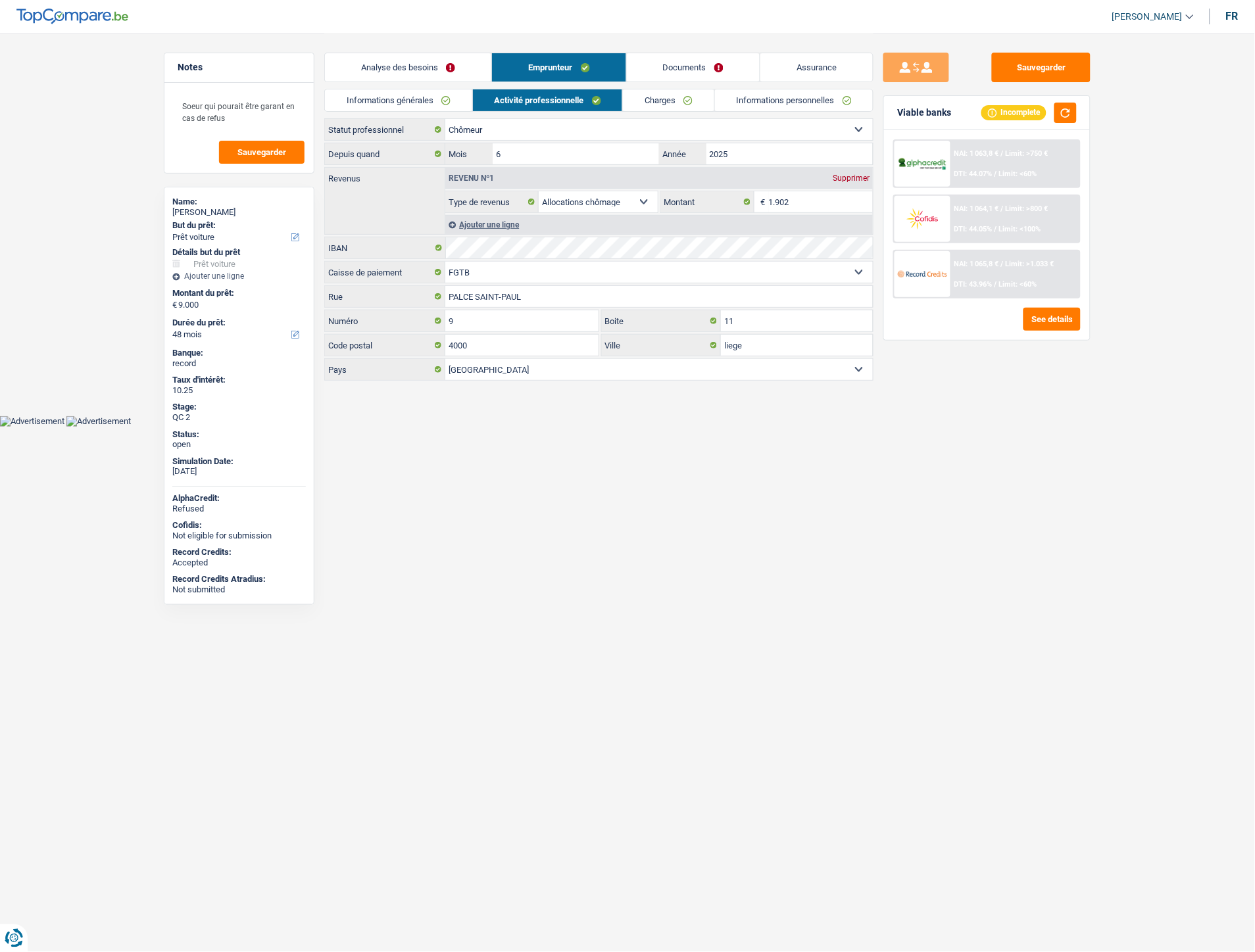
click at [676, 97] on link "Charges" at bounding box center [669, 100] width 92 height 22
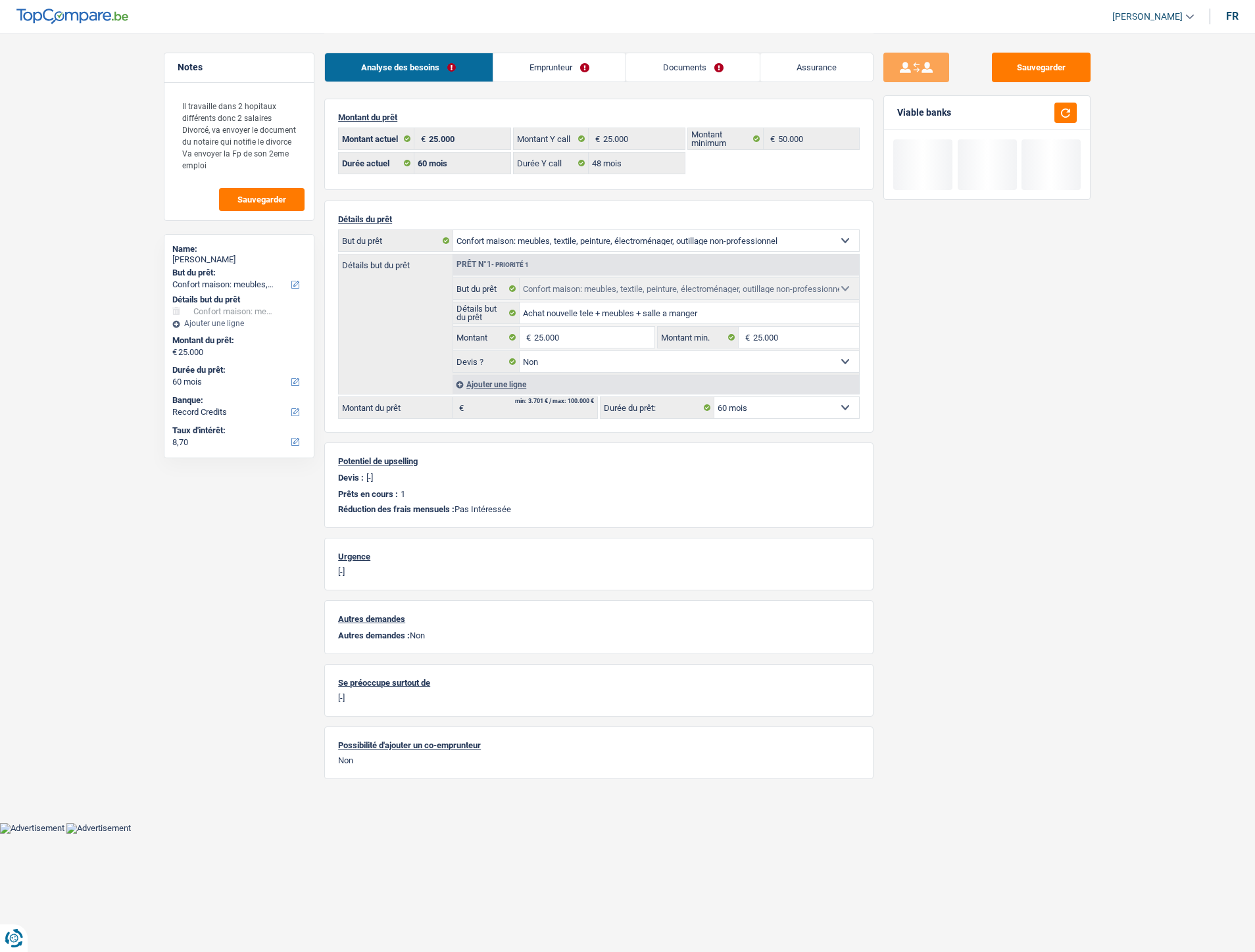
select select "household"
select select "60"
select select "48"
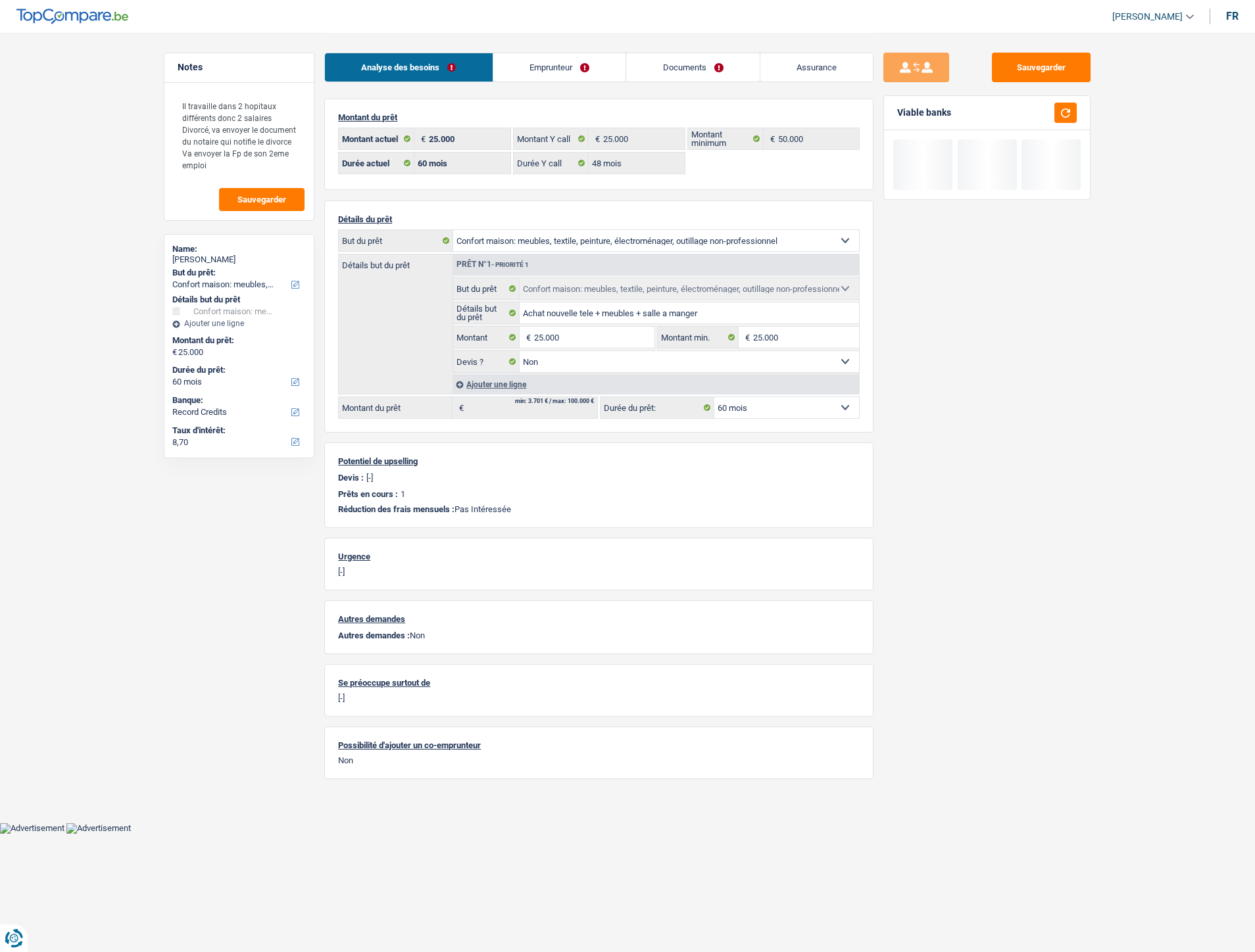
select select "household"
select select "false"
select select "60"
select select "ownerWithoutMortgage"
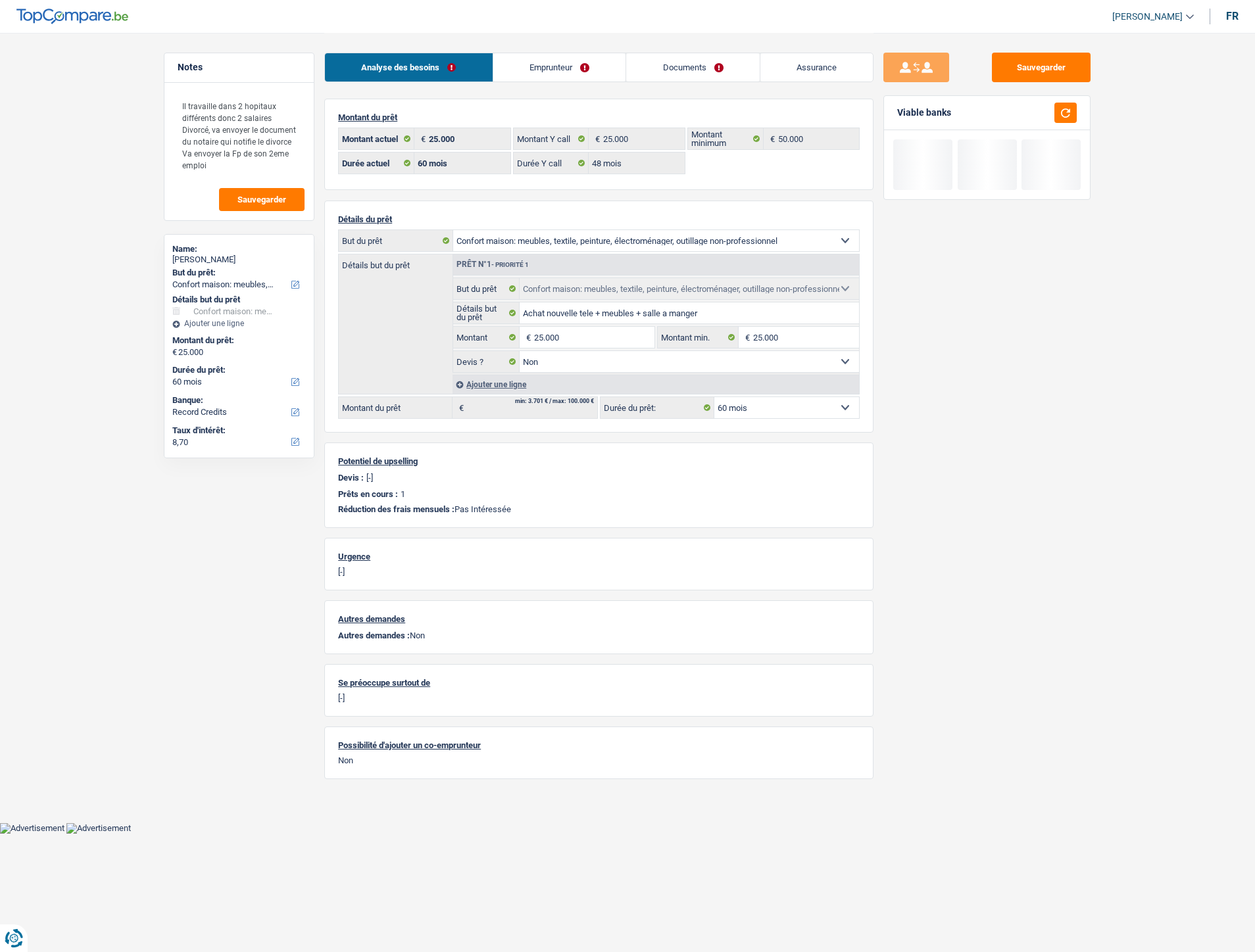
select select "BE"
select select "cardOrCredit"
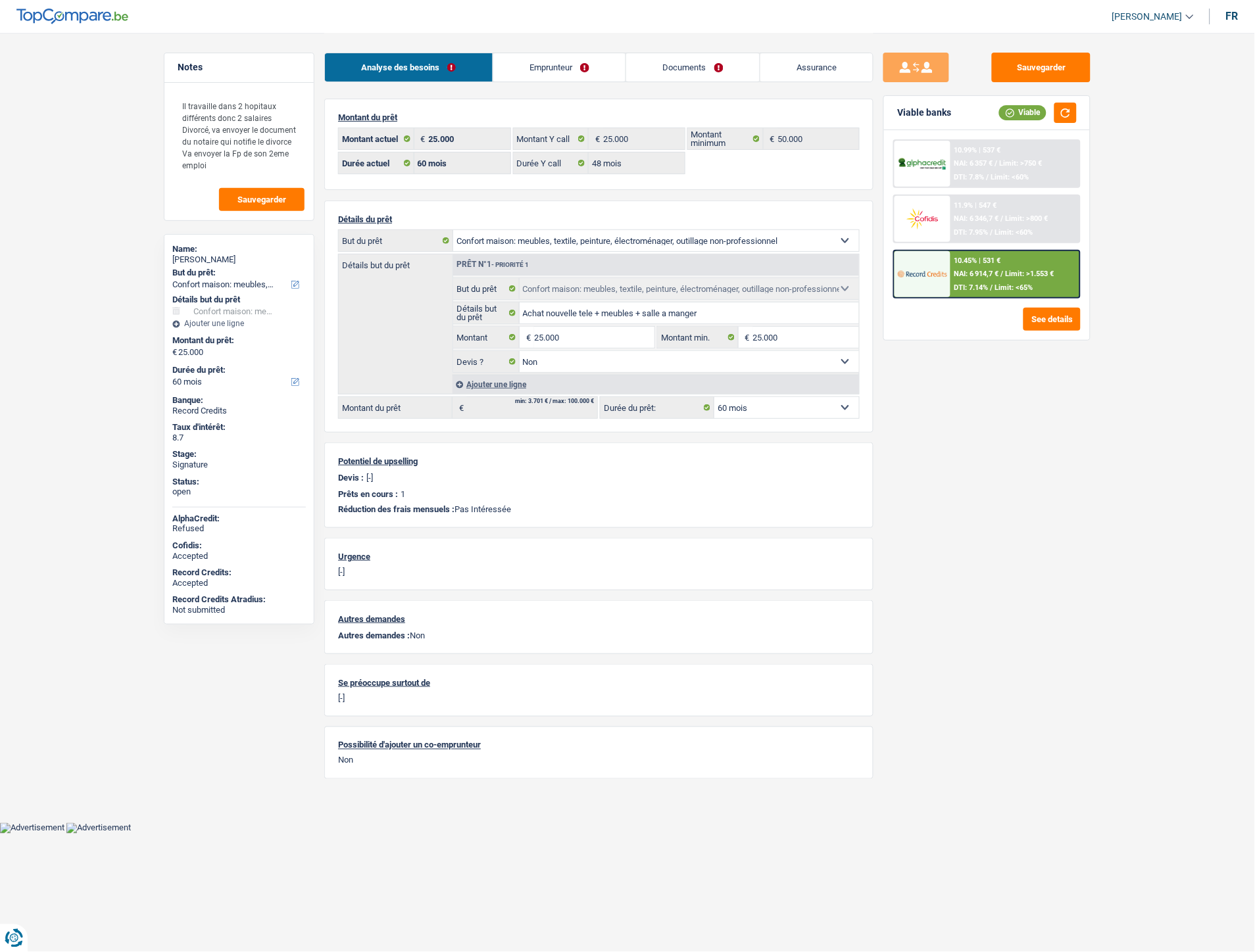
click at [539, 75] on link "Emprunteur" at bounding box center [560, 68] width 133 height 28
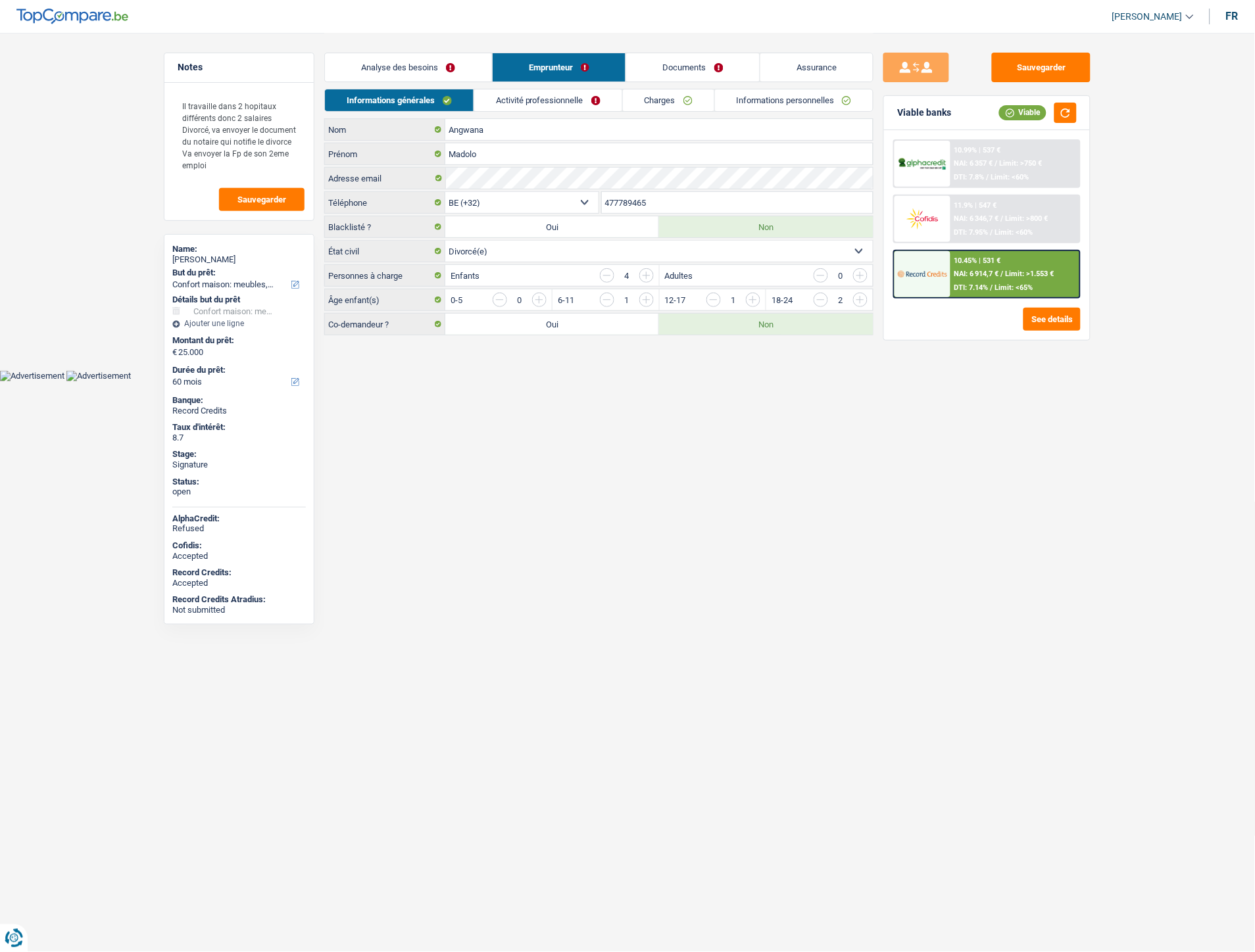
click at [534, 97] on link "Activité professionnelle" at bounding box center [548, 100] width 148 height 22
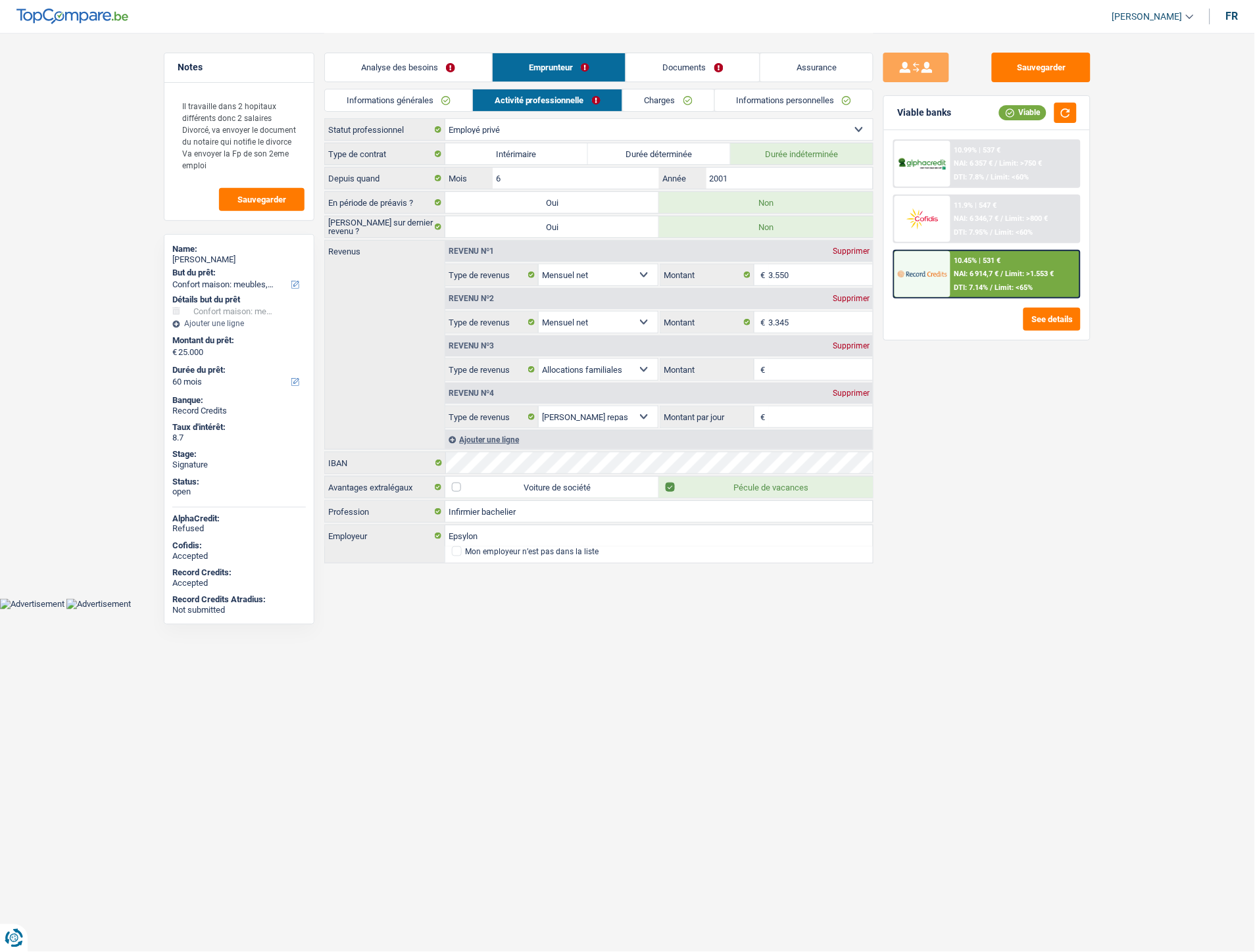
click at [656, 96] on link "Charges" at bounding box center [669, 100] width 92 height 22
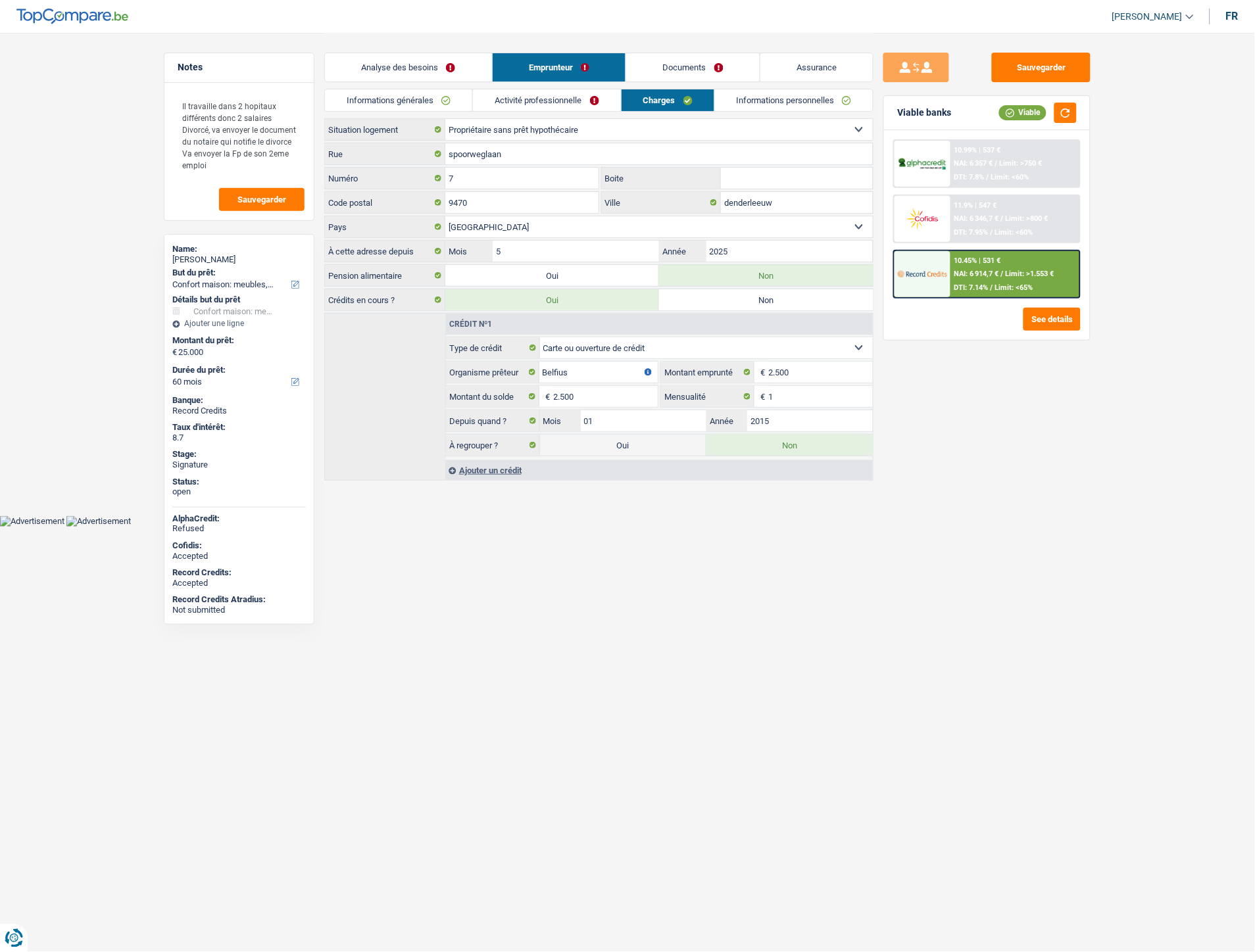
click at [737, 95] on link "Informations personnelles" at bounding box center [794, 100] width 158 height 22
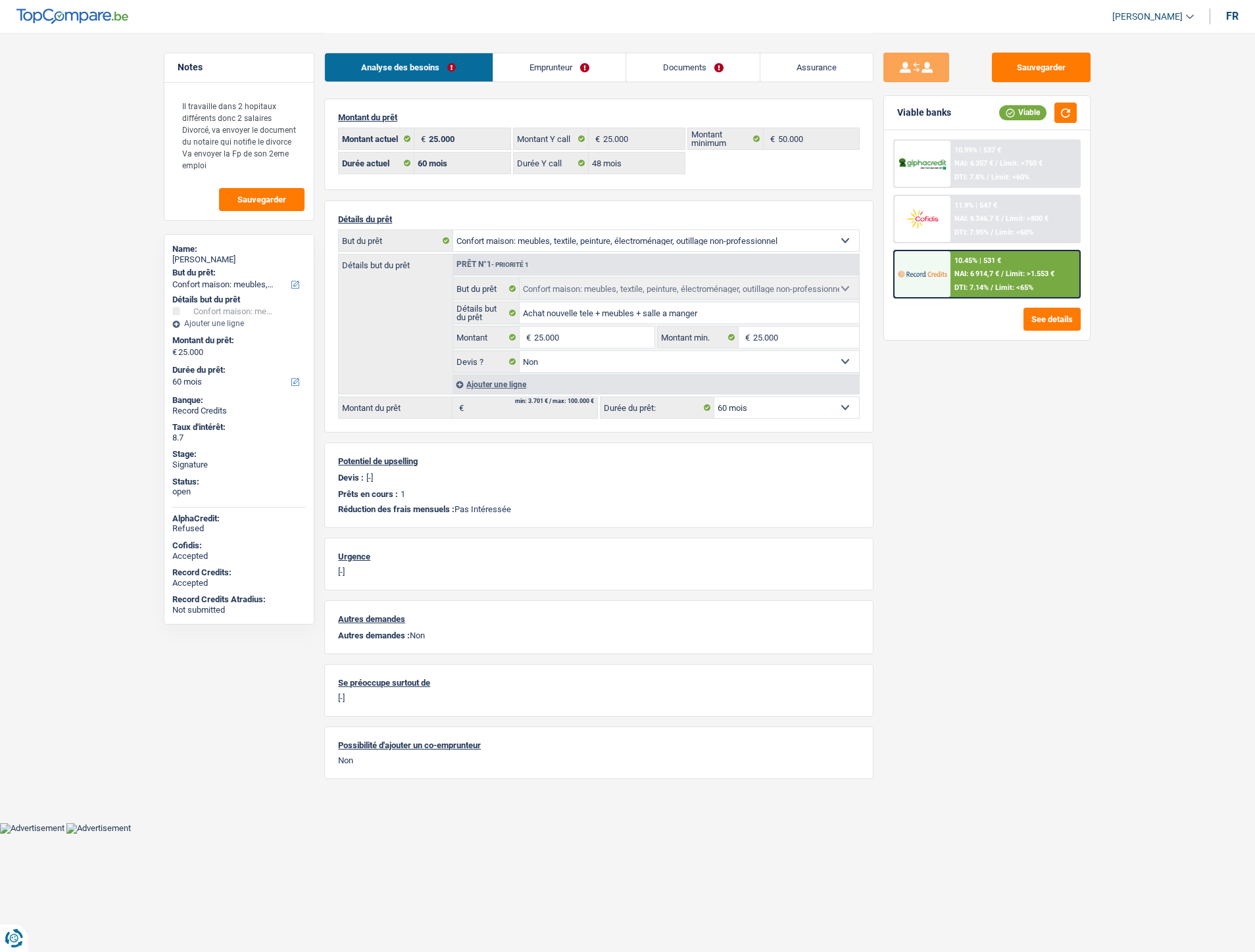
select select "household"
select select "60"
select select "48"
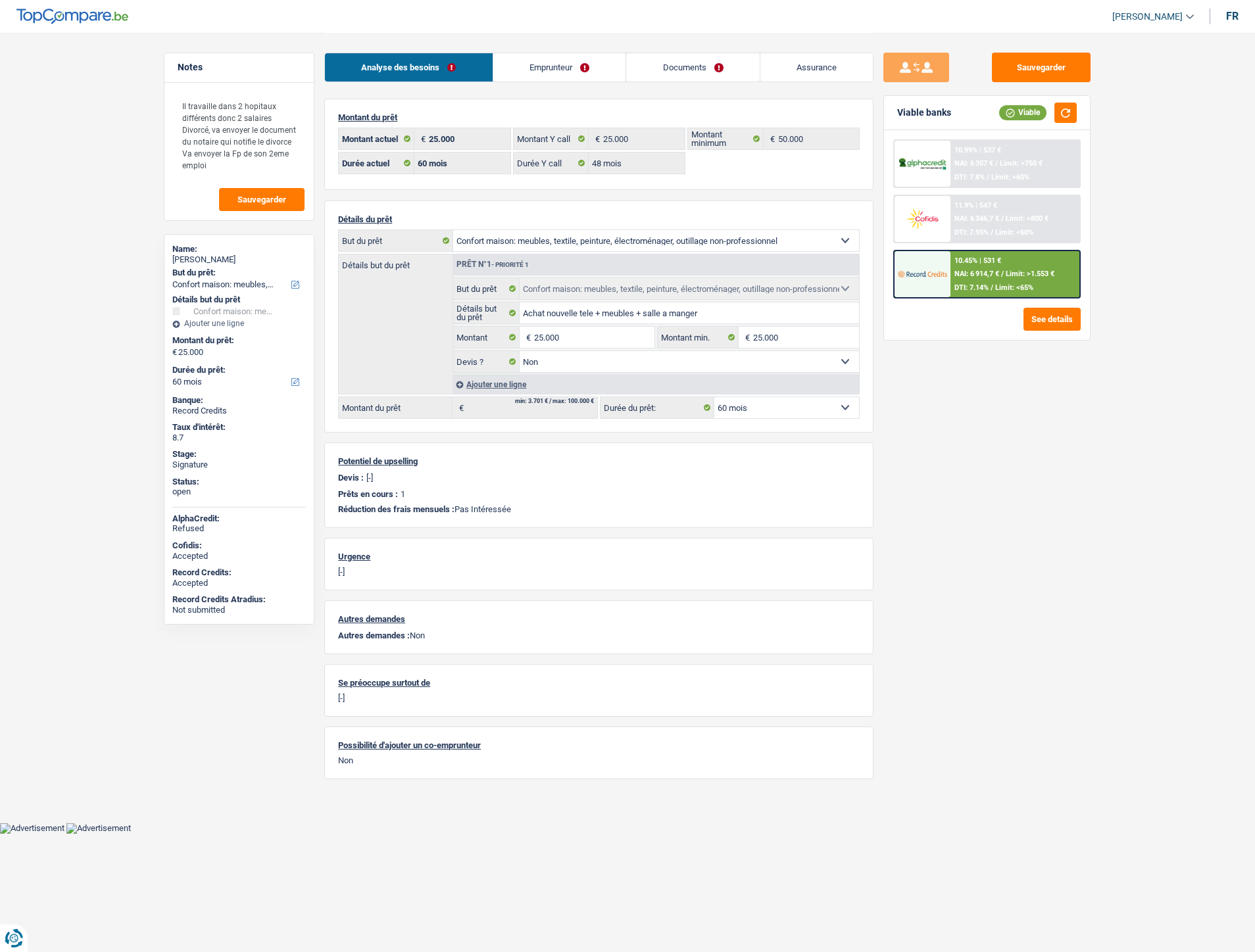
select select "household"
select select "false"
select select "60"
select select "32"
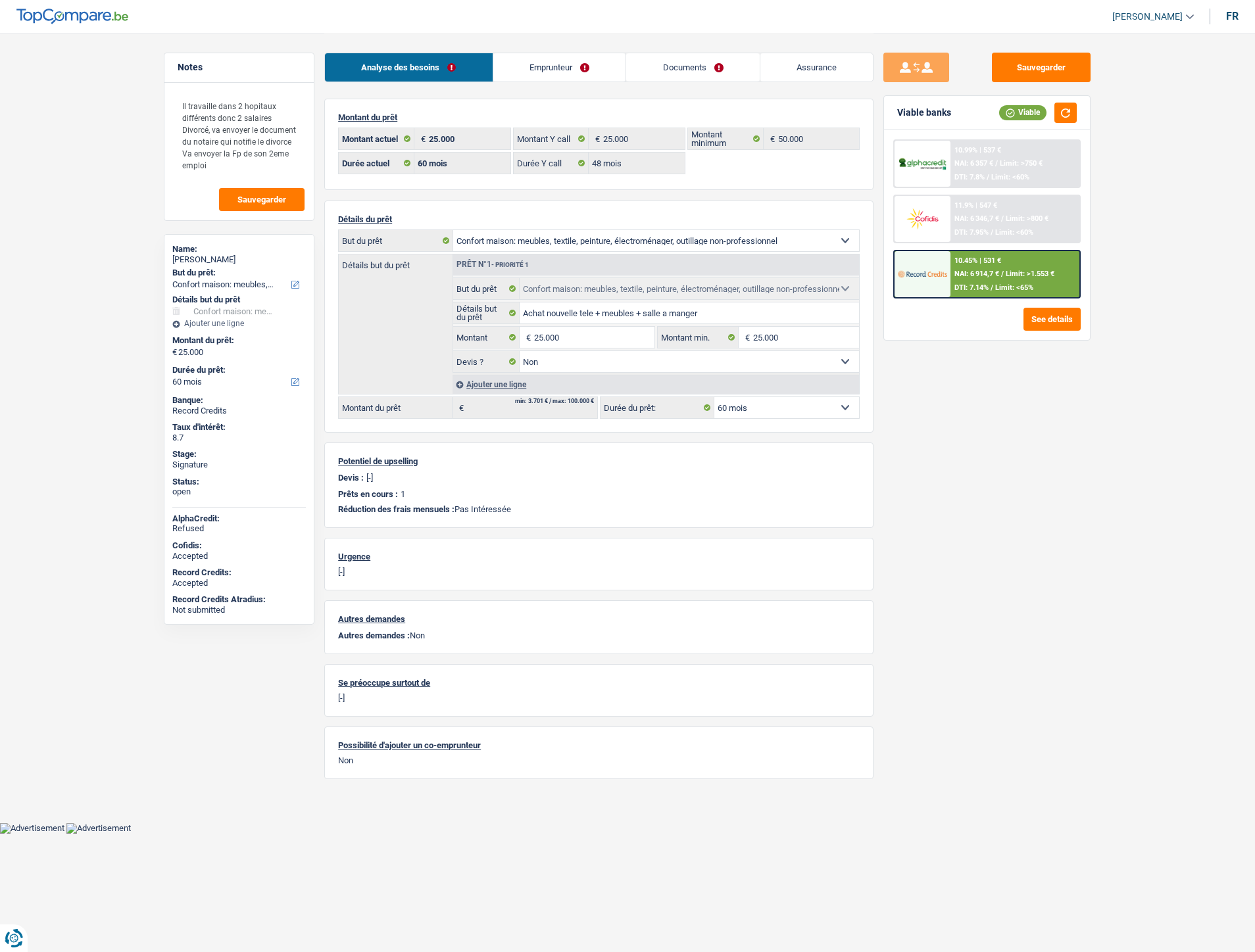
select select "divorced"
click at [569, 65] on link "Emprunteur" at bounding box center [560, 68] width 133 height 28
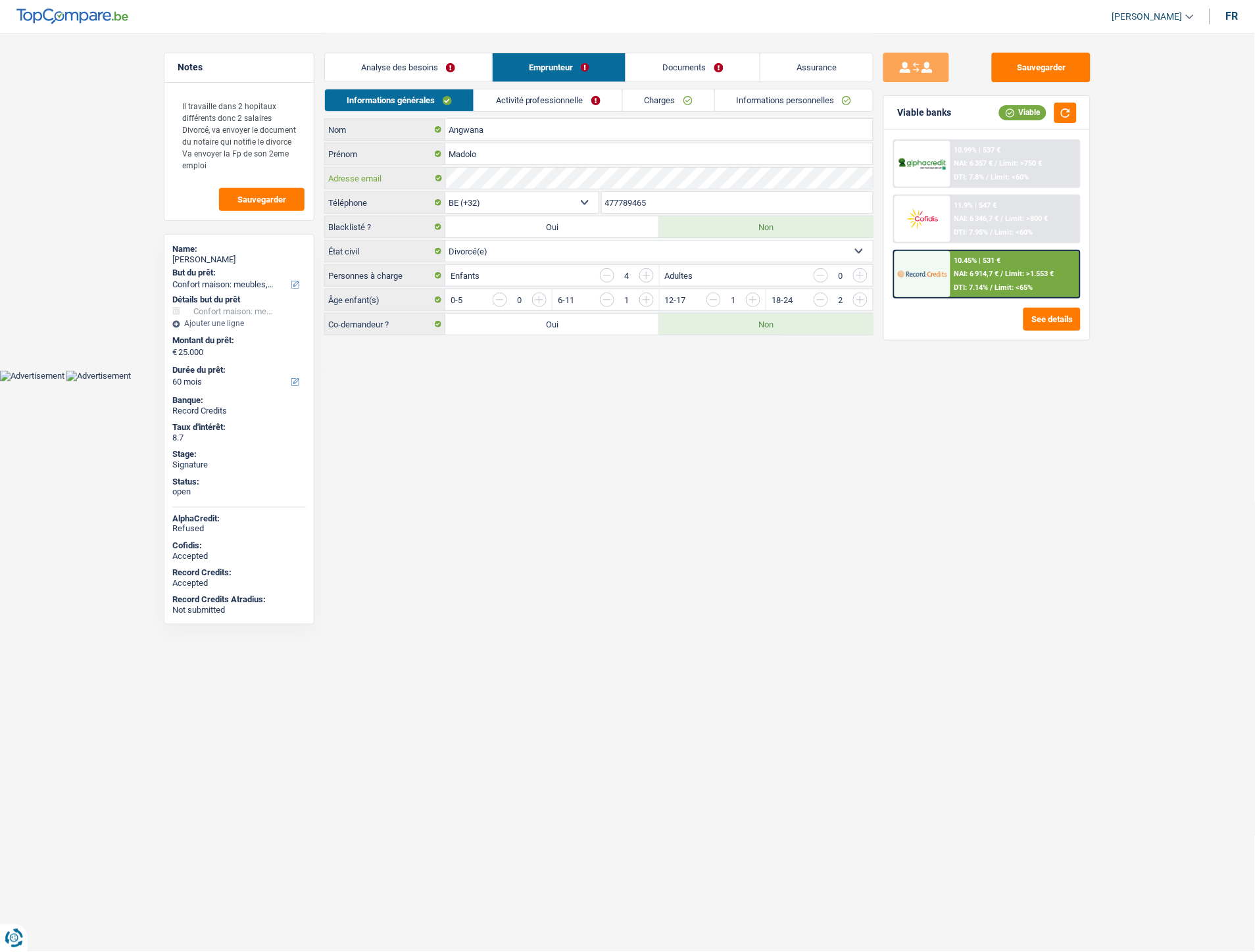
click at [444, 178] on div "Adresse email" at bounding box center [599, 178] width 548 height 21
